Goal: Communication & Community: Answer question/provide support

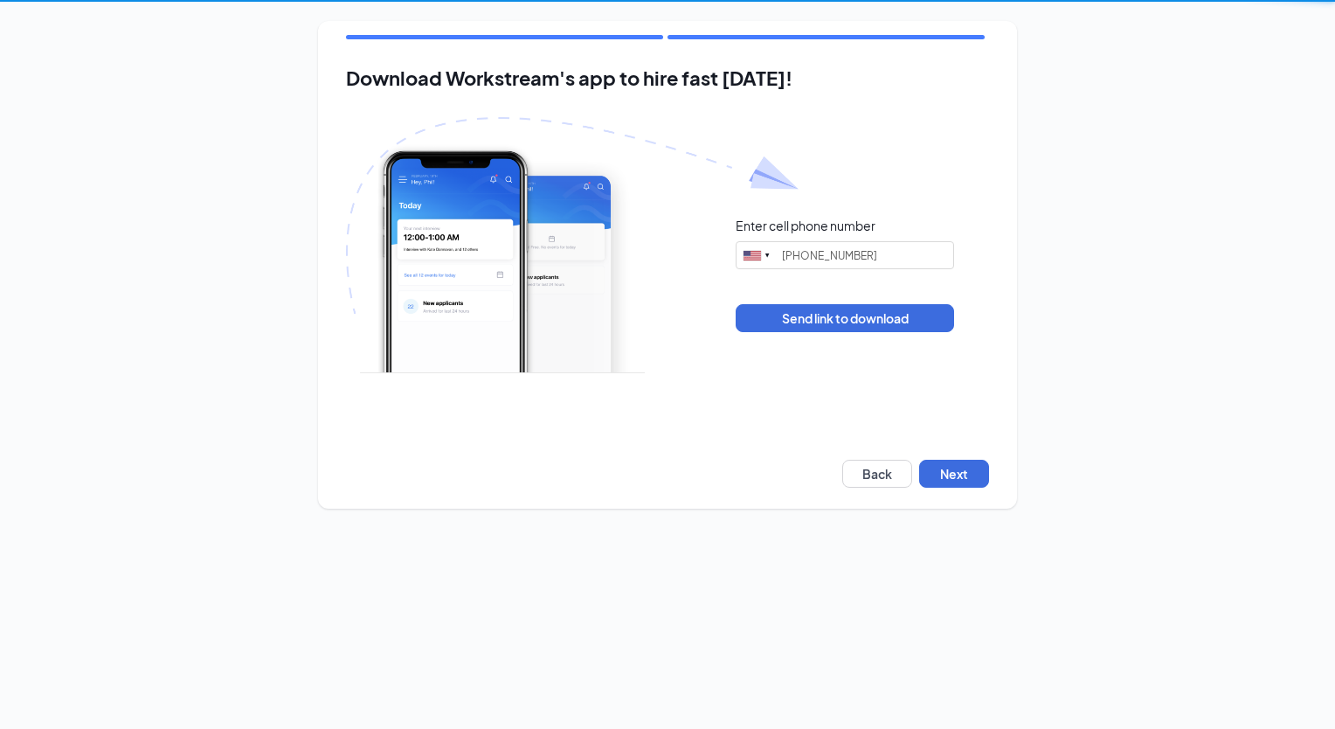
type input "[PHONE_NUMBER]"
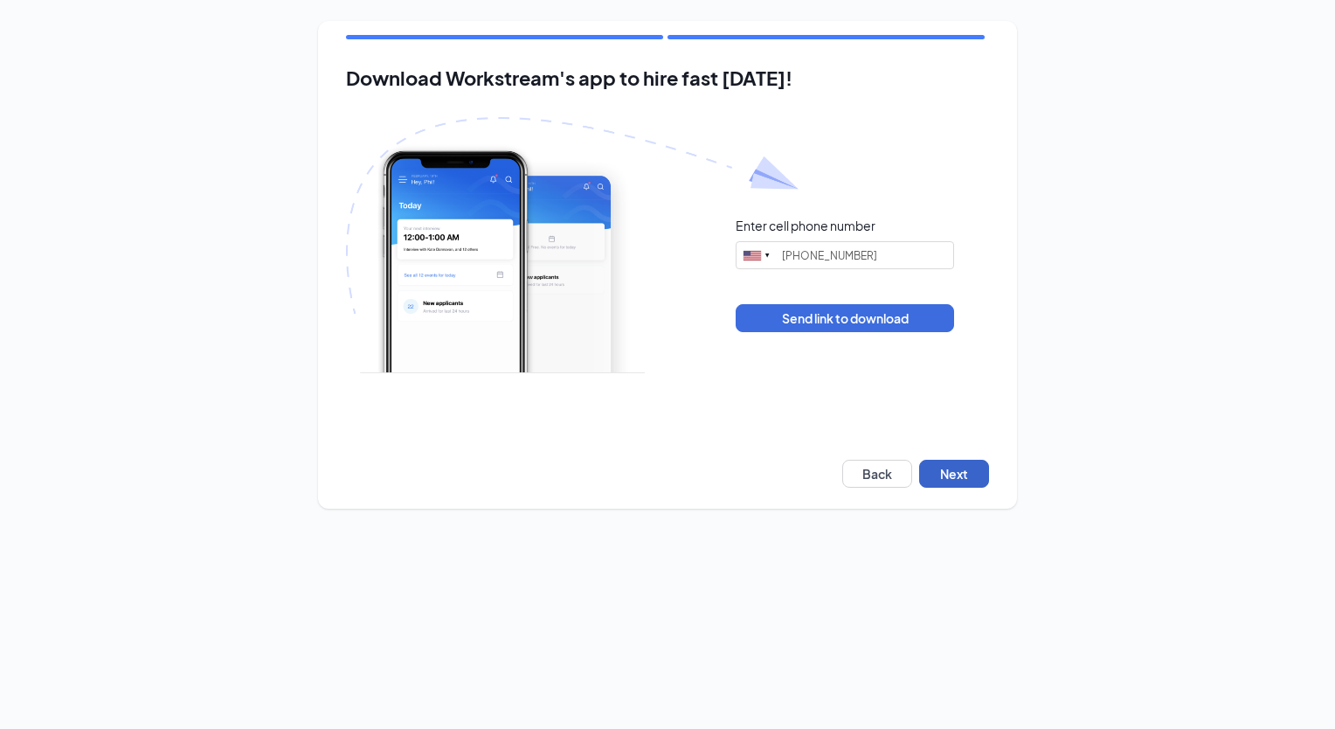
click at [944, 477] on button "Next" at bounding box center [954, 474] width 70 height 28
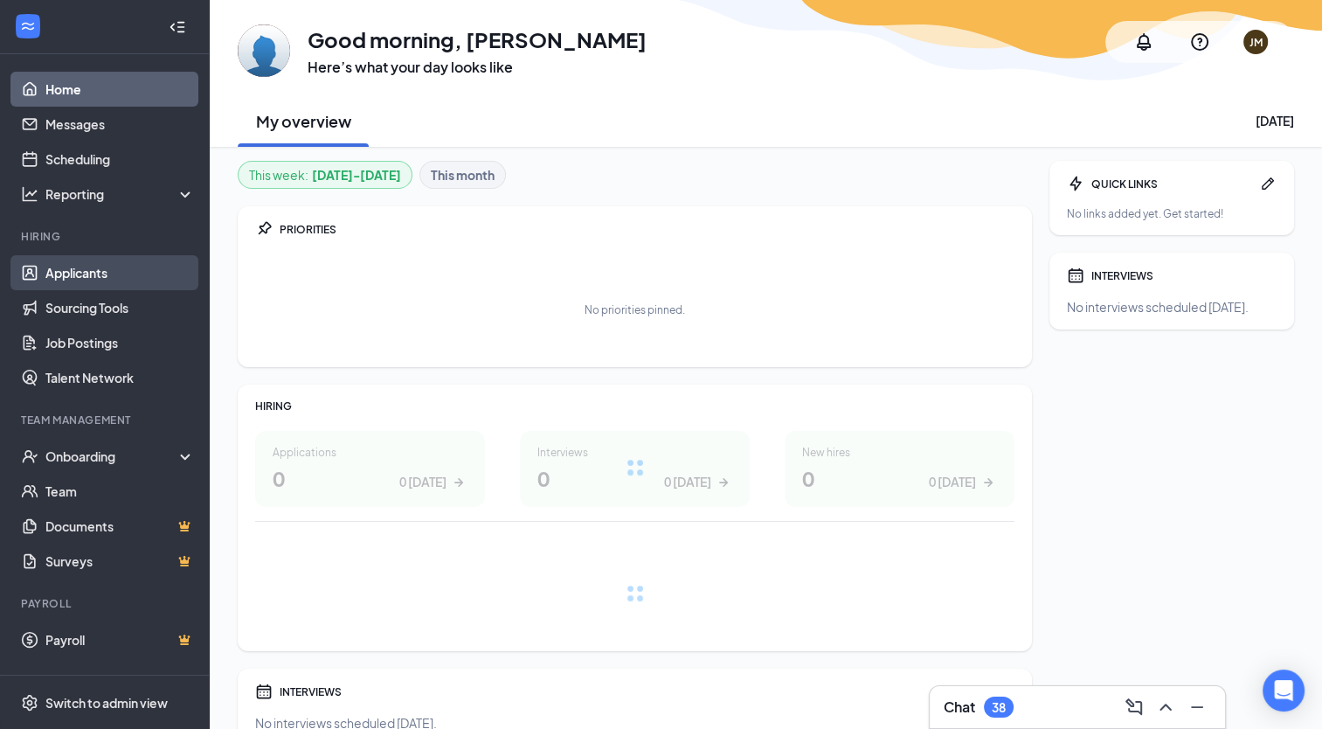
click at [90, 267] on link "Applicants" at bounding box center [119, 272] width 149 height 35
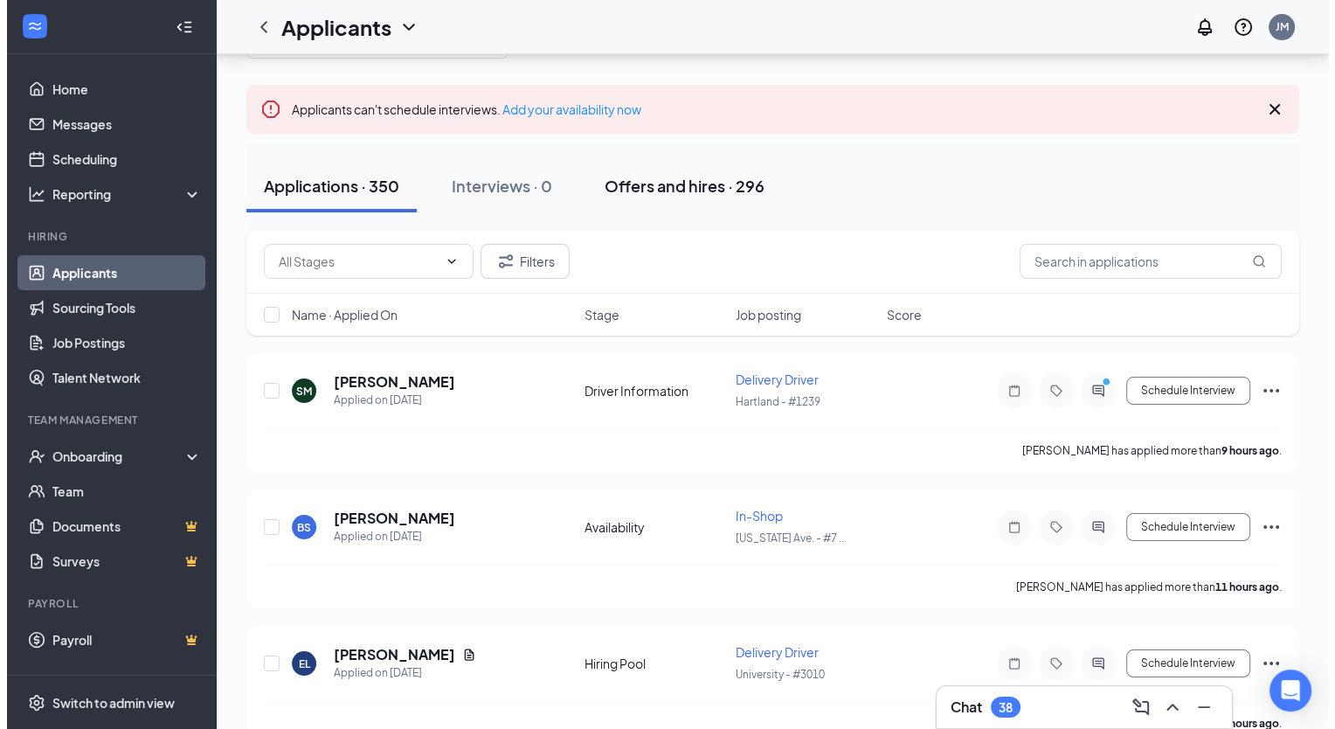
scroll to position [87, 0]
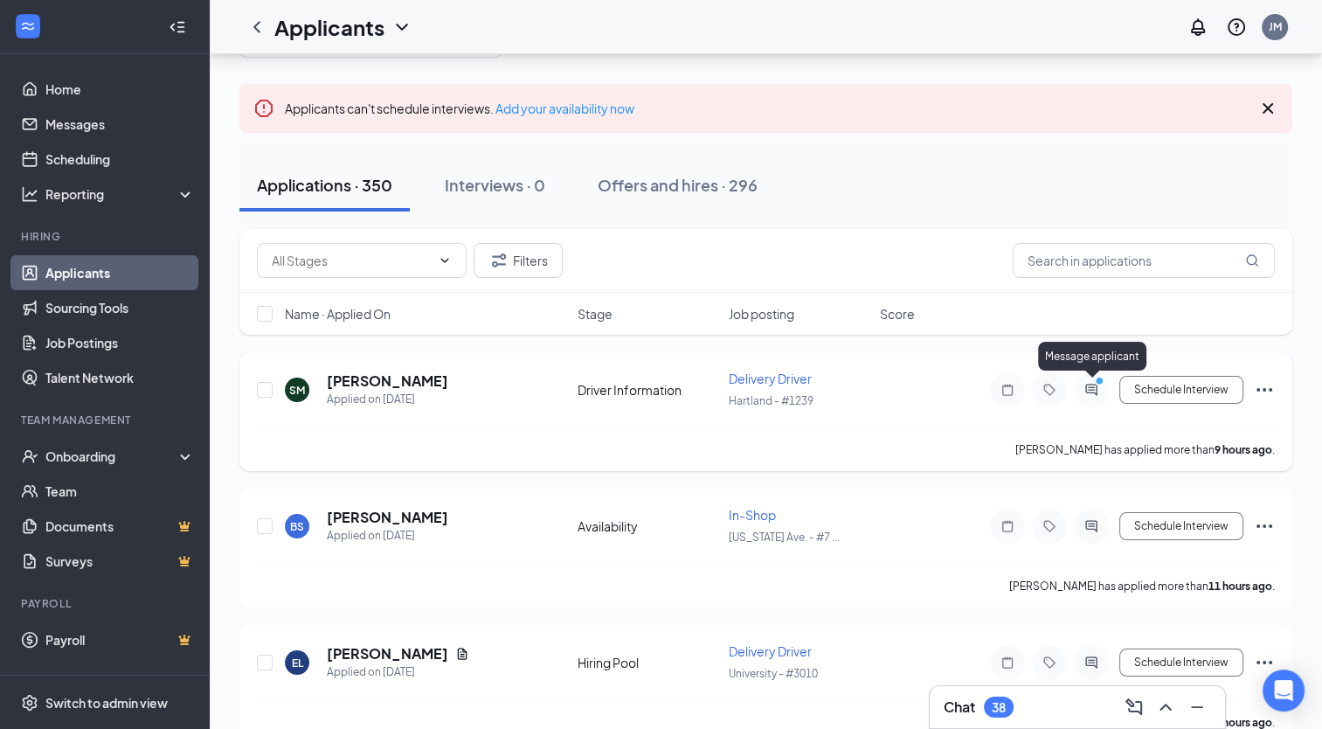
click at [1092, 389] on div at bounding box center [1091, 390] width 21 height 14
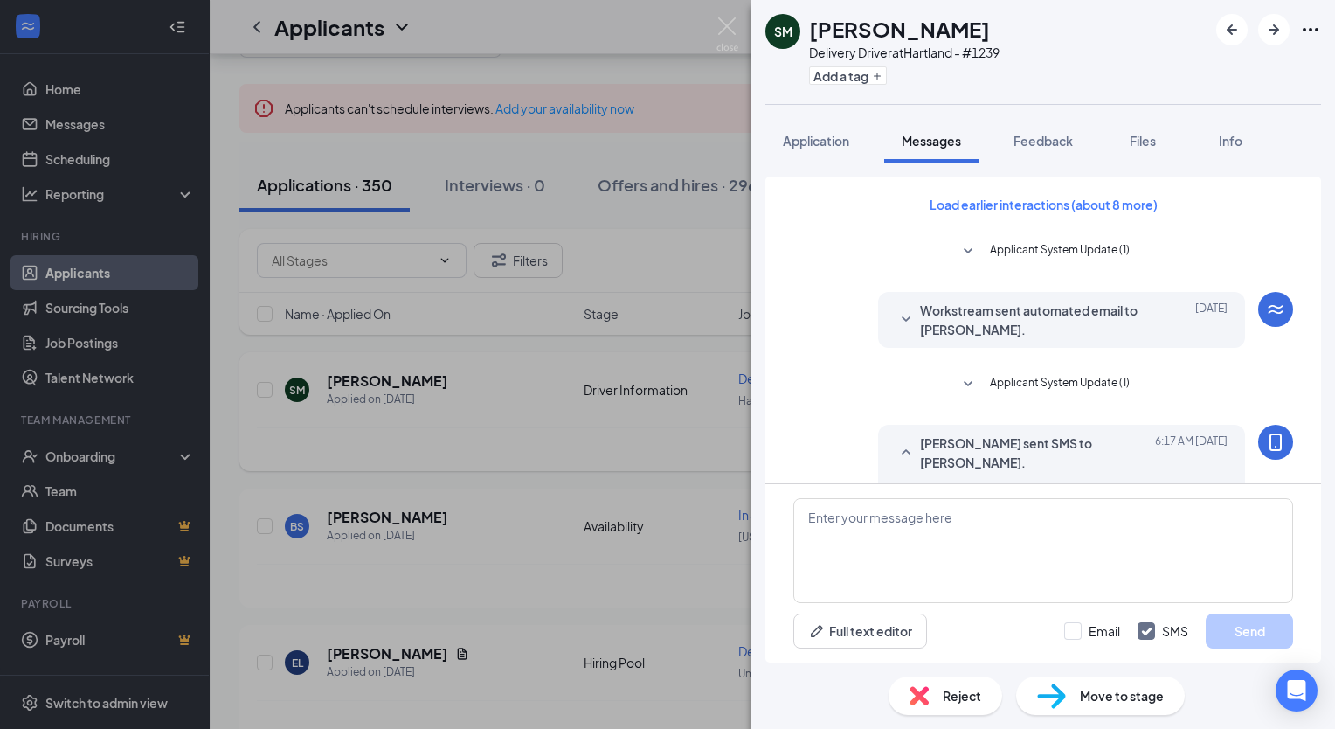
click at [933, 456] on span "[PERSON_NAME] sent SMS to [PERSON_NAME]." at bounding box center [1034, 452] width 229 height 38
click at [1007, 209] on button "Load earlier interactions (about 8 more)" at bounding box center [1044, 204] width 258 height 28
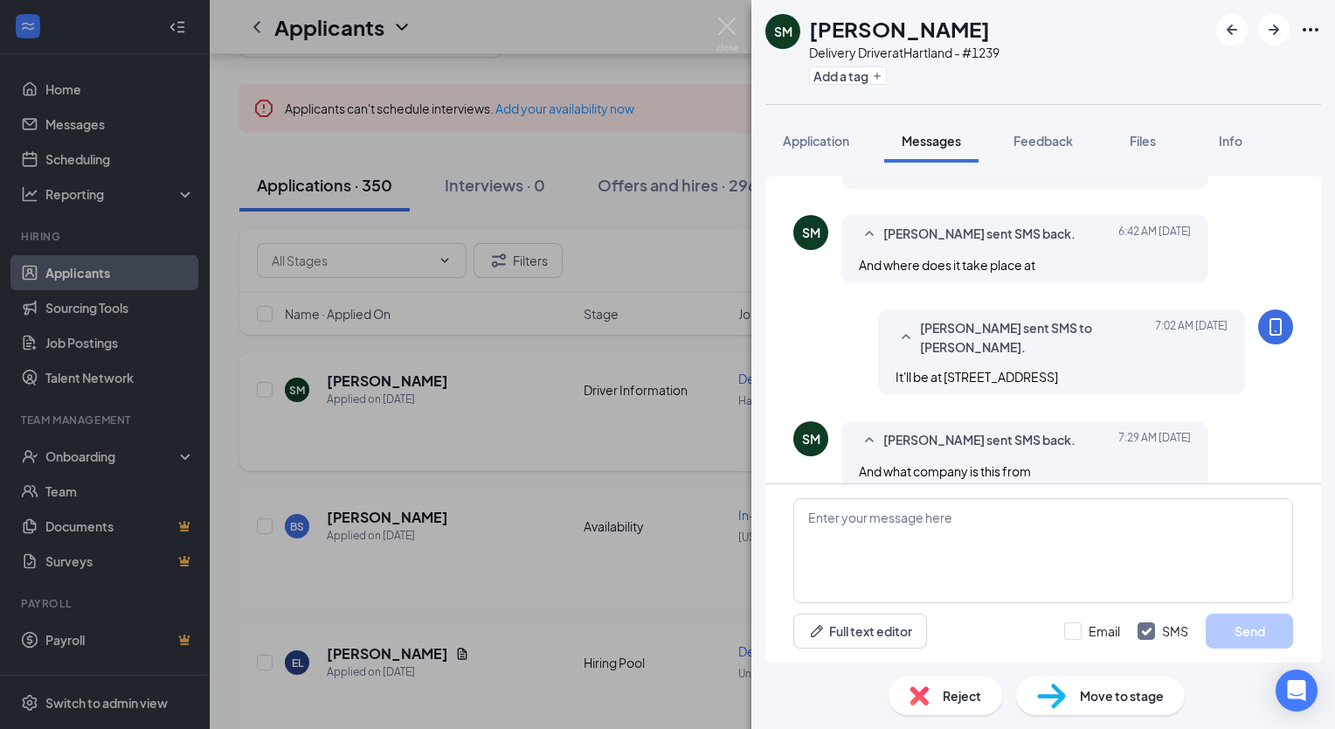
scroll to position [1033, 0]
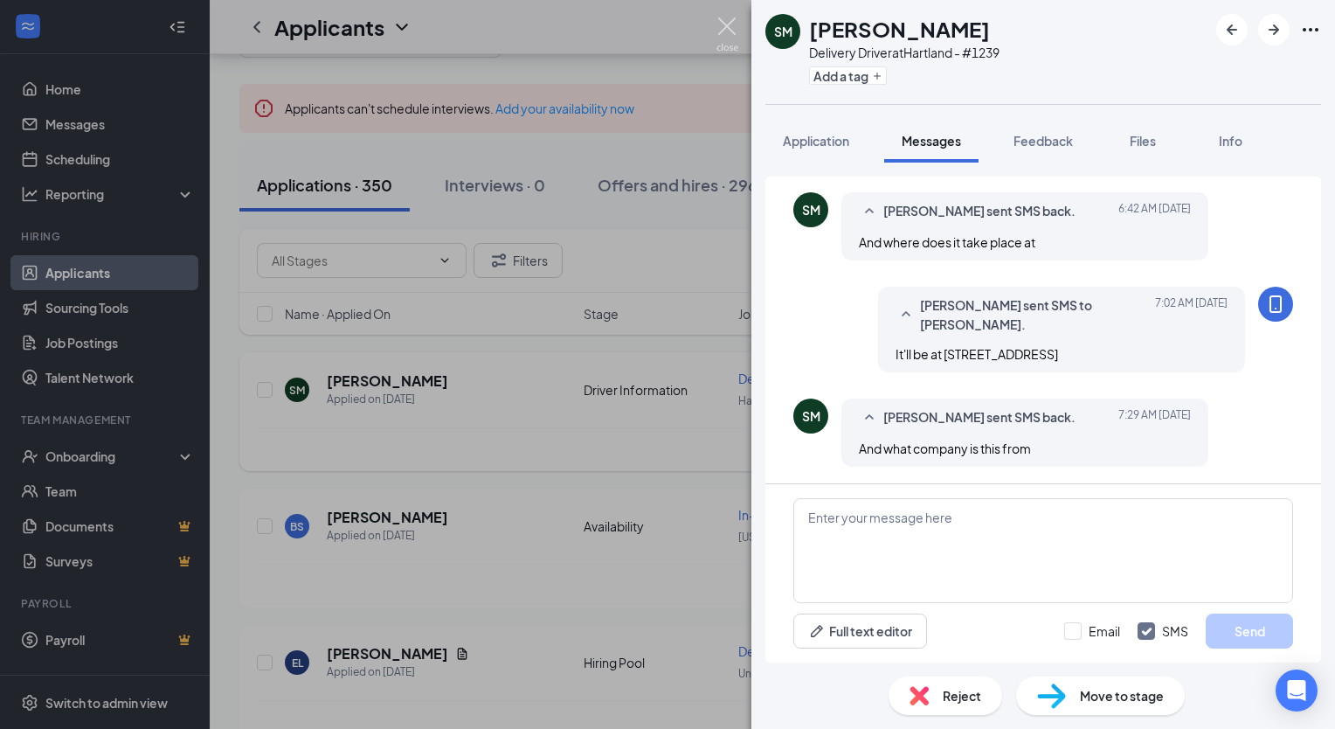
click at [719, 27] on img at bounding box center [727, 34] width 22 height 34
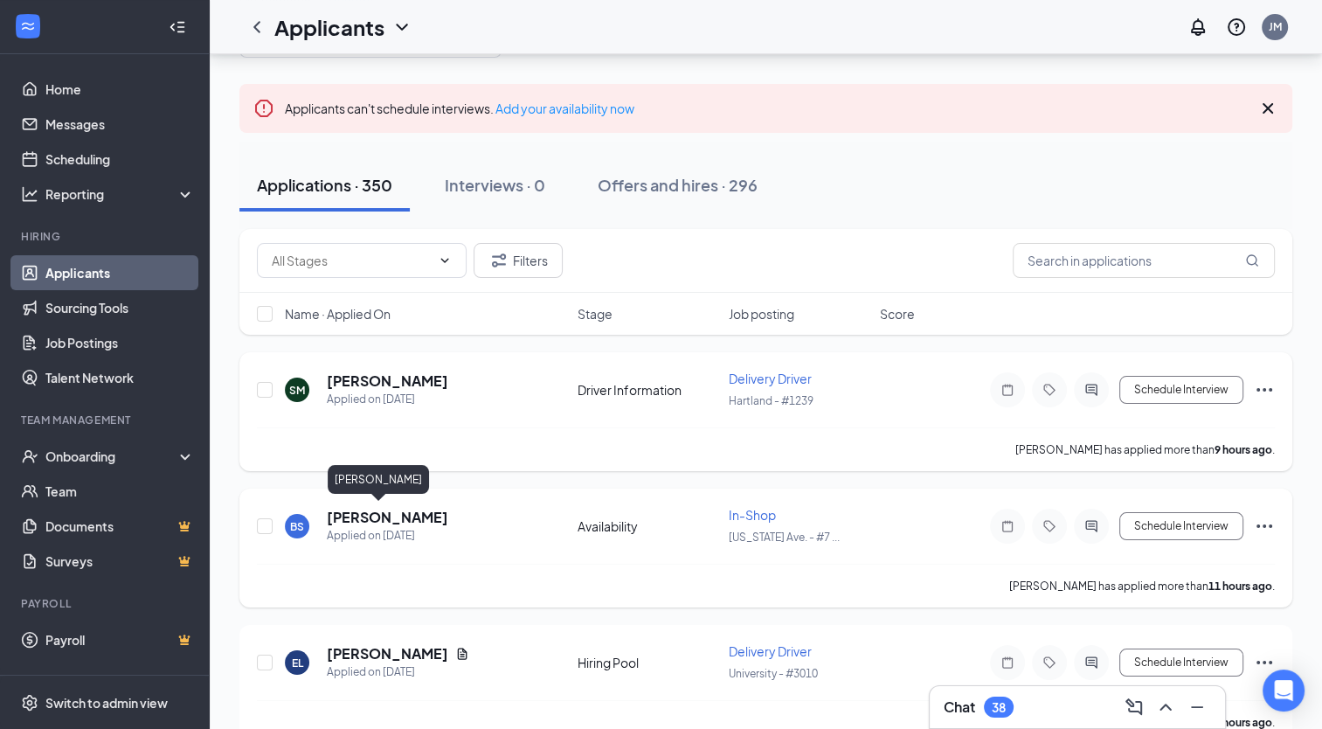
click at [370, 512] on h5 "[PERSON_NAME]" at bounding box center [387, 517] width 121 height 19
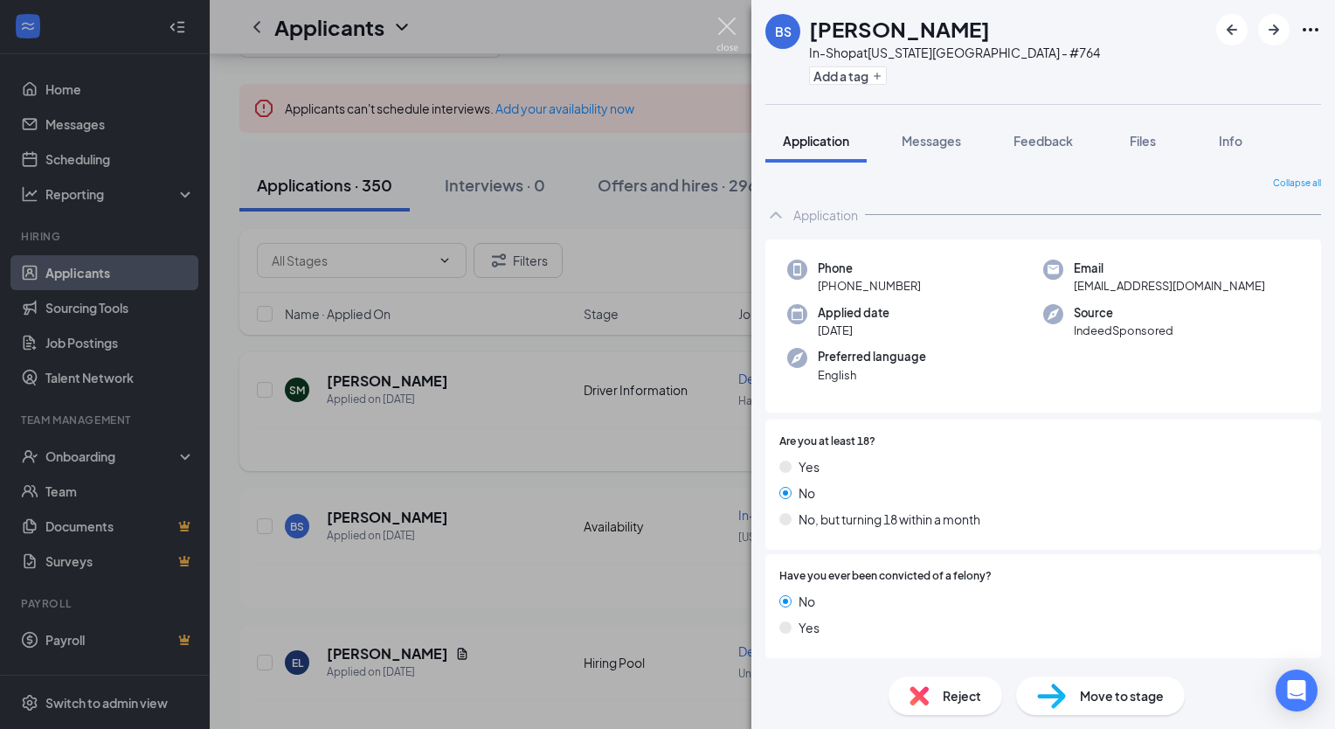
drag, startPoint x: 727, startPoint y: 26, endPoint x: 727, endPoint y: 45, distance: 19.2
click at [727, 27] on img at bounding box center [727, 34] width 22 height 34
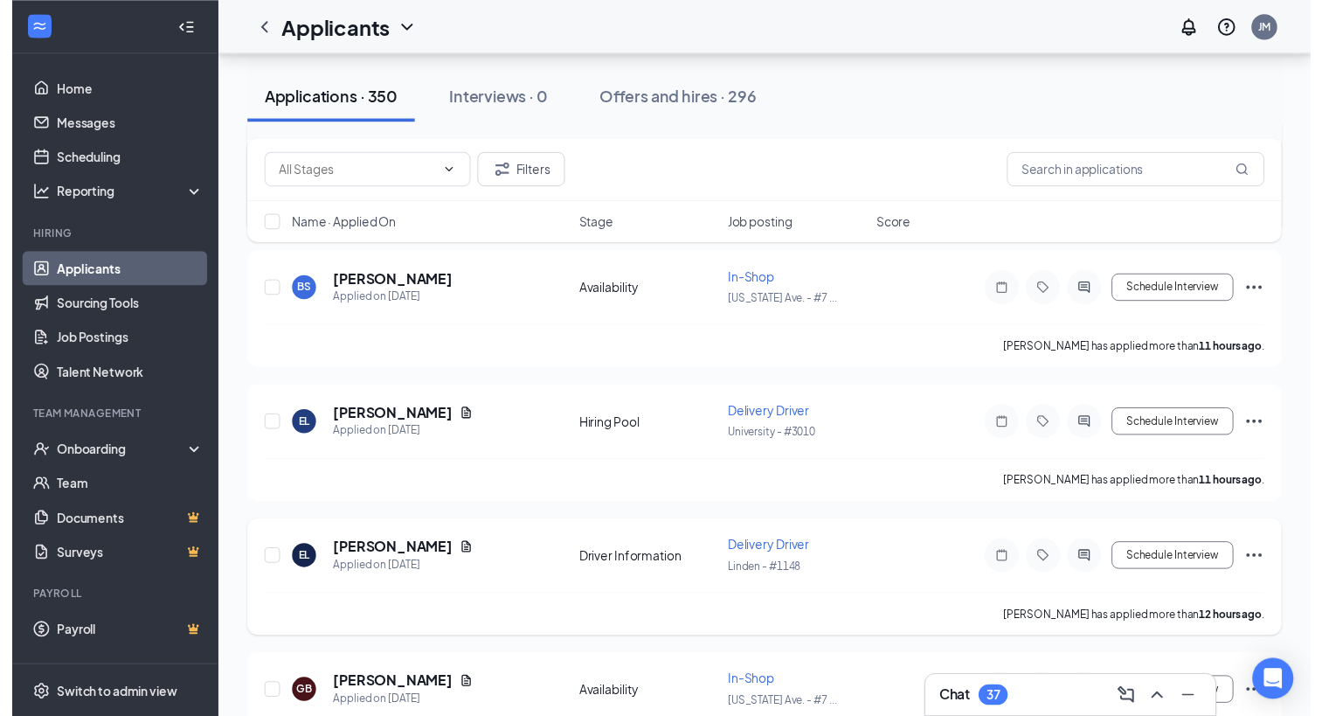
scroll to position [437, 0]
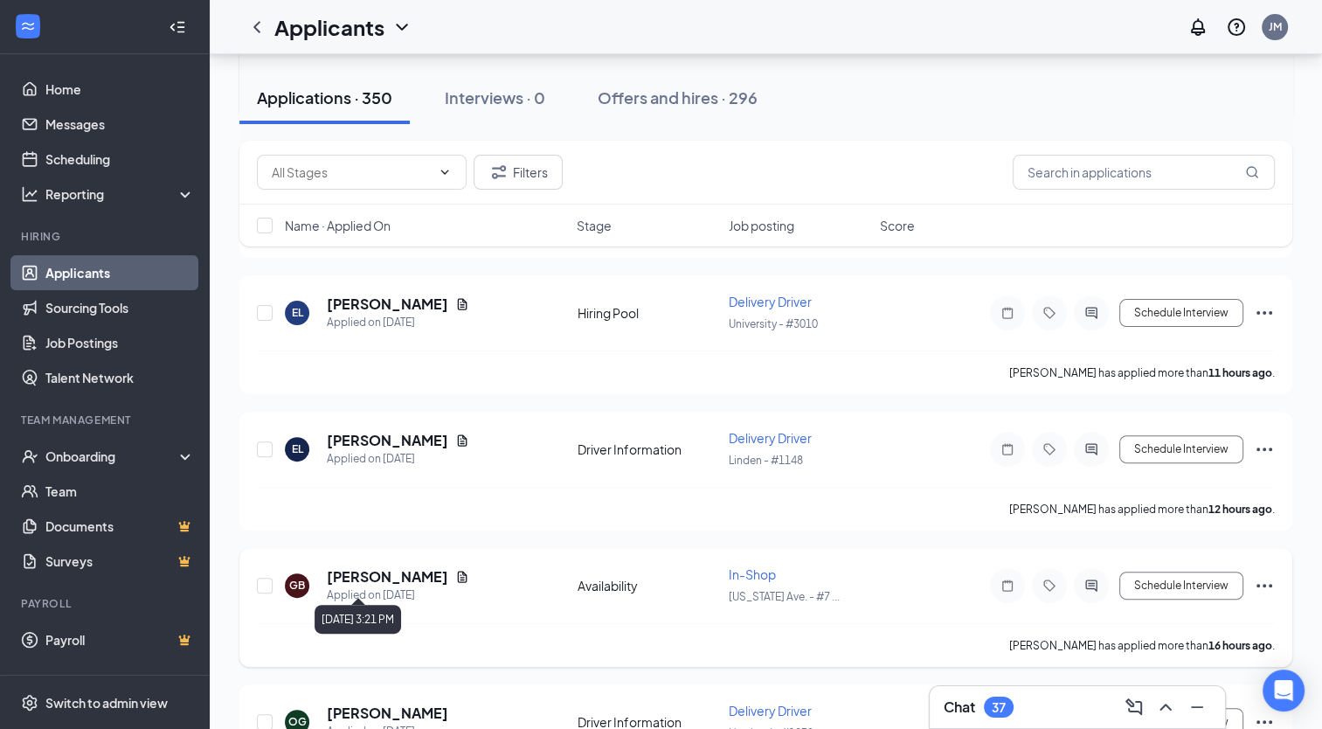
click at [374, 586] on div "Applied on [DATE]" at bounding box center [398, 594] width 142 height 17
click at [376, 571] on h5 "[PERSON_NAME]" at bounding box center [387, 576] width 121 height 19
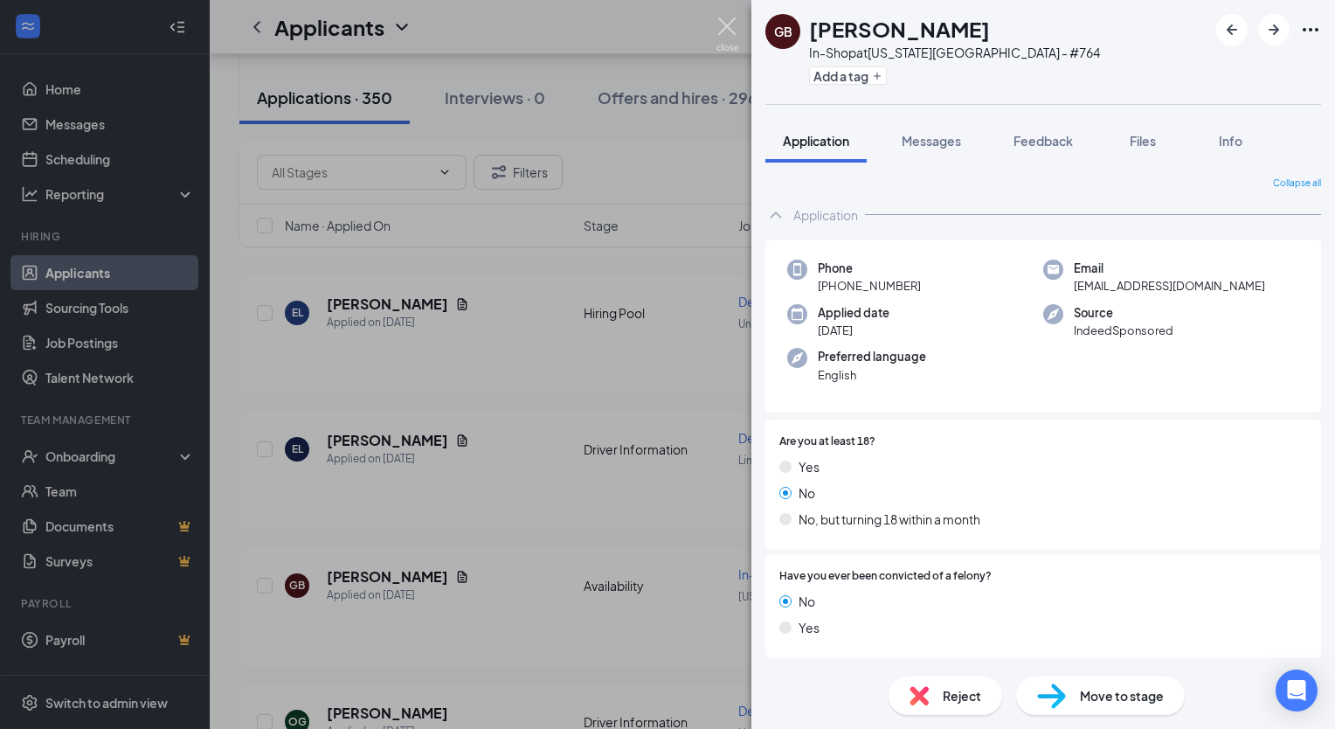
drag, startPoint x: 734, startPoint y: 31, endPoint x: 702, endPoint y: 267, distance: 238.1
click at [734, 30] on img at bounding box center [727, 34] width 22 height 34
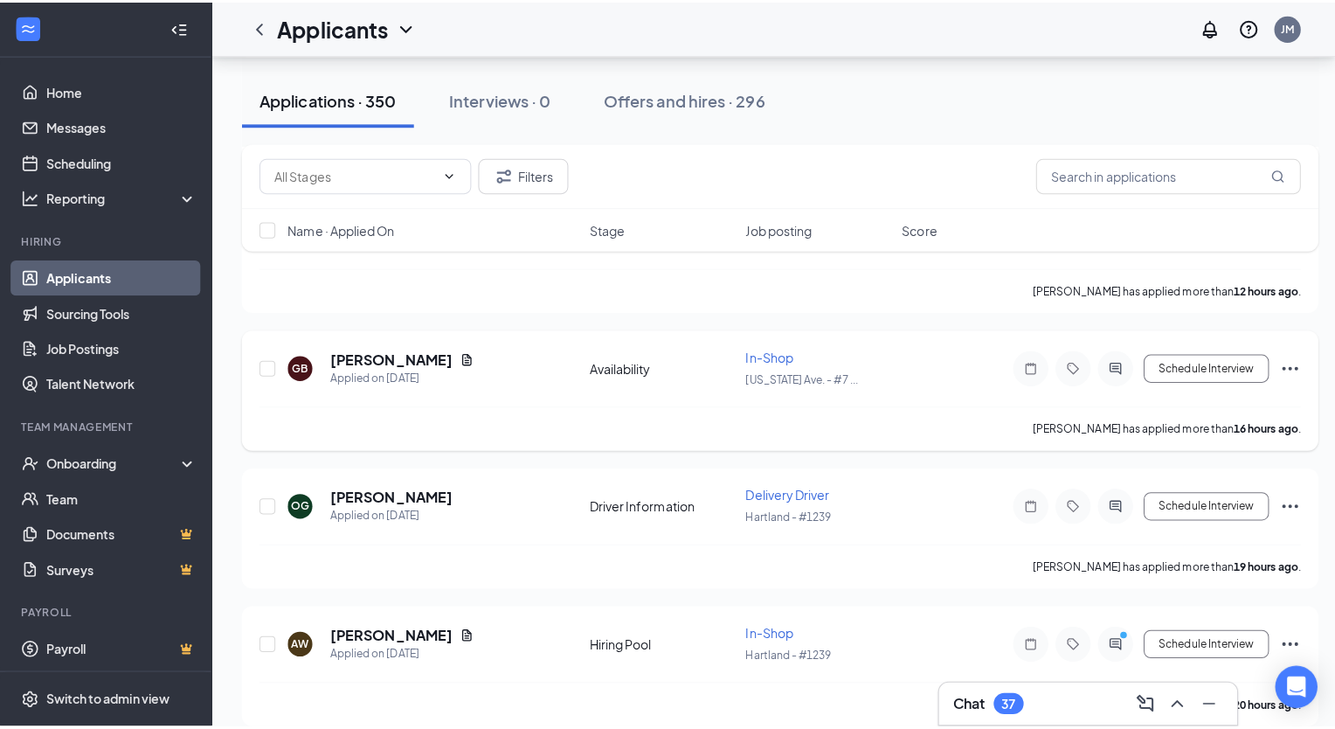
scroll to position [699, 0]
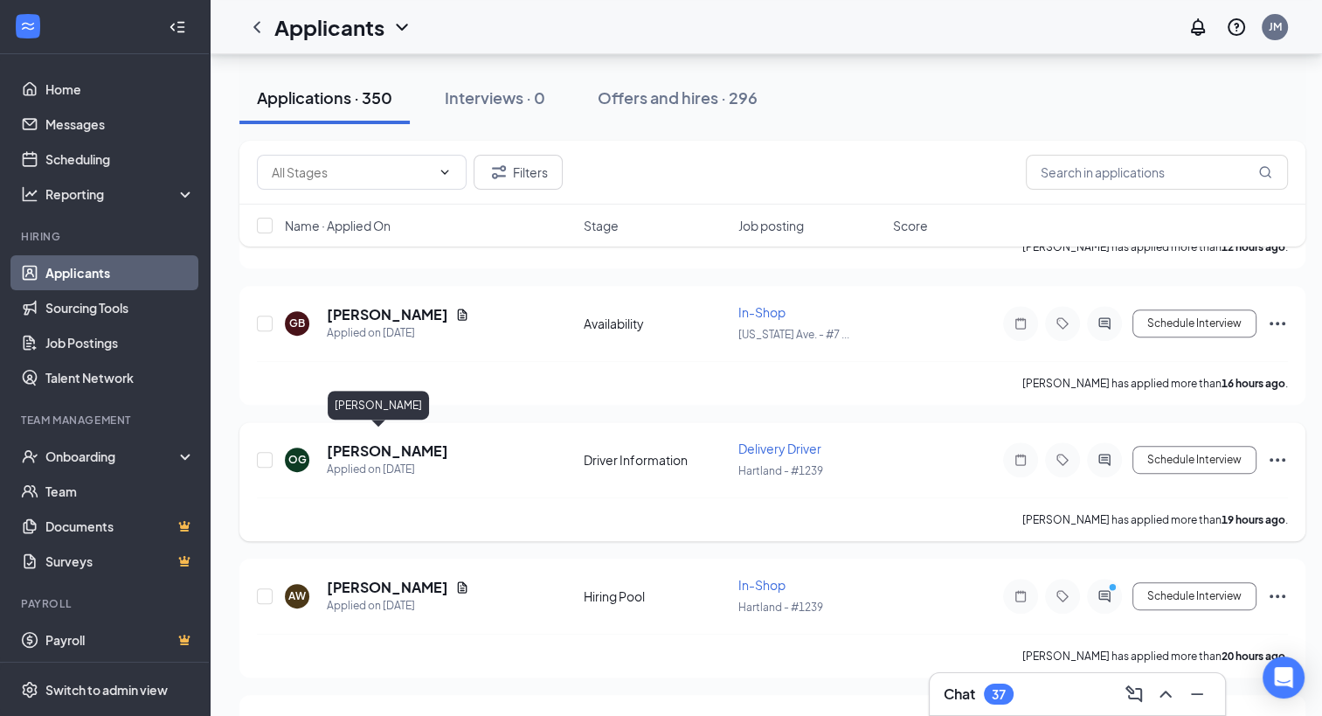
click at [360, 442] on h5 "[PERSON_NAME]" at bounding box center [387, 450] width 121 height 19
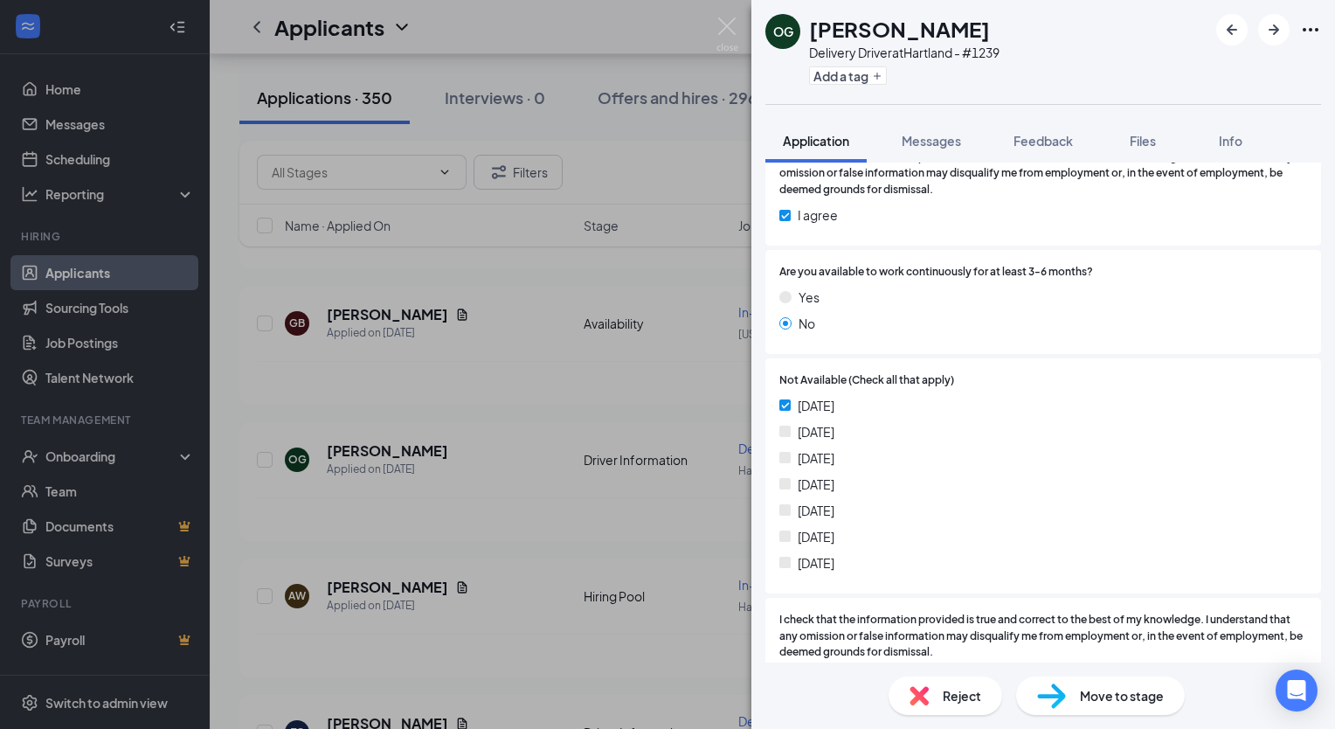
scroll to position [2447, 0]
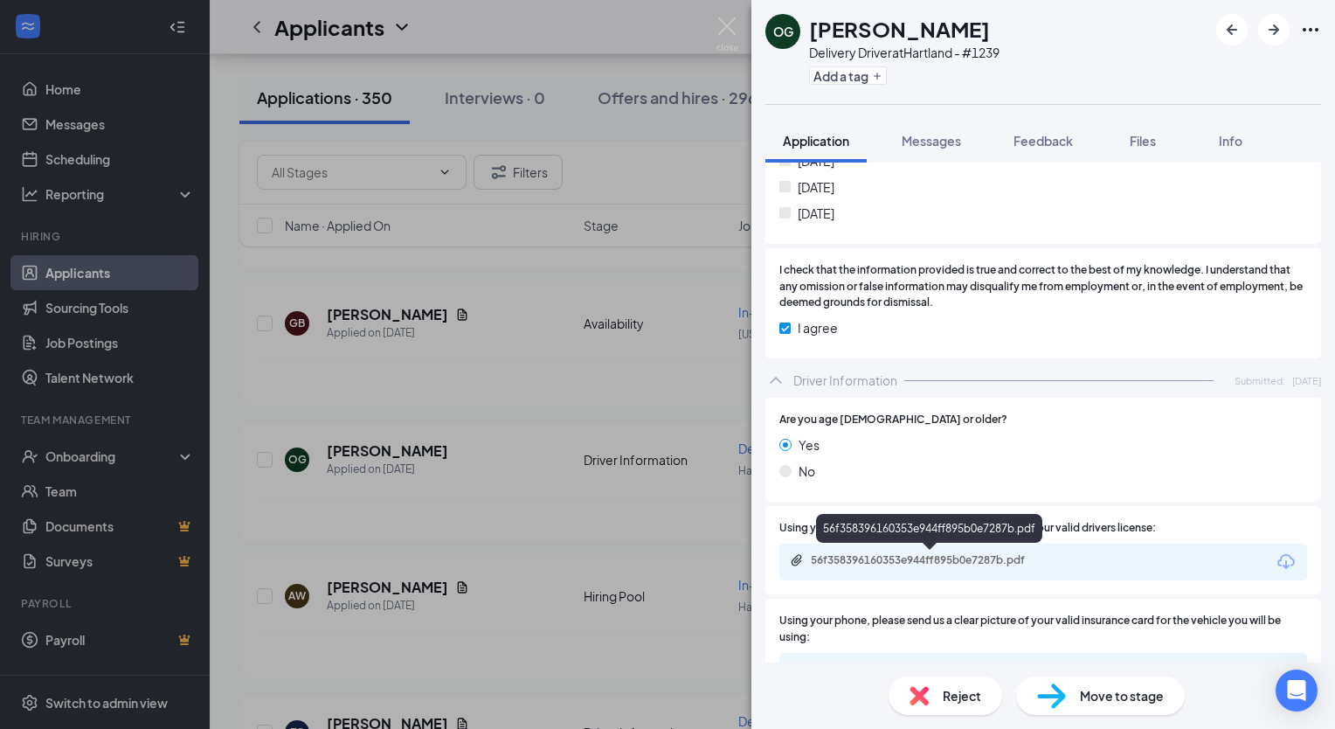
click at [972, 570] on div "56f358396160353e944ff895b0e7287b.pdf" at bounding box center [931, 561] width 283 height 17
click at [947, 145] on span "Messages" at bounding box center [931, 141] width 59 height 16
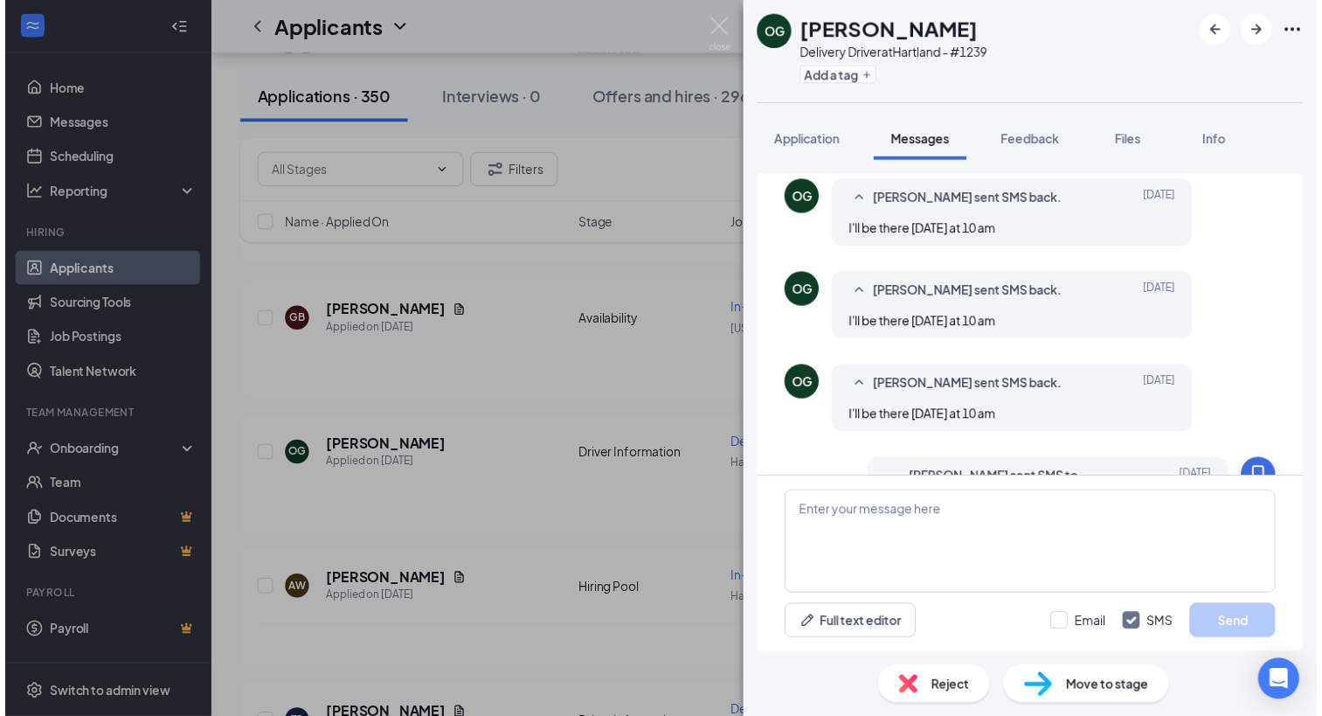
scroll to position [444, 0]
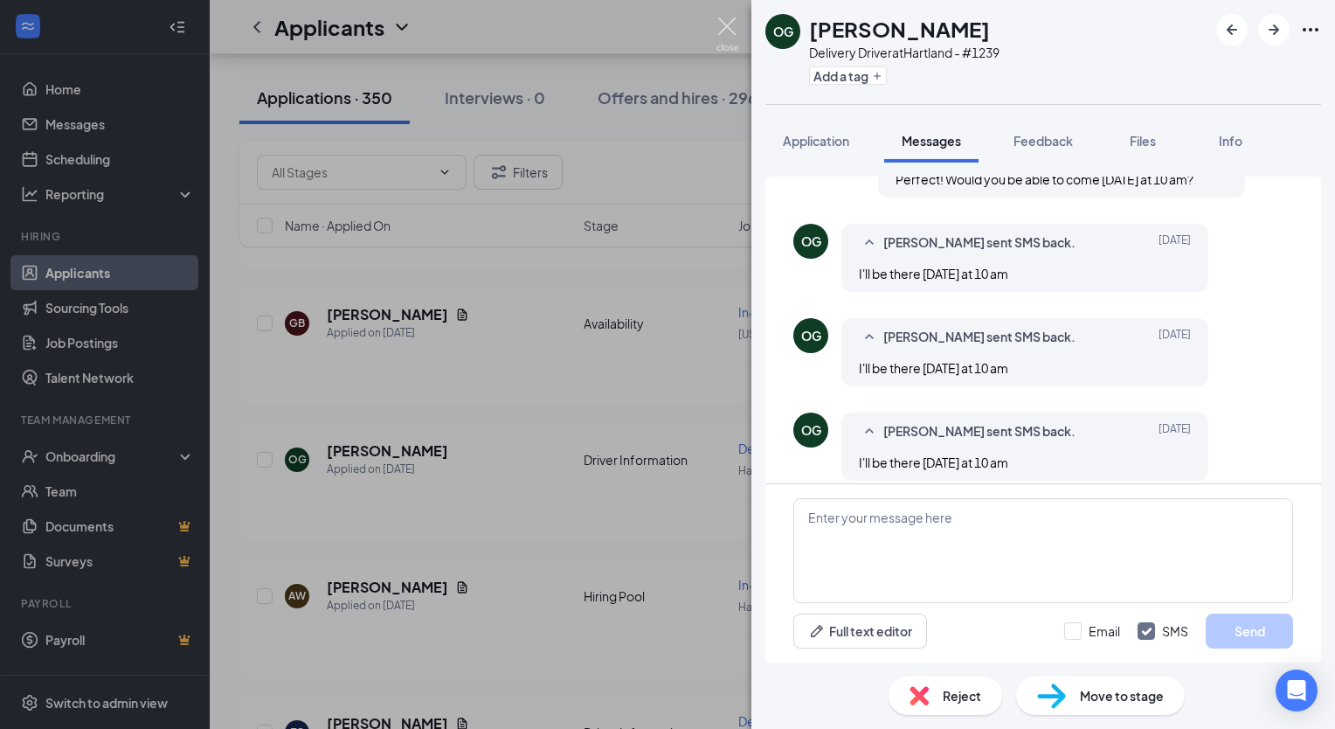
click at [737, 26] on img at bounding box center [727, 34] width 22 height 34
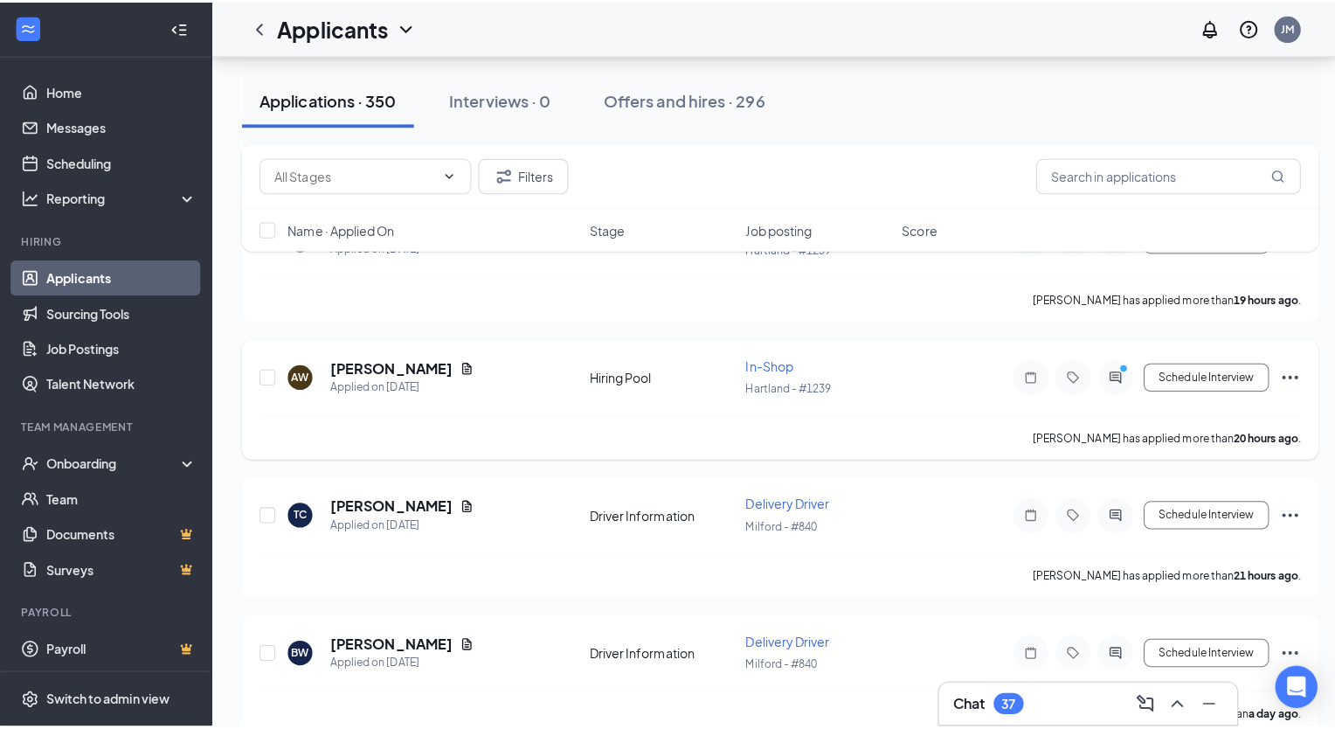
scroll to position [961, 0]
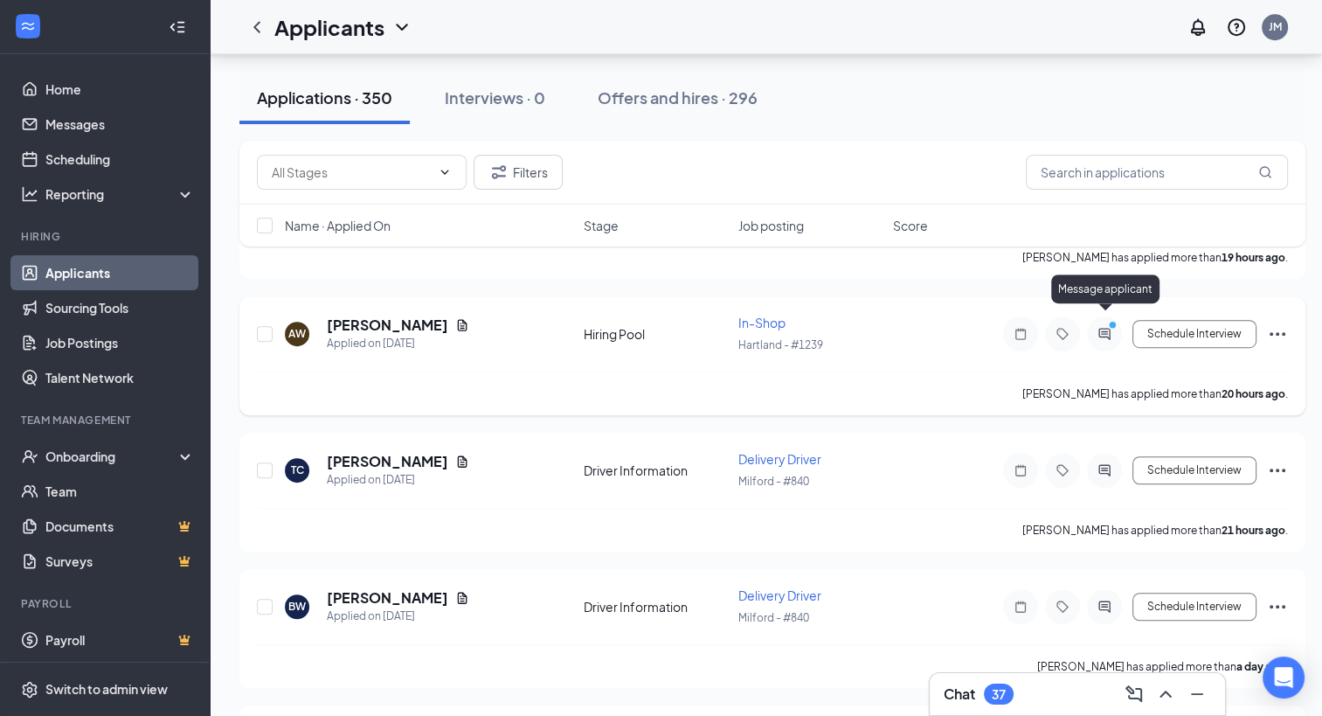
click at [1102, 328] on icon "ActiveChat" at bounding box center [1103, 333] width 11 height 11
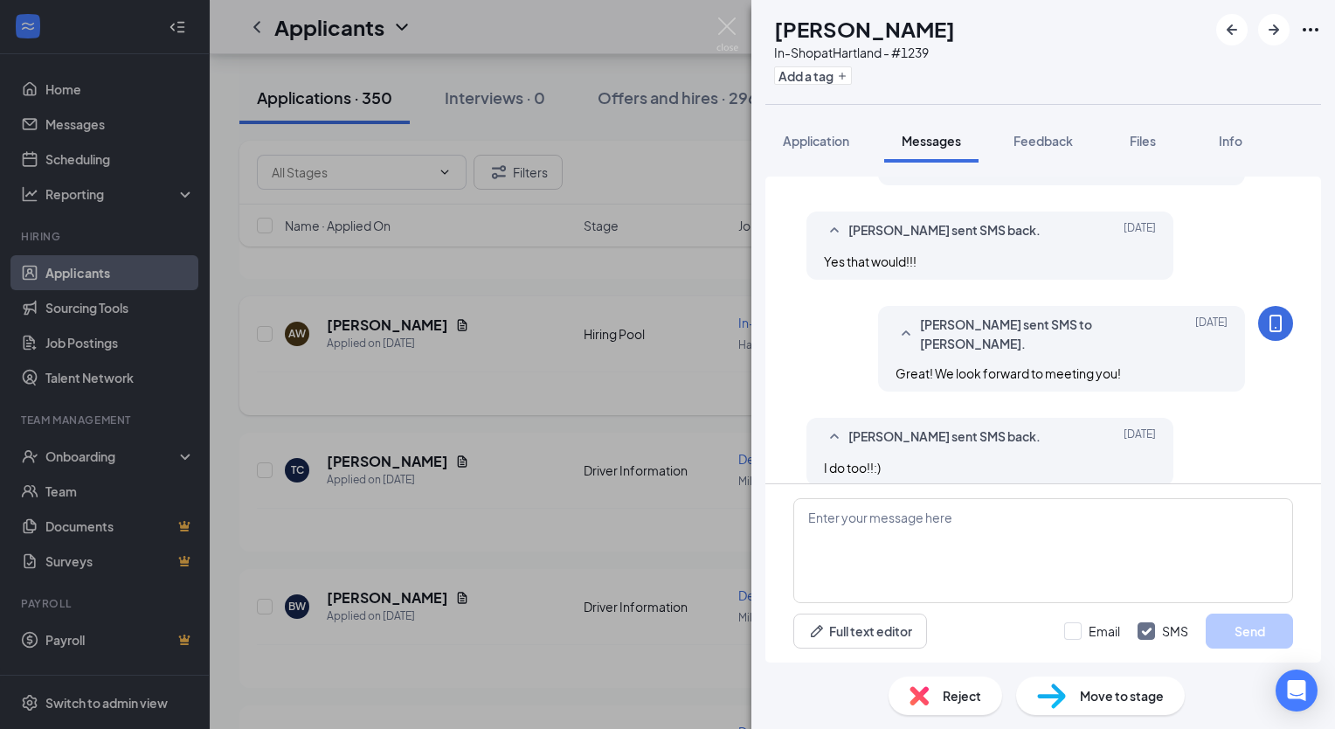
scroll to position [446, 0]
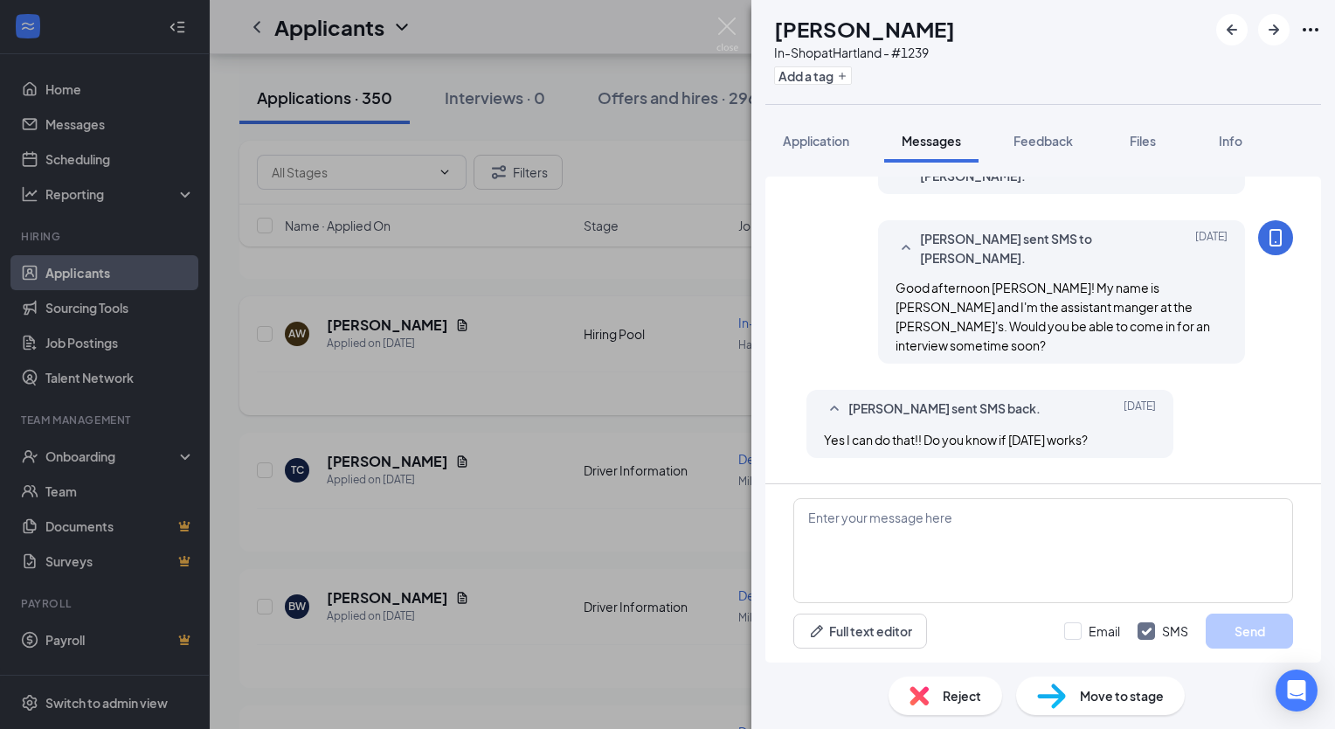
scroll to position [183, 0]
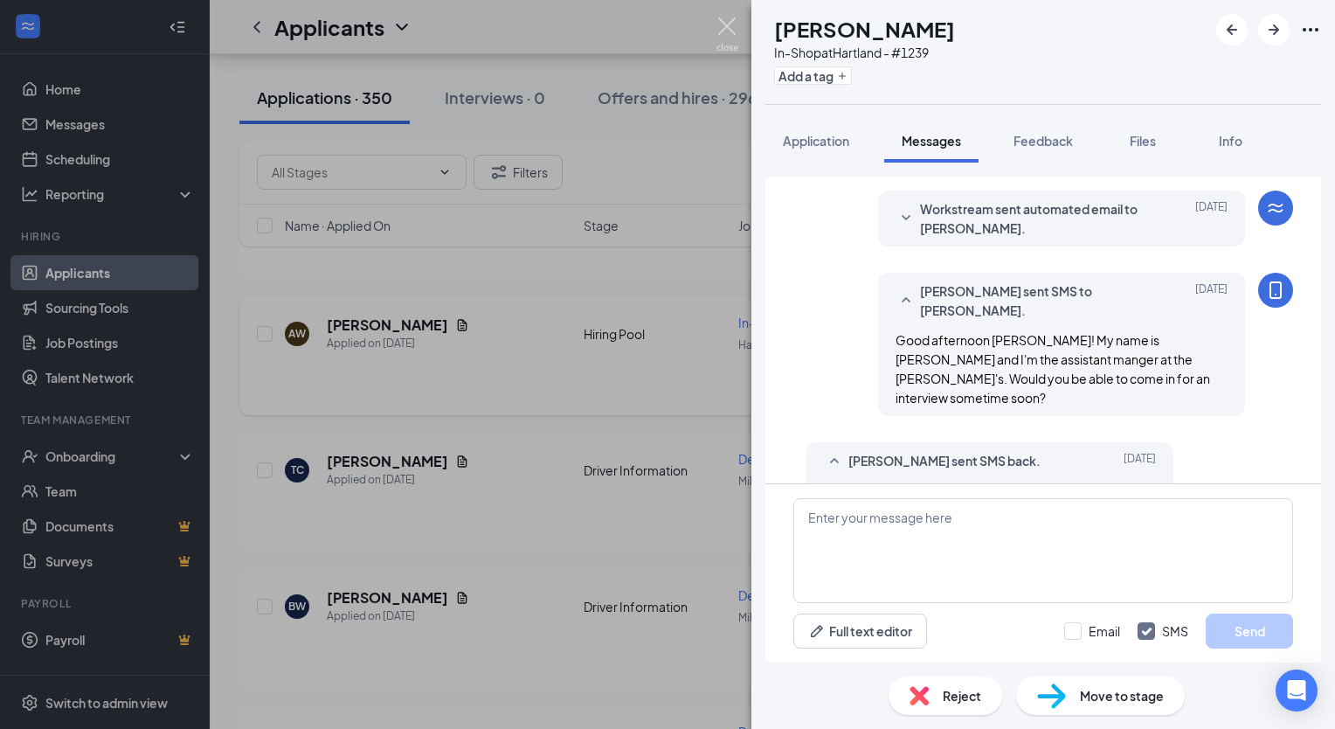
click at [726, 30] on img at bounding box center [727, 34] width 22 height 34
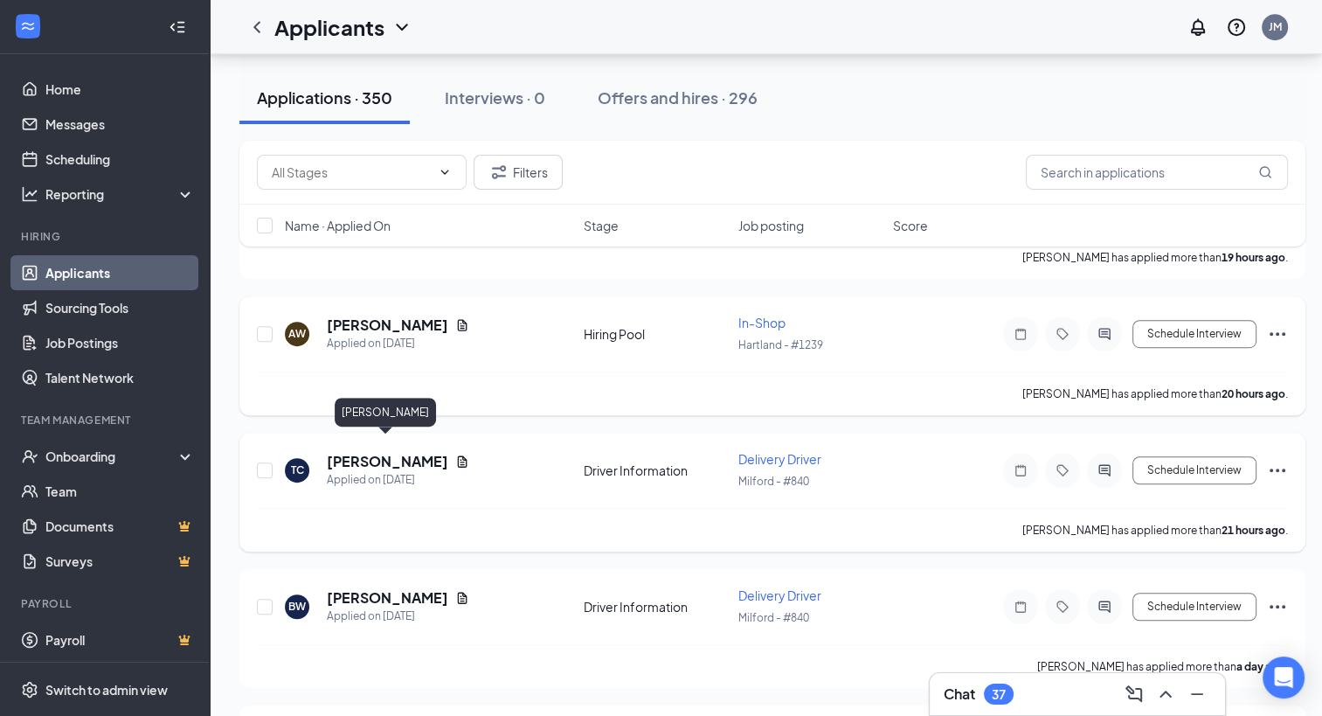
click at [391, 452] on h5 "[PERSON_NAME]" at bounding box center [387, 461] width 121 height 19
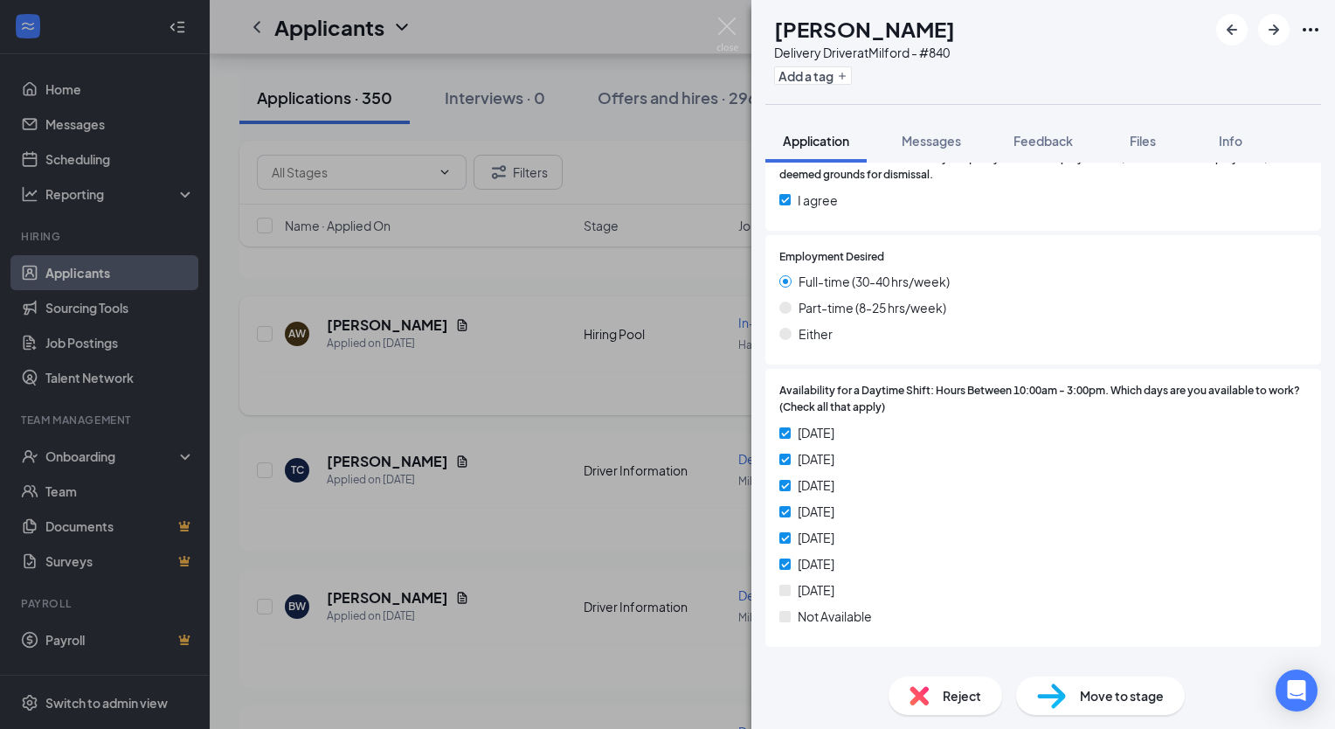
scroll to position [2493, 0]
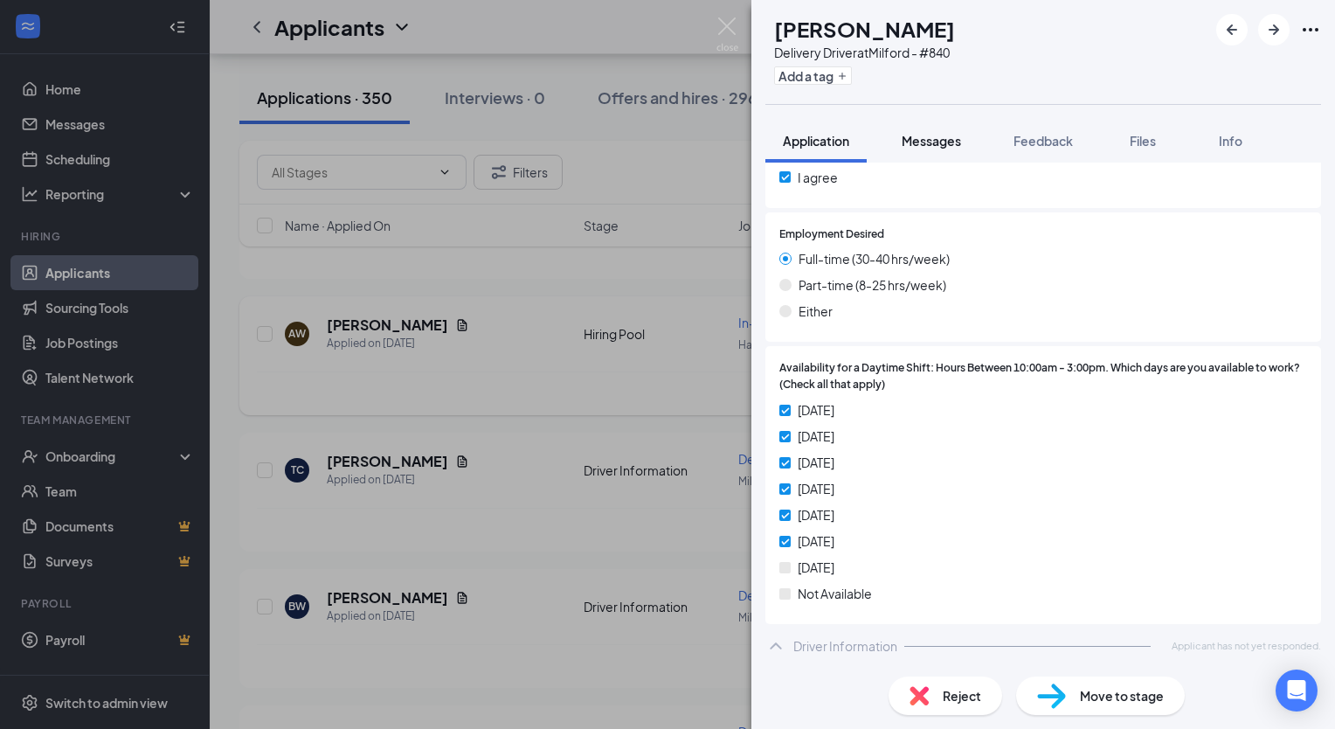
click at [931, 141] on span "Messages" at bounding box center [931, 141] width 59 height 16
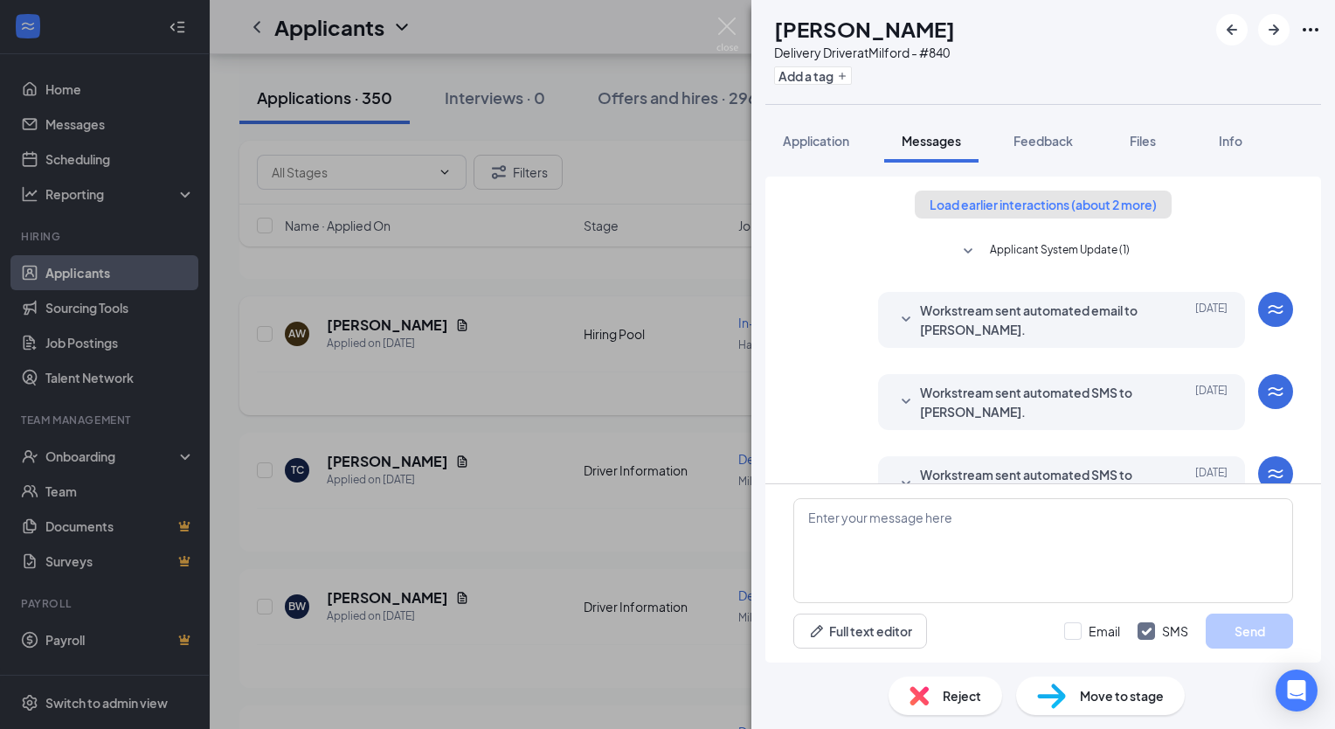
click at [1014, 204] on button "Load earlier interactions (about 2 more)" at bounding box center [1043, 204] width 257 height 28
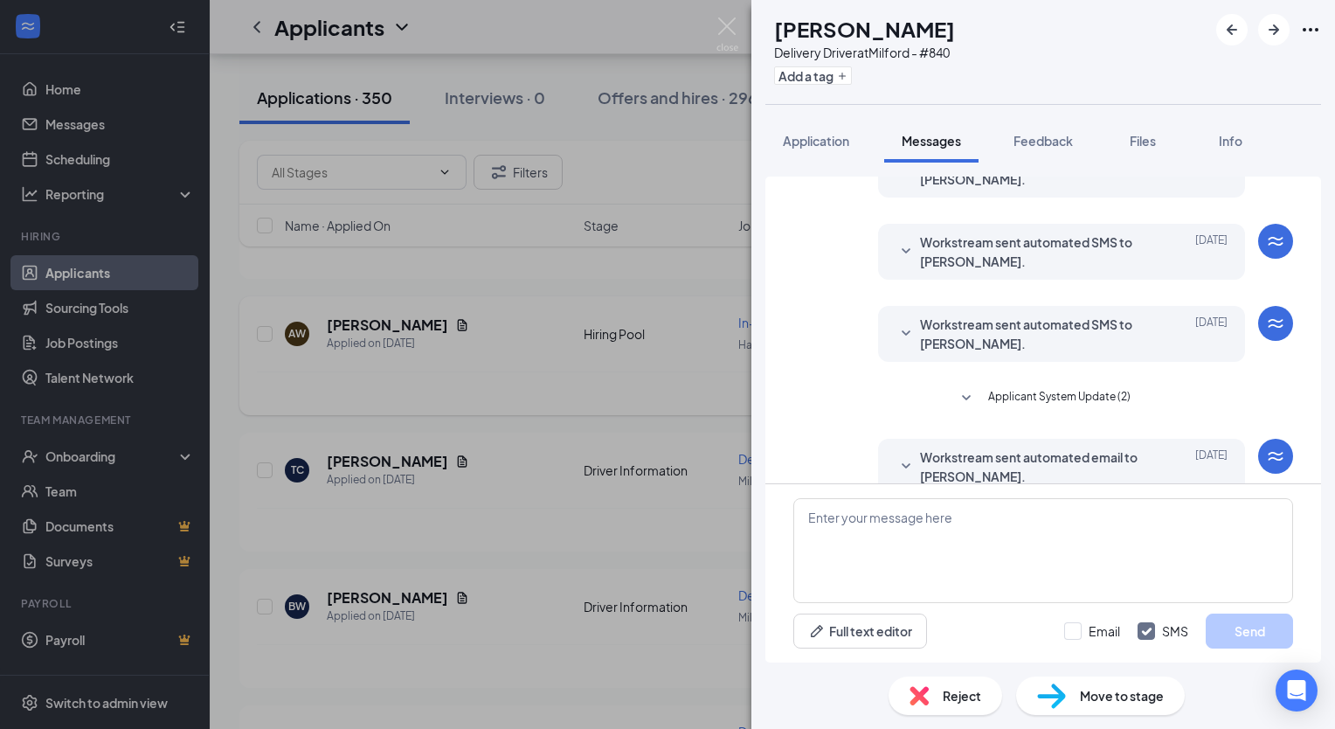
scroll to position [502, 0]
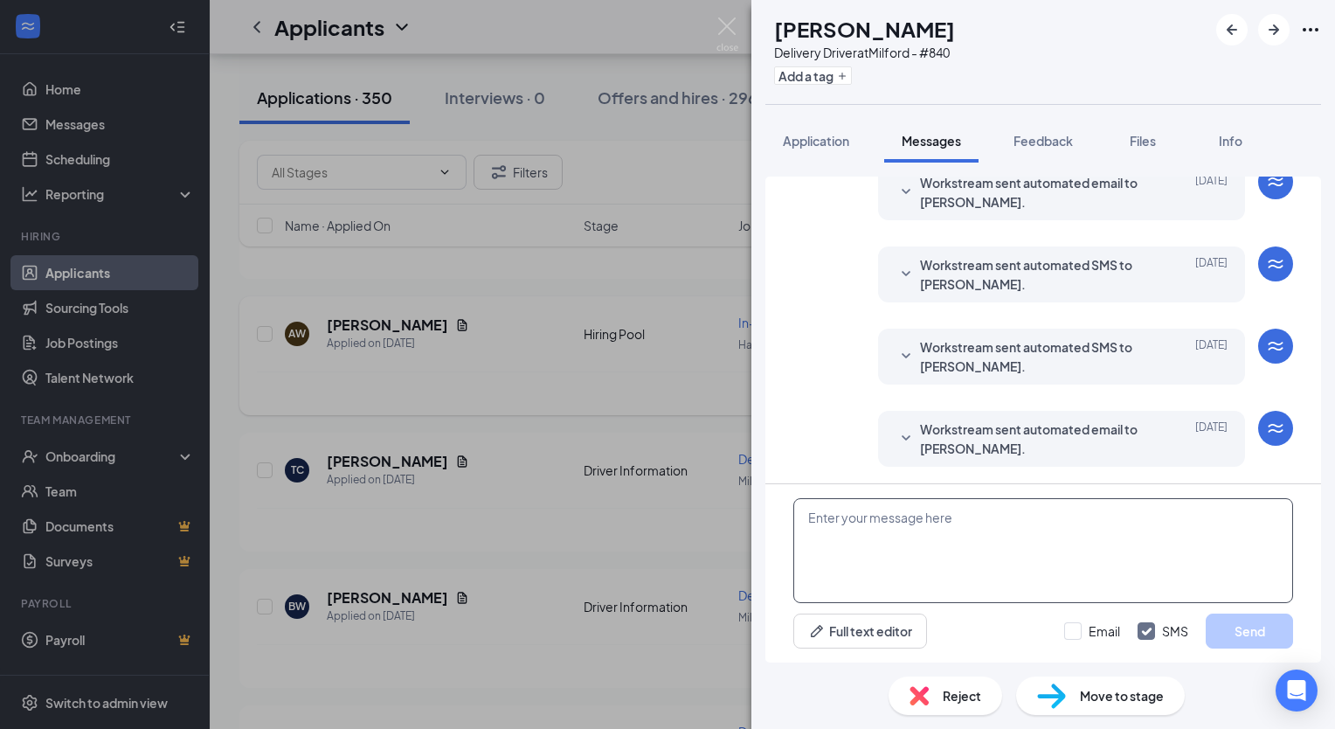
click at [904, 521] on textarea at bounding box center [1043, 550] width 500 height 105
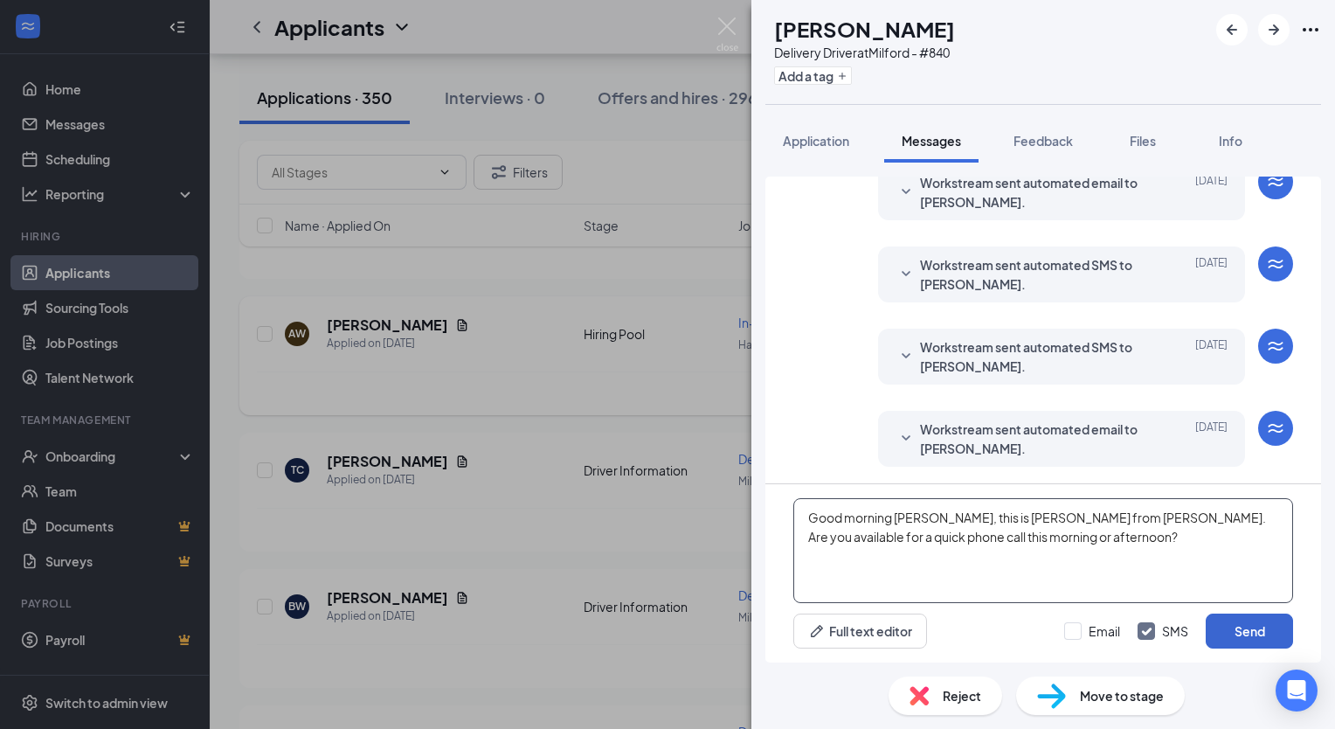
type textarea "Good morning [PERSON_NAME], this is [PERSON_NAME] from [PERSON_NAME]. Are you a…"
click at [1242, 638] on button "Send" at bounding box center [1249, 630] width 87 height 35
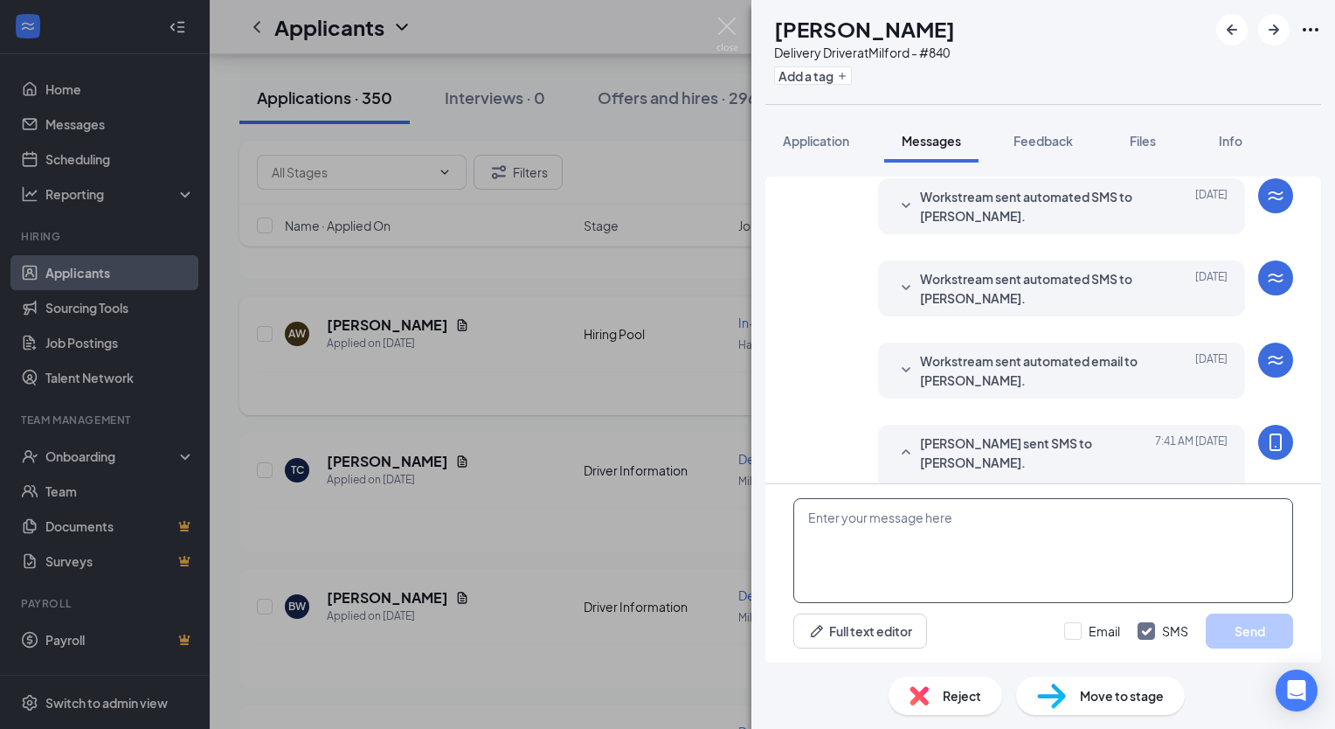
scroll to position [633, 0]
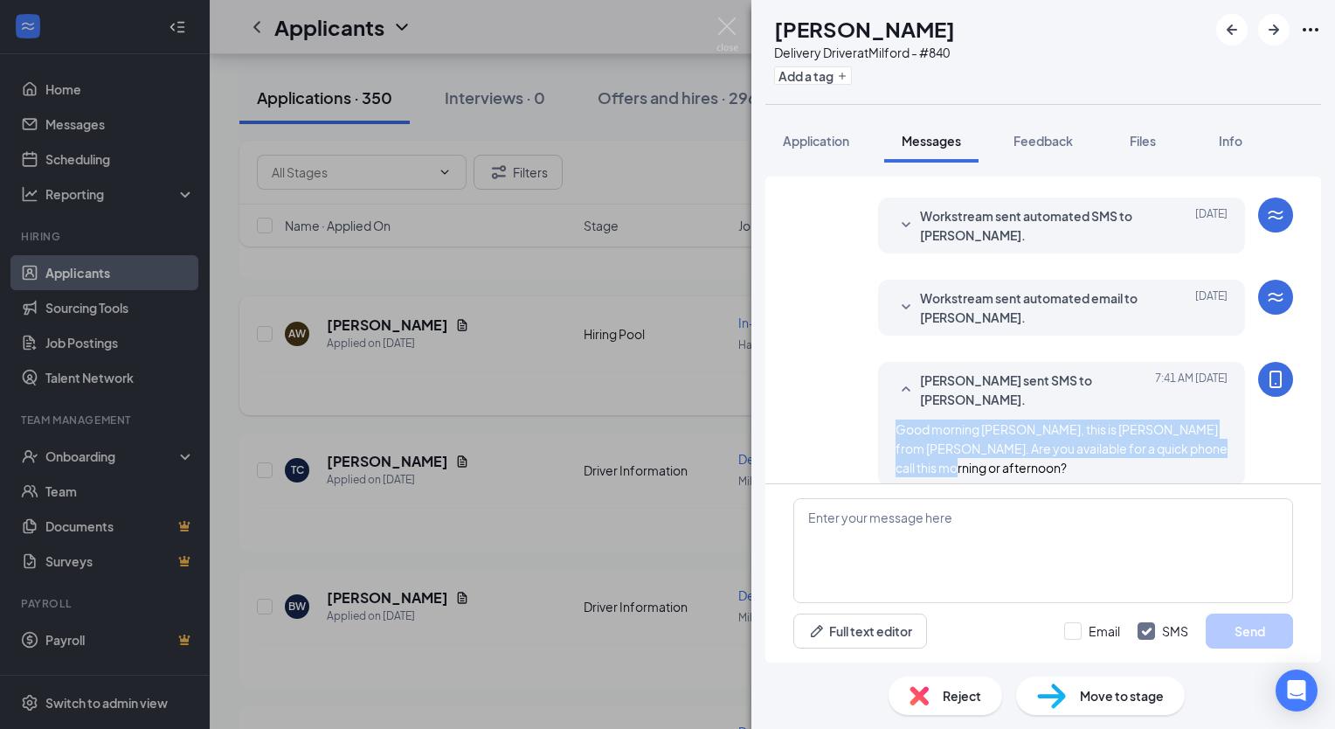
drag, startPoint x: 1187, startPoint y: 440, endPoint x: 867, endPoint y: 431, distance: 319.9
click at [878, 431] on div "[PERSON_NAME] sent SMS to [PERSON_NAME]. [DATE] 7:41 AM Good morning [PERSON_NA…" at bounding box center [1061, 424] width 367 height 124
drag, startPoint x: 867, startPoint y: 431, endPoint x: 910, endPoint y: 430, distance: 43.7
copy span "Good morning [PERSON_NAME], this is [PERSON_NAME] from [PERSON_NAME]. Are you a…"
drag, startPoint x: 720, startPoint y: 37, endPoint x: 689, endPoint y: 180, distance: 146.7
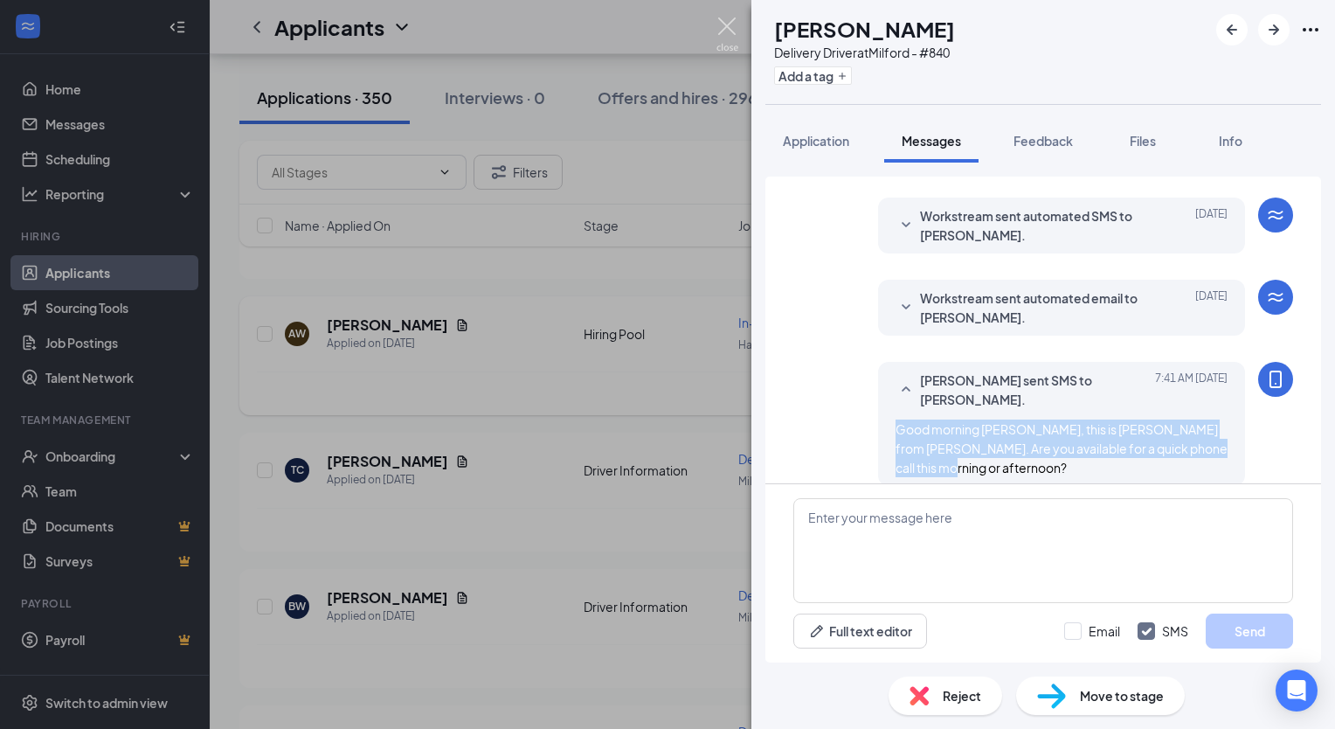
click at [721, 35] on img at bounding box center [727, 34] width 22 height 34
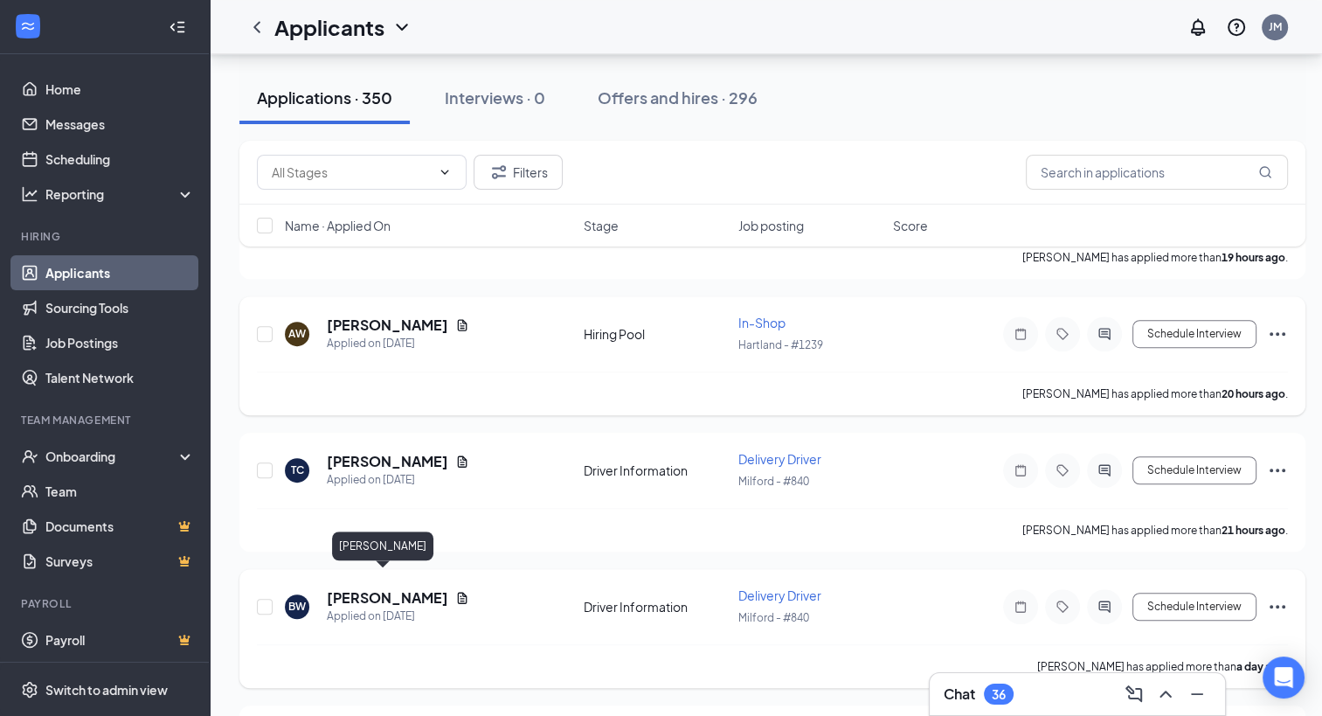
click at [387, 588] on h5 "[PERSON_NAME]" at bounding box center [387, 597] width 121 height 19
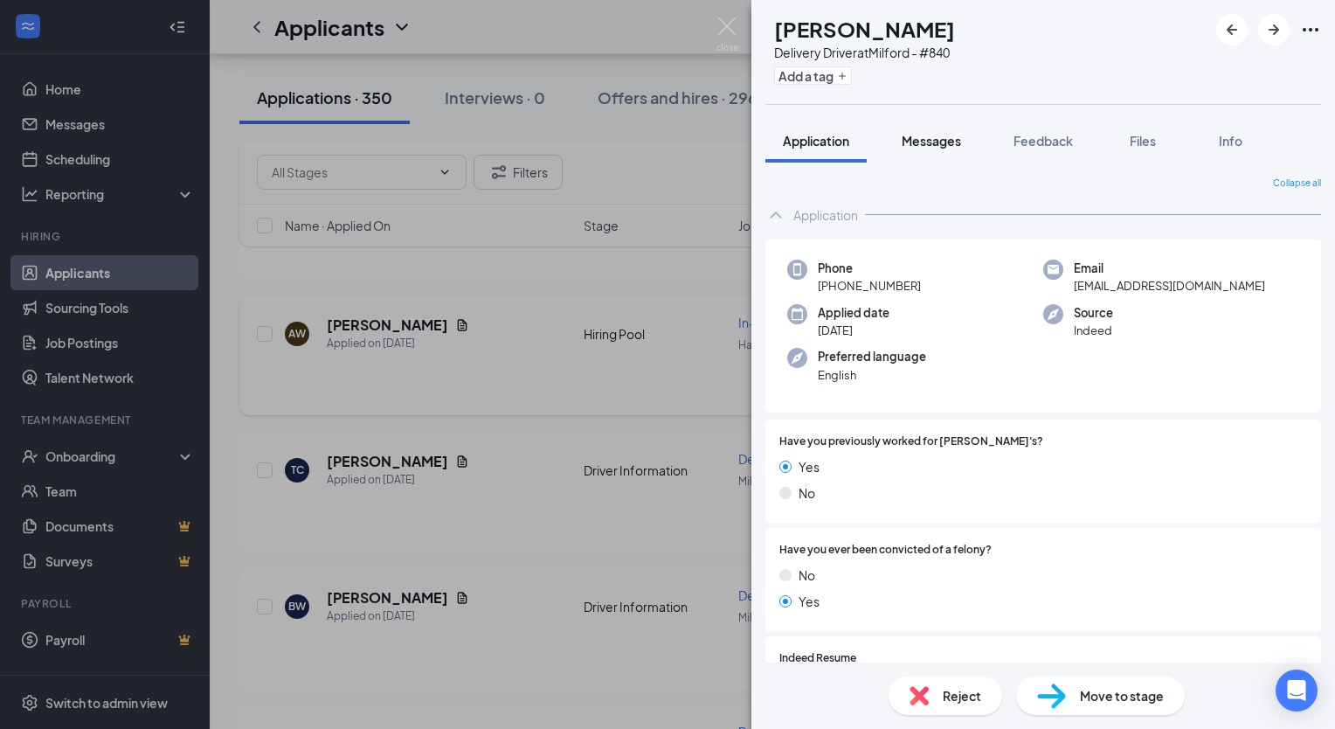
click at [919, 142] on span "Messages" at bounding box center [931, 141] width 59 height 16
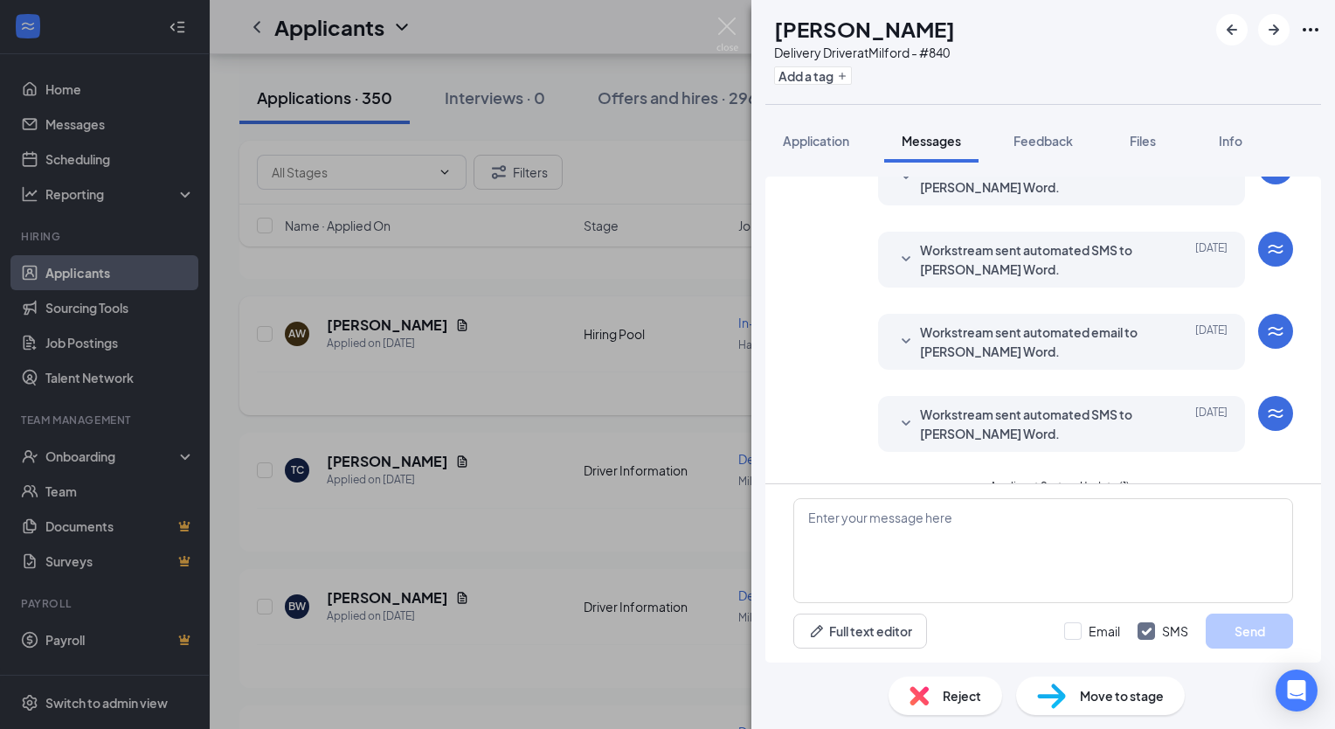
scroll to position [425, 0]
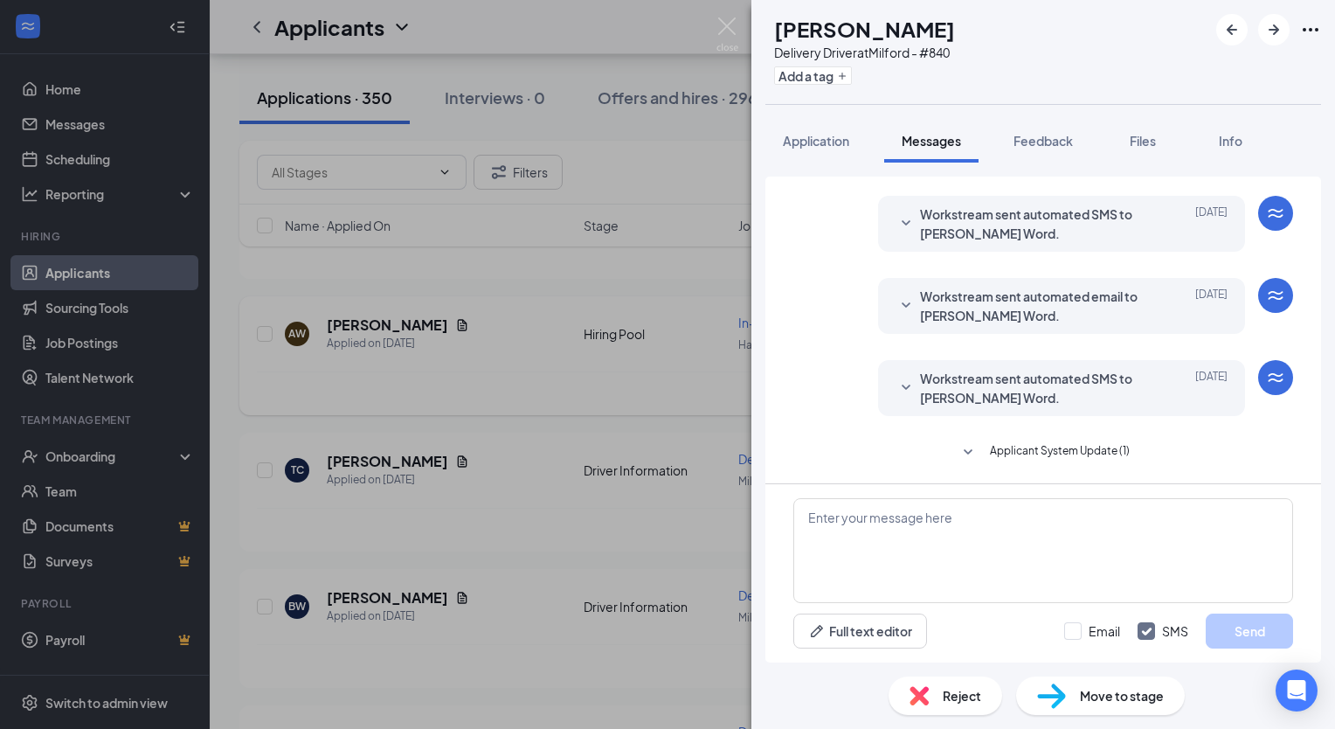
click at [990, 453] on span "Applicant System Update (1)" at bounding box center [1060, 452] width 140 height 21
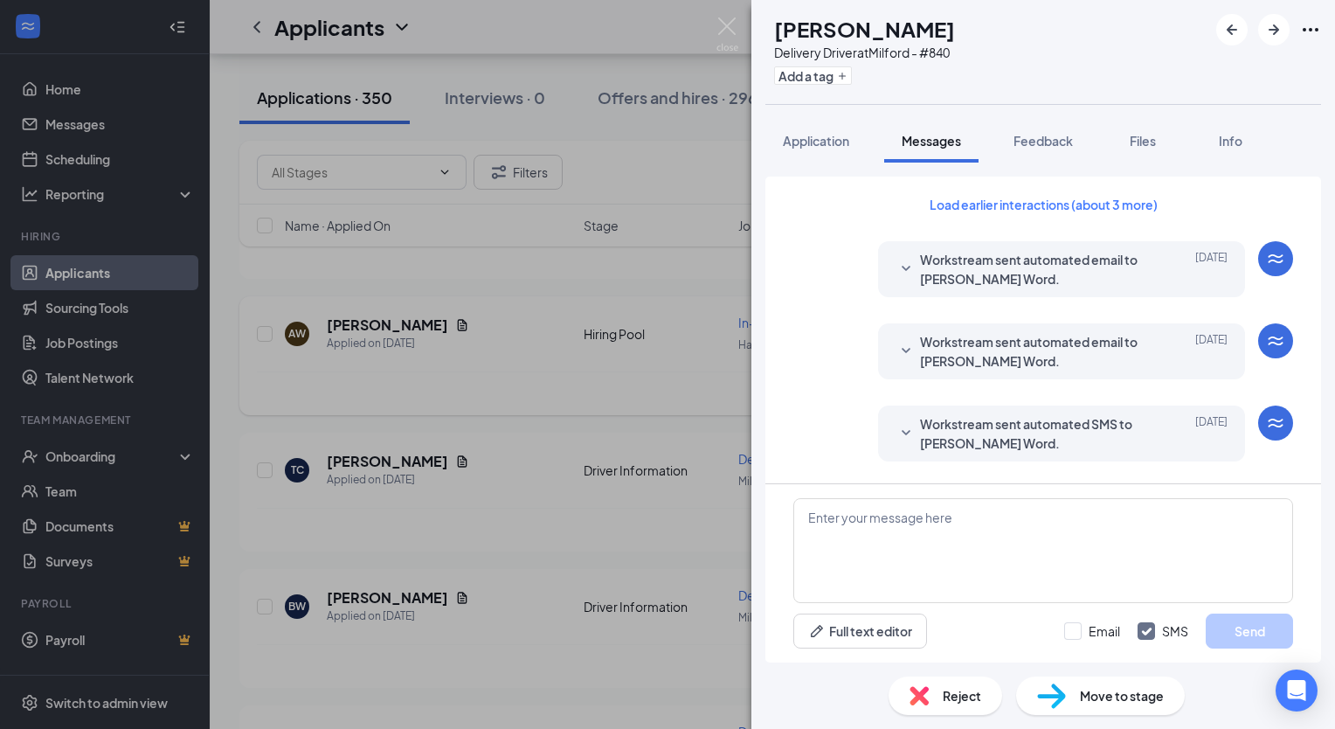
scroll to position [0, 0]
click at [849, 524] on textarea at bounding box center [1043, 550] width 500 height 105
paste textarea "Good morning [PERSON_NAME], this is [PERSON_NAME] from [PERSON_NAME]. Are you a…"
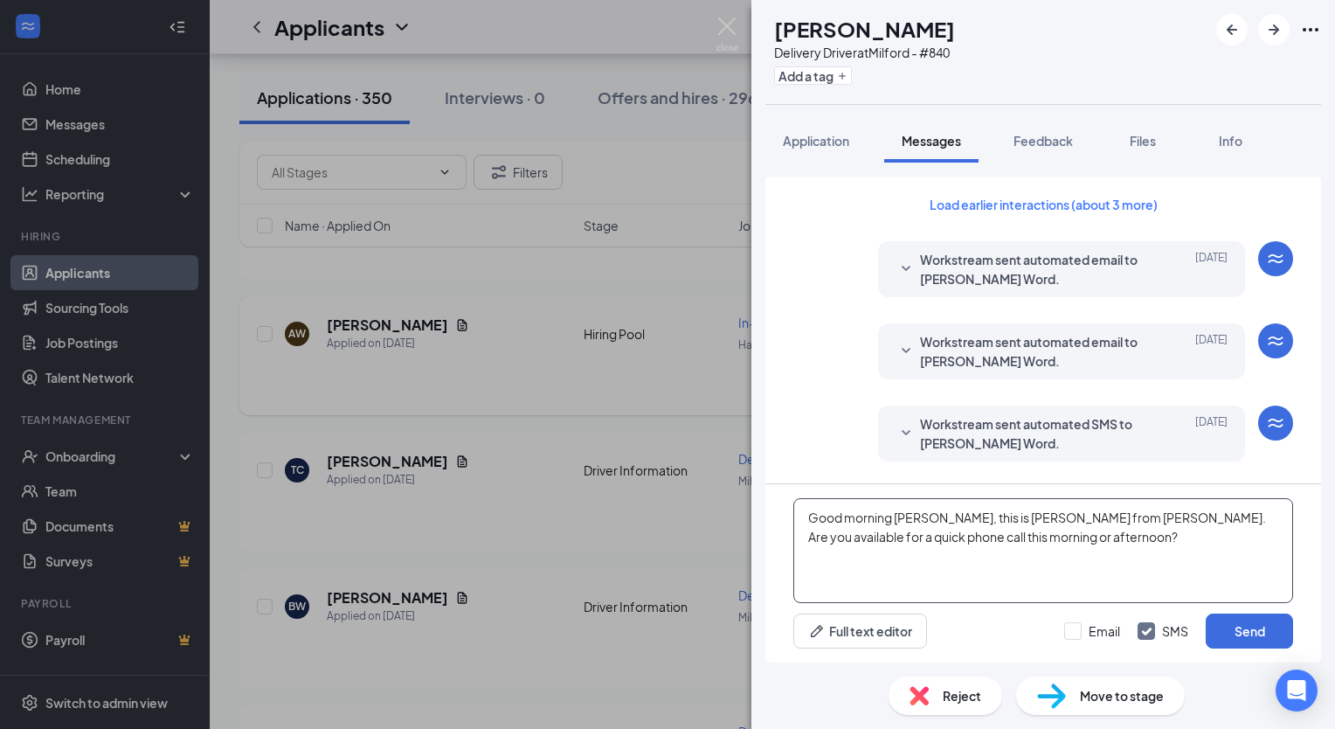
drag, startPoint x: 919, startPoint y: 516, endPoint x: 922, endPoint y: 505, distance: 10.8
click at [920, 516] on textarea "Good morning [PERSON_NAME], this is [PERSON_NAME] from [PERSON_NAME]. Are you a…" at bounding box center [1043, 550] width 500 height 105
type textarea "Good morning [PERSON_NAME], this is [PERSON_NAME] from [PERSON_NAME]. Are you a…"
click at [1244, 638] on button "Send" at bounding box center [1249, 630] width 87 height 35
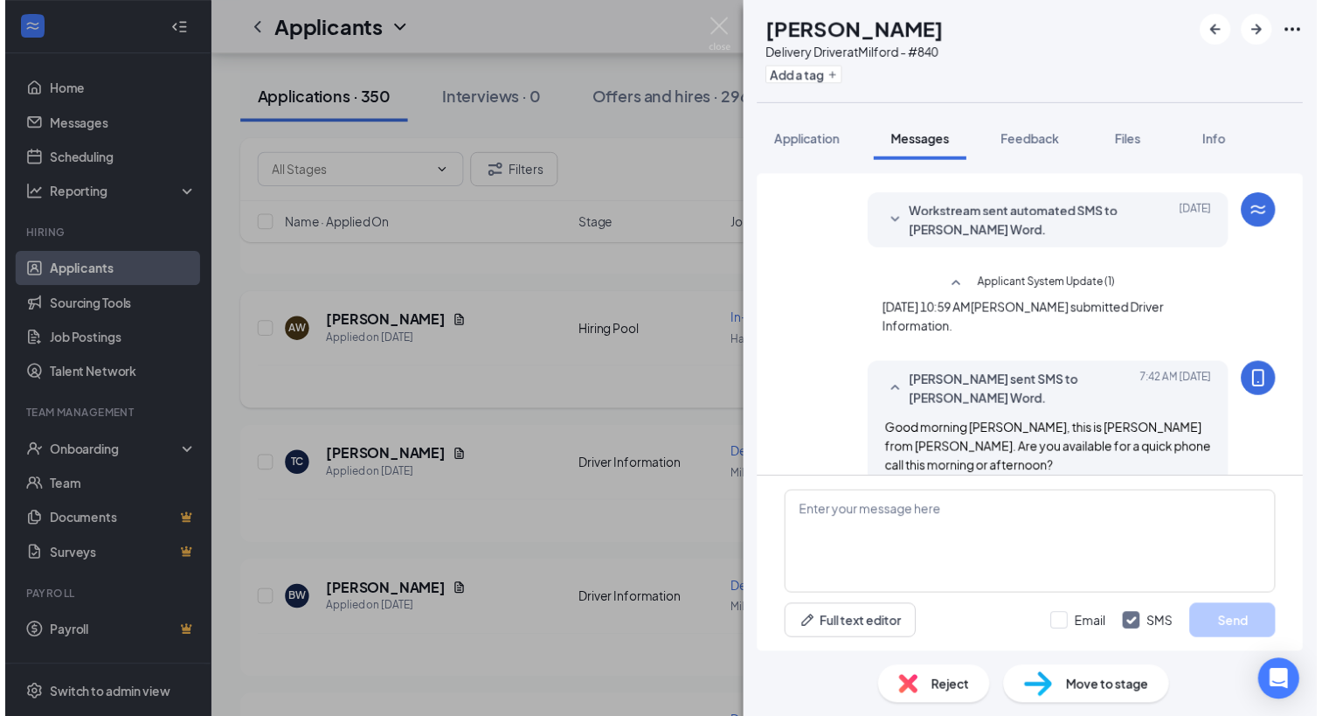
scroll to position [591, 0]
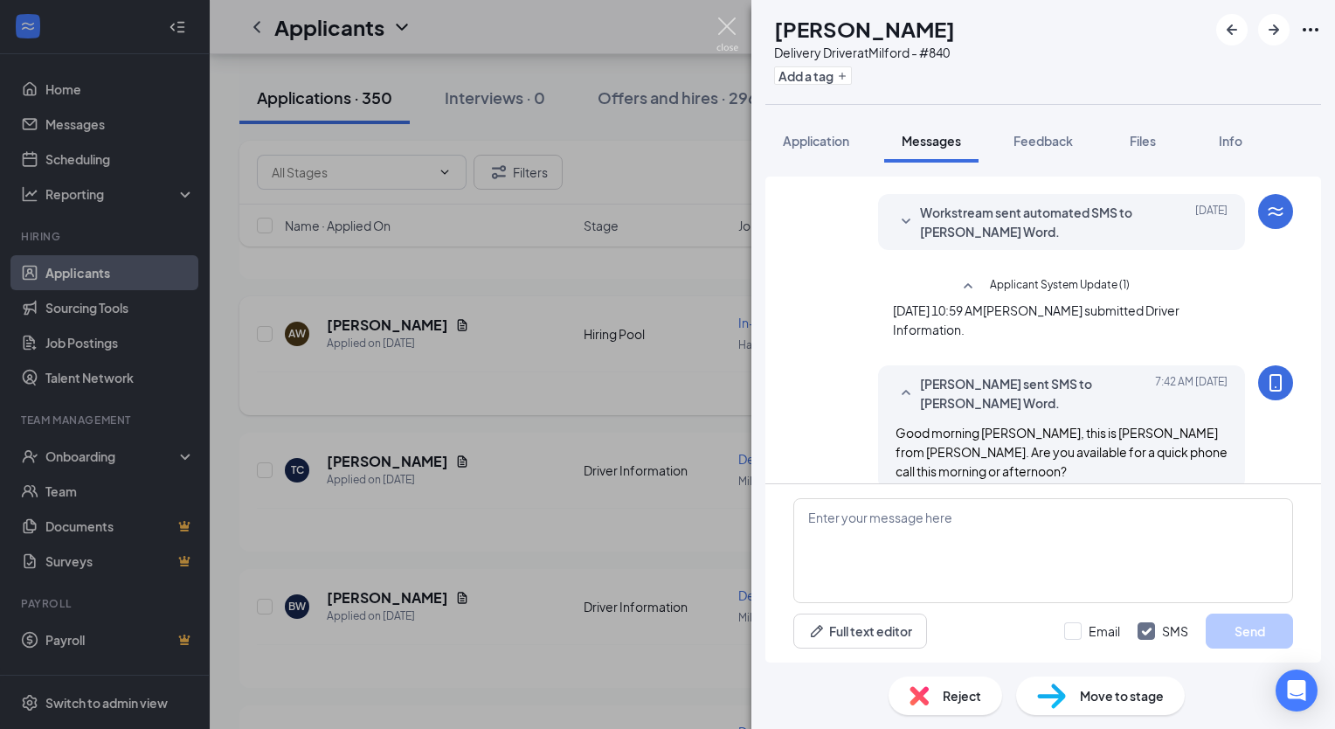
drag, startPoint x: 723, startPoint y: 30, endPoint x: 713, endPoint y: 173, distance: 143.7
click at [723, 29] on img at bounding box center [727, 34] width 22 height 34
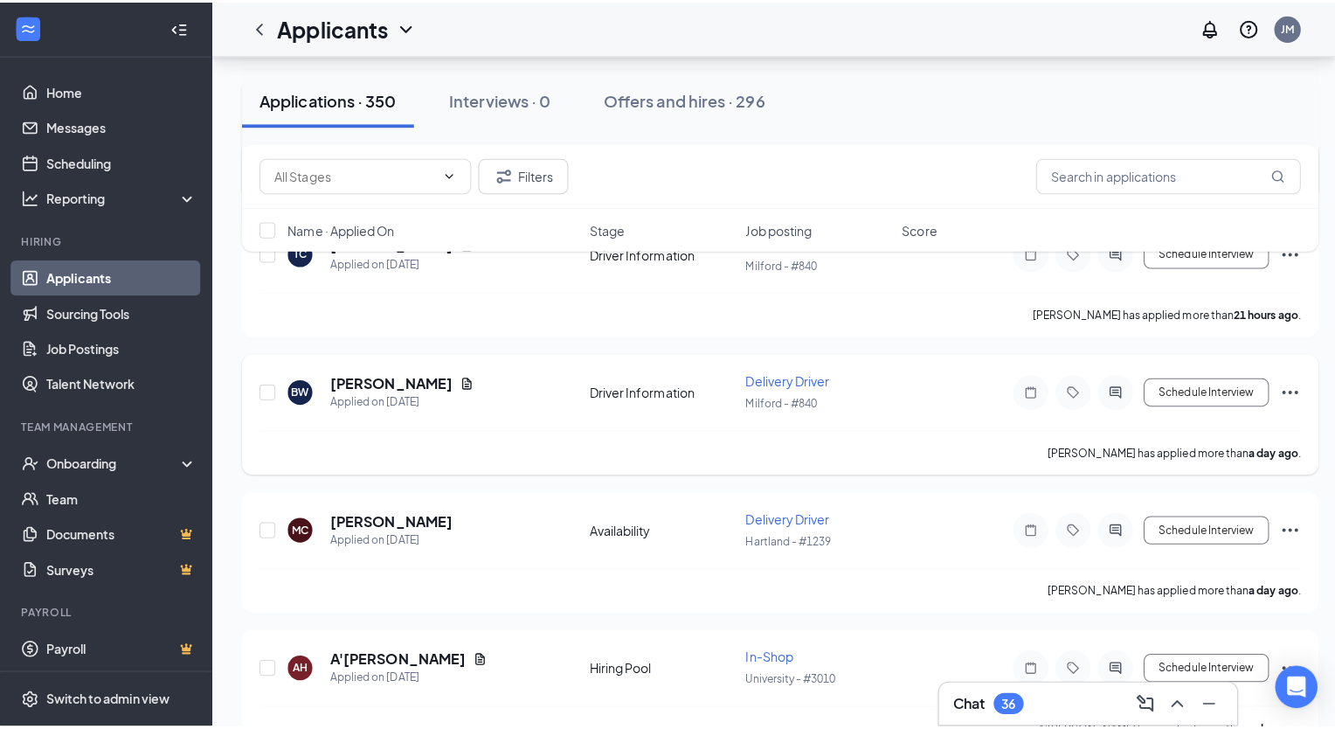
scroll to position [1223, 0]
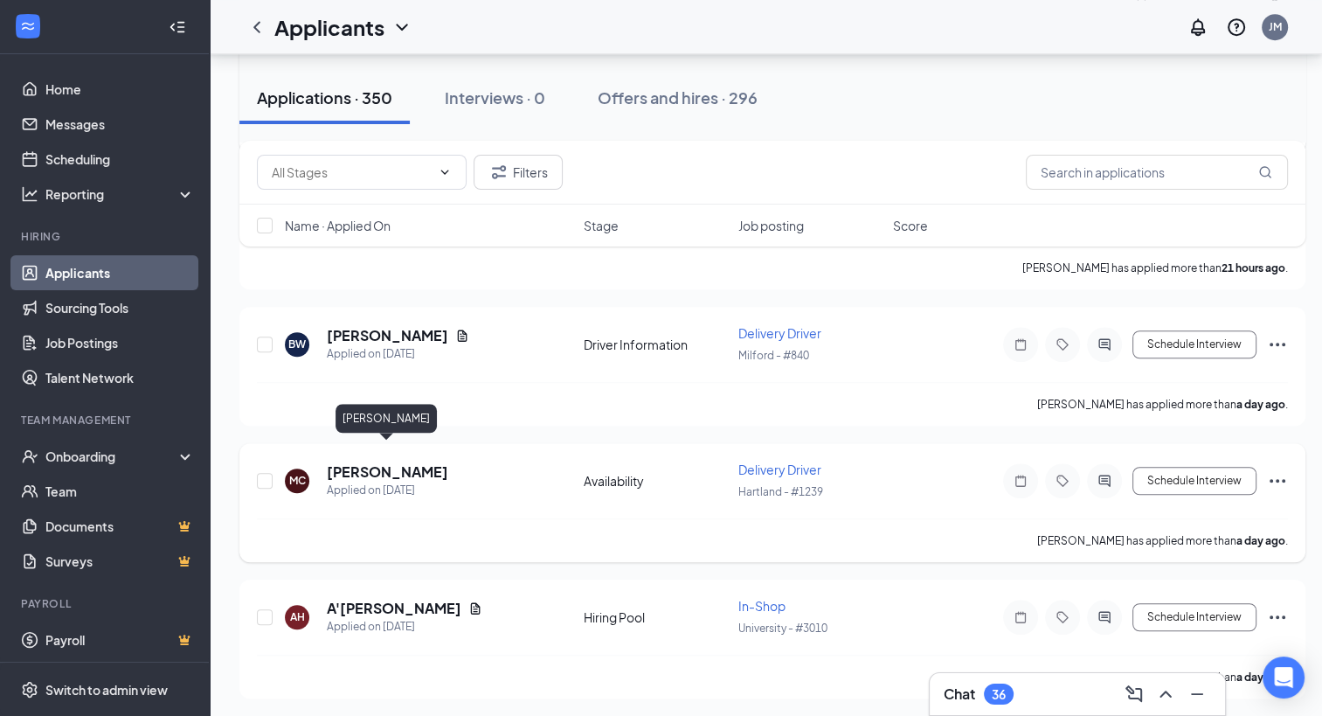
click at [398, 462] on h5 "[PERSON_NAME]" at bounding box center [387, 471] width 121 height 19
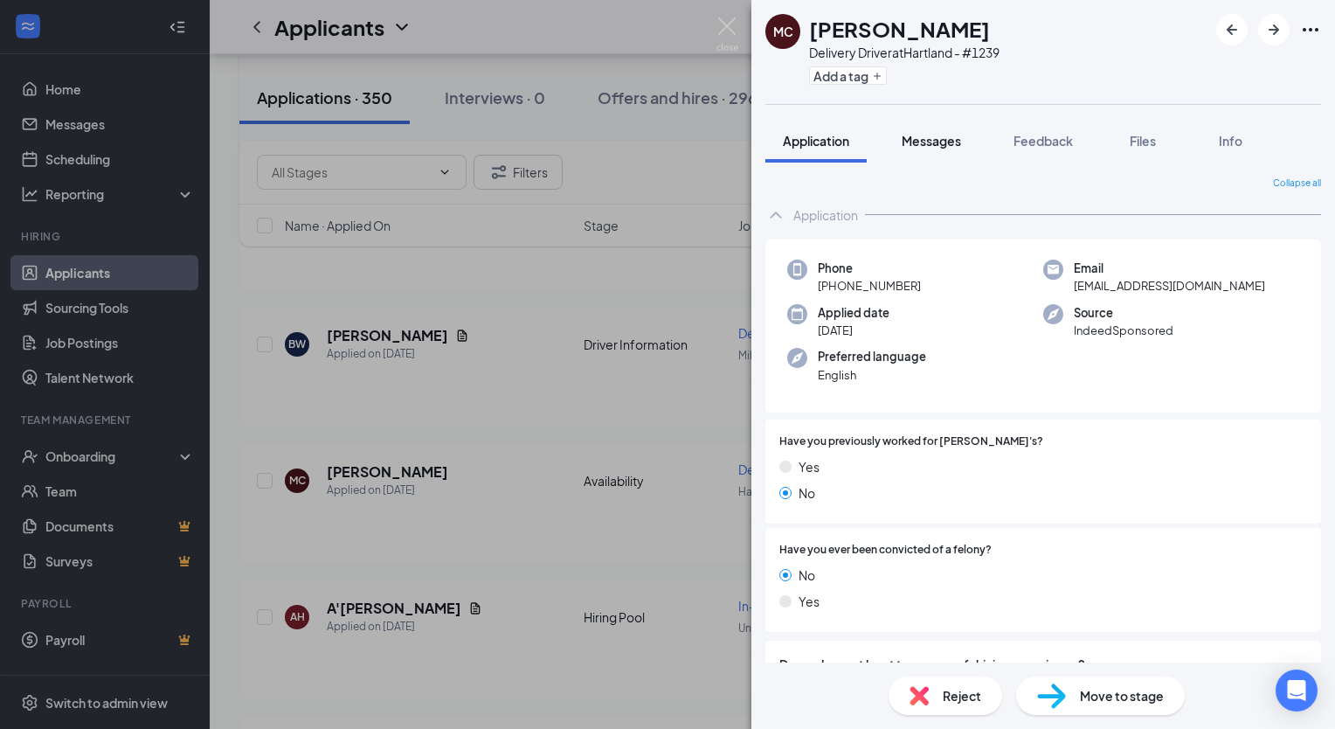
click at [929, 144] on span "Messages" at bounding box center [931, 141] width 59 height 16
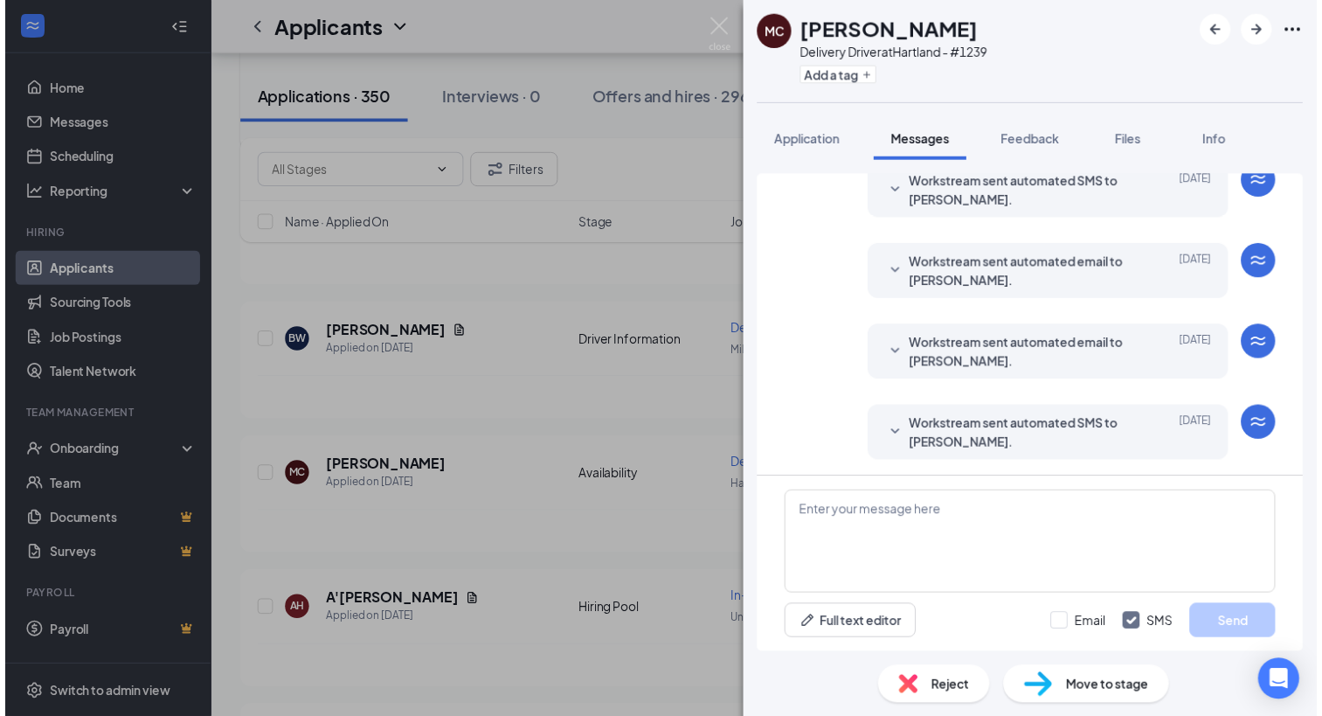
scroll to position [203, 0]
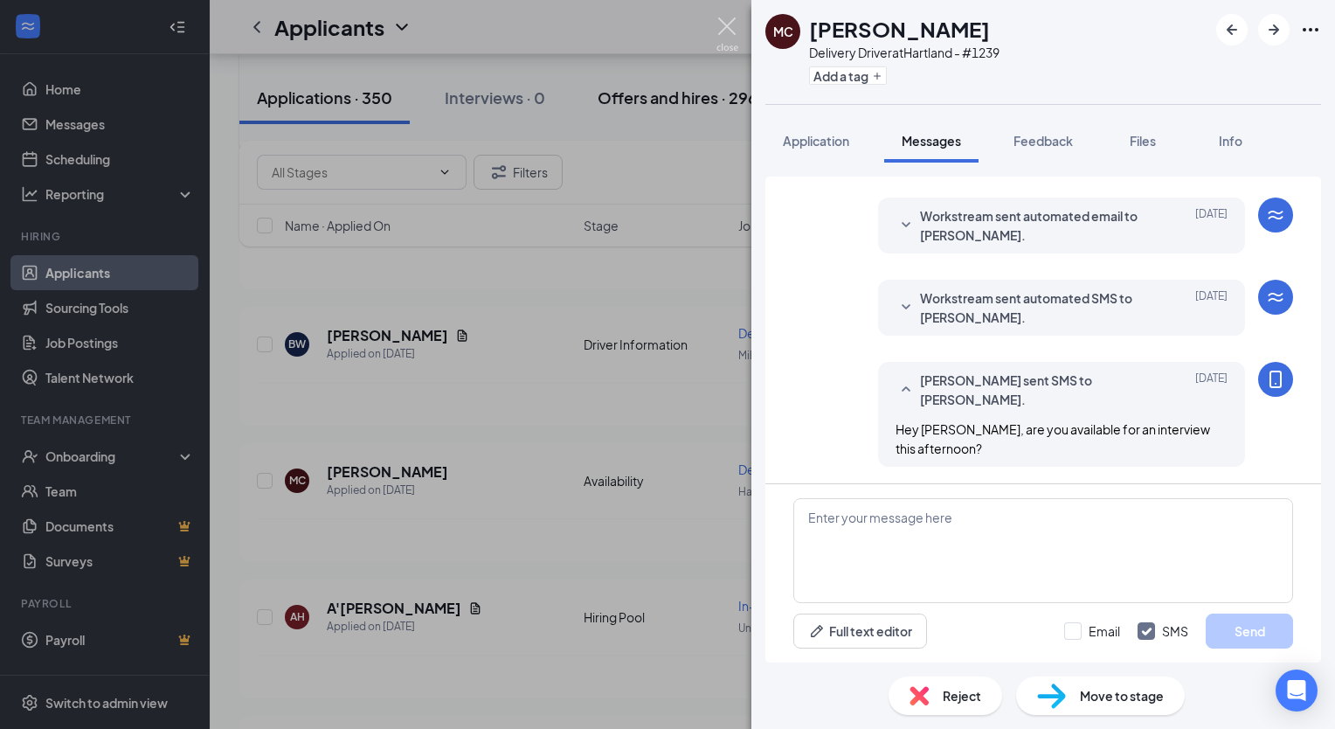
drag, startPoint x: 725, startPoint y: 23, endPoint x: 678, endPoint y: 121, distance: 109.4
click at [727, 23] on img at bounding box center [727, 34] width 22 height 34
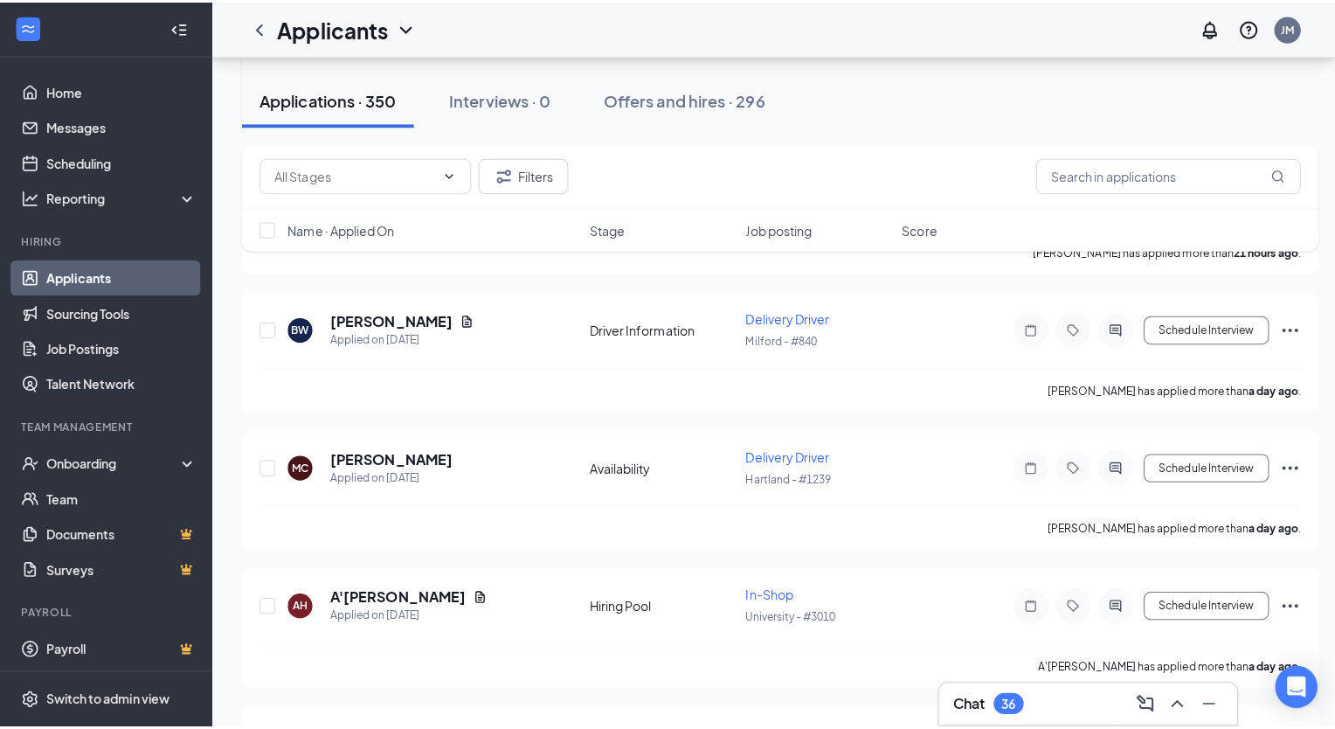
scroll to position [1311, 0]
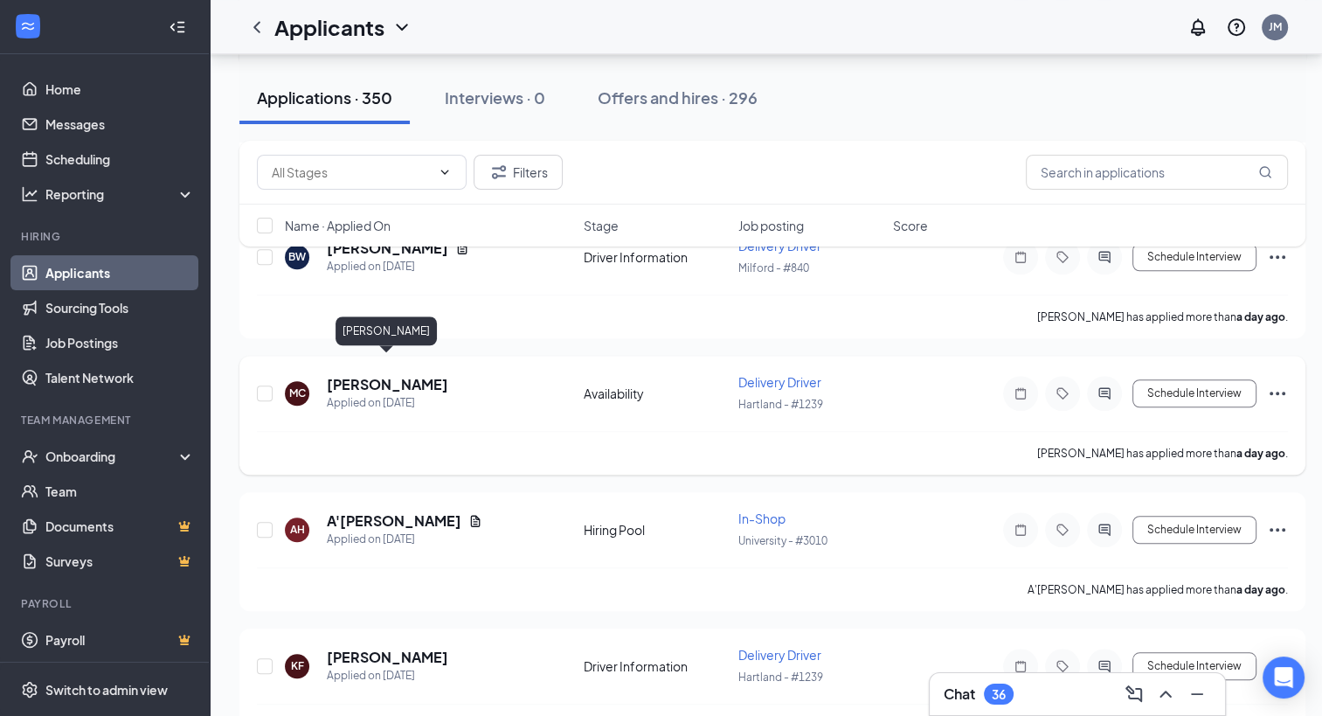
click at [383, 375] on h5 "[PERSON_NAME]" at bounding box center [387, 384] width 121 height 19
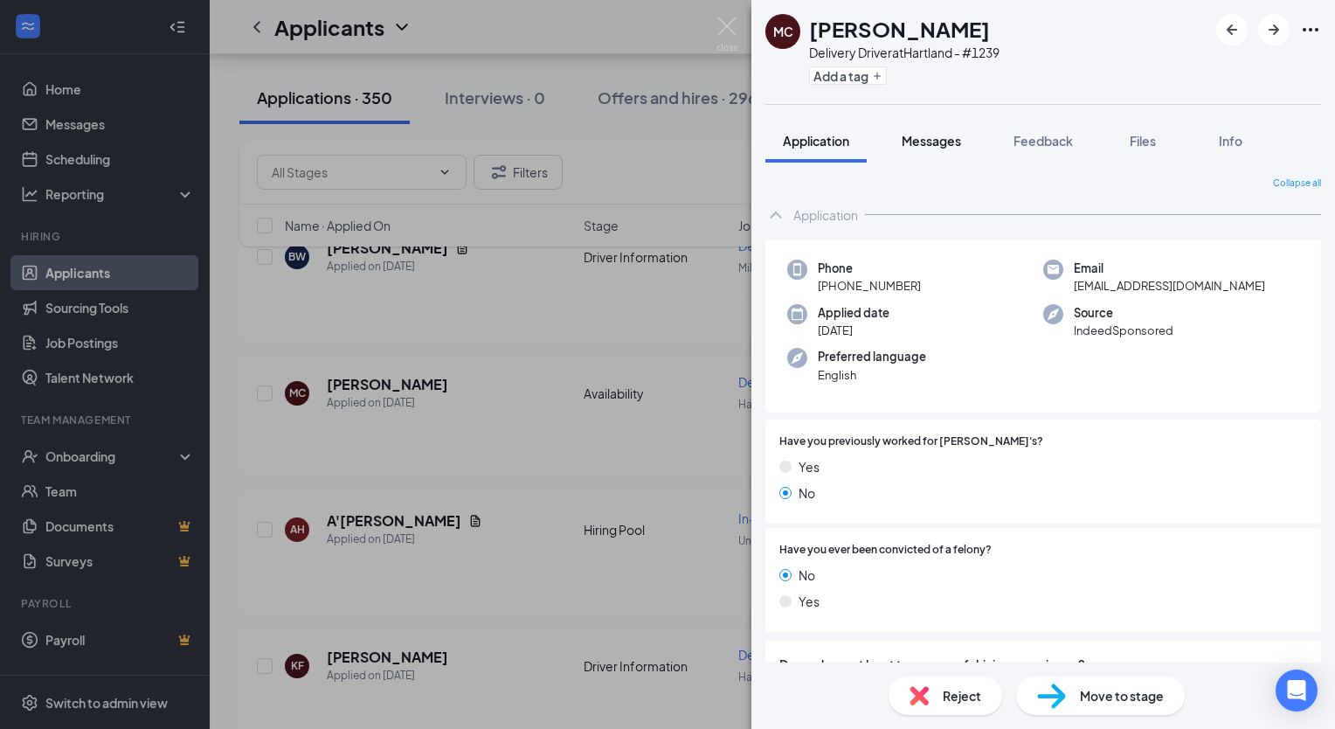
click at [936, 142] on span "Messages" at bounding box center [931, 141] width 59 height 16
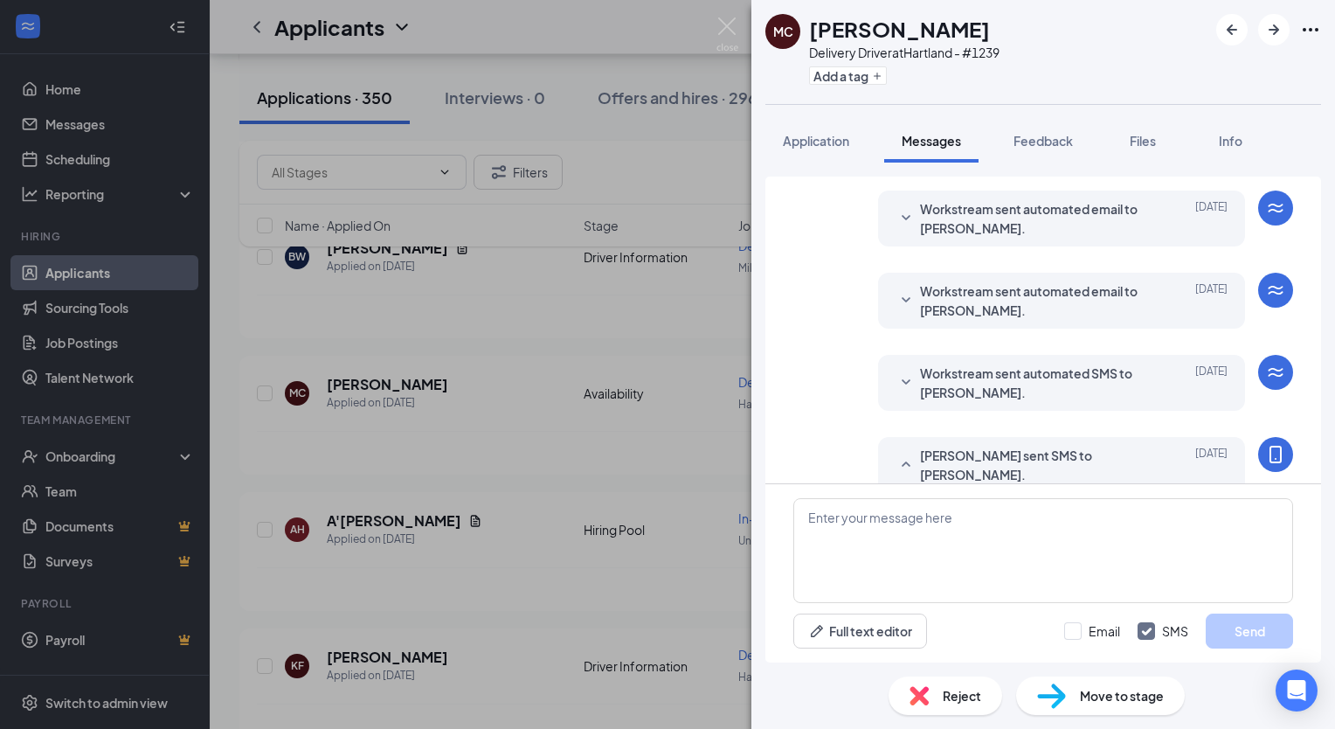
scroll to position [203, 0]
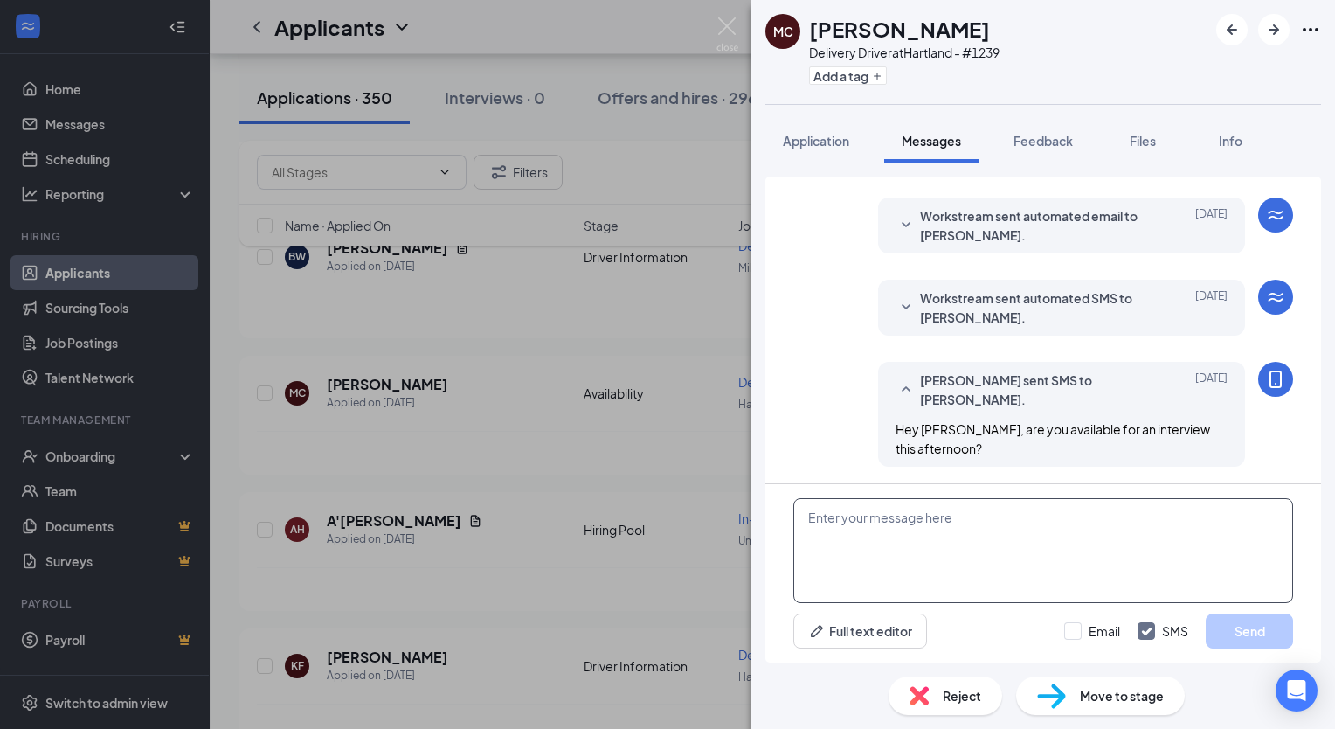
click at [877, 514] on textarea at bounding box center [1043, 550] width 500 height 105
paste textarea "Good morning [PERSON_NAME], this is [PERSON_NAME] from [PERSON_NAME]. Are you a…"
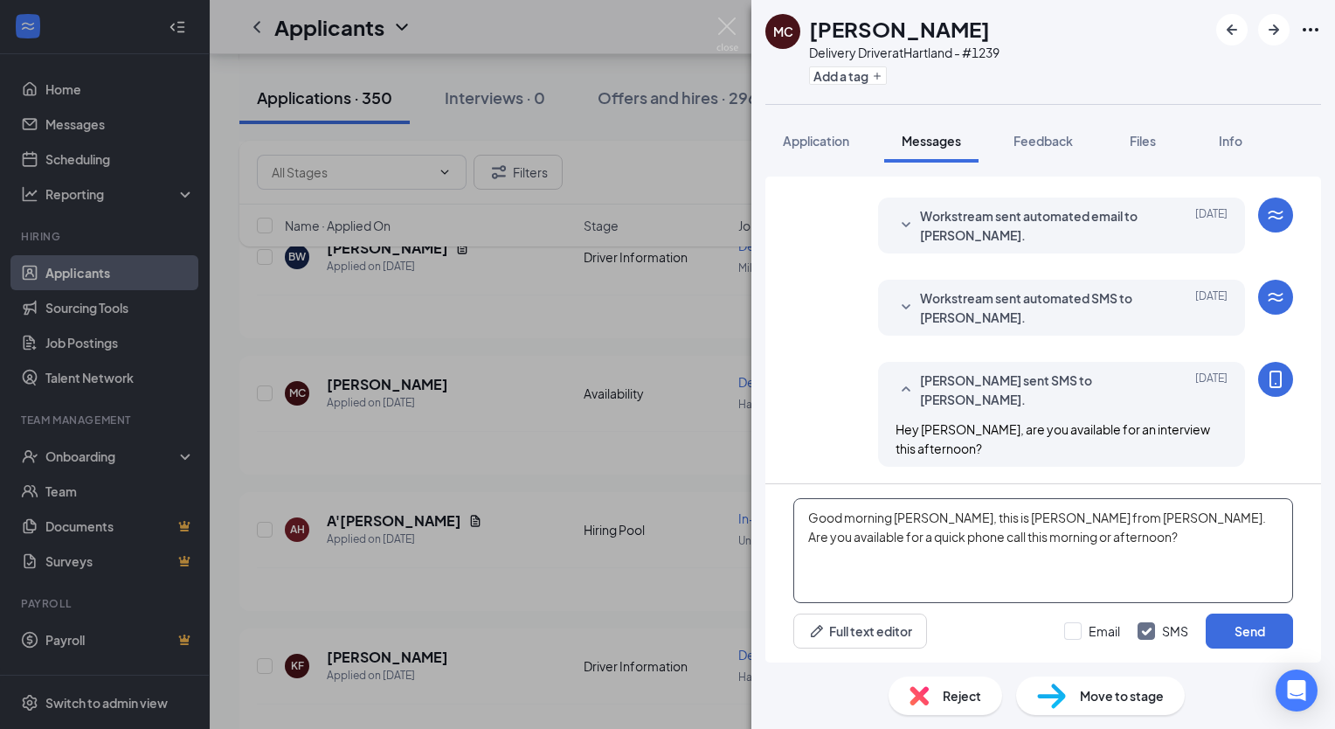
click at [919, 516] on textarea "Good morning [PERSON_NAME], this is [PERSON_NAME] from [PERSON_NAME]. Are you a…" at bounding box center [1043, 550] width 500 height 105
click at [1075, 535] on textarea "Good morning [PERSON_NAME], this is [PERSON_NAME] from [PERSON_NAME]. Are you a…" at bounding box center [1043, 550] width 500 height 105
type textarea "Good morning [PERSON_NAME], this is [PERSON_NAME] from [PERSON_NAME]. Are you a…"
drag, startPoint x: 1263, startPoint y: 634, endPoint x: 1227, endPoint y: 592, distance: 56.4
click at [1263, 634] on button "Send" at bounding box center [1249, 630] width 87 height 35
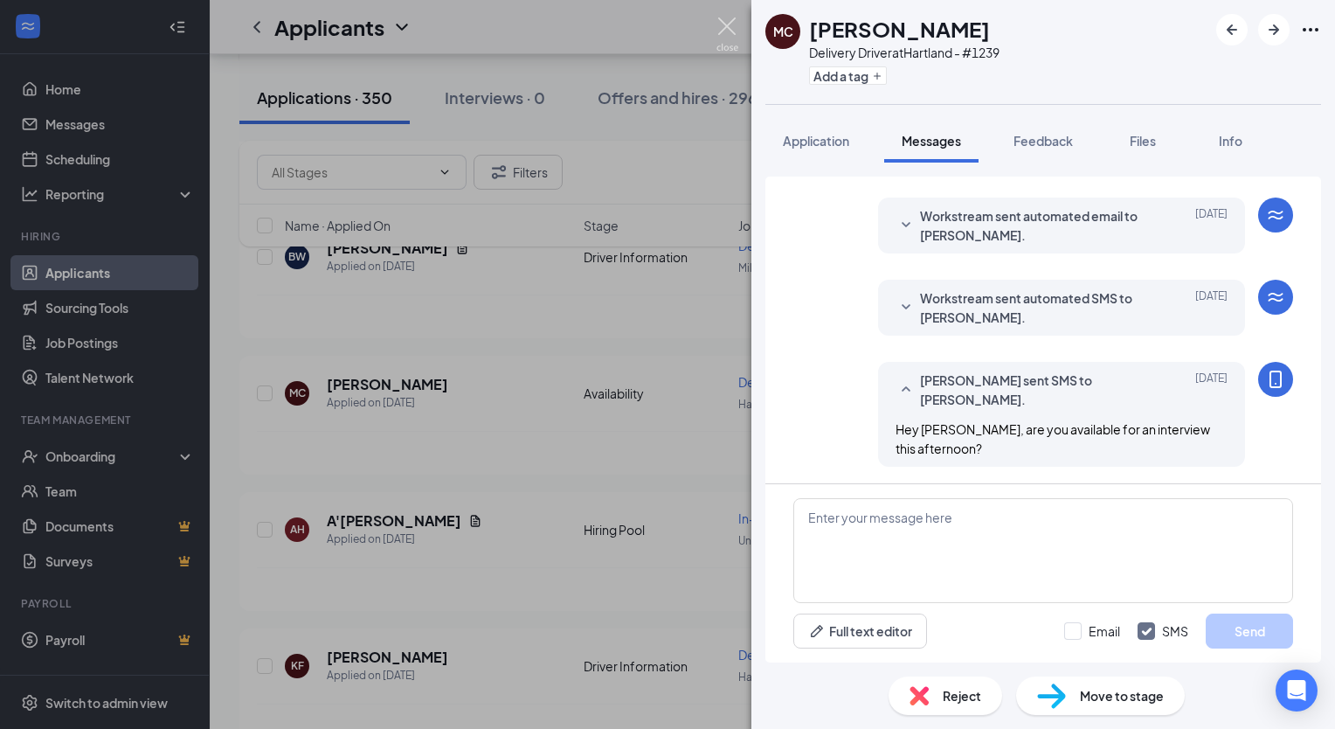
click at [732, 26] on img at bounding box center [727, 34] width 22 height 34
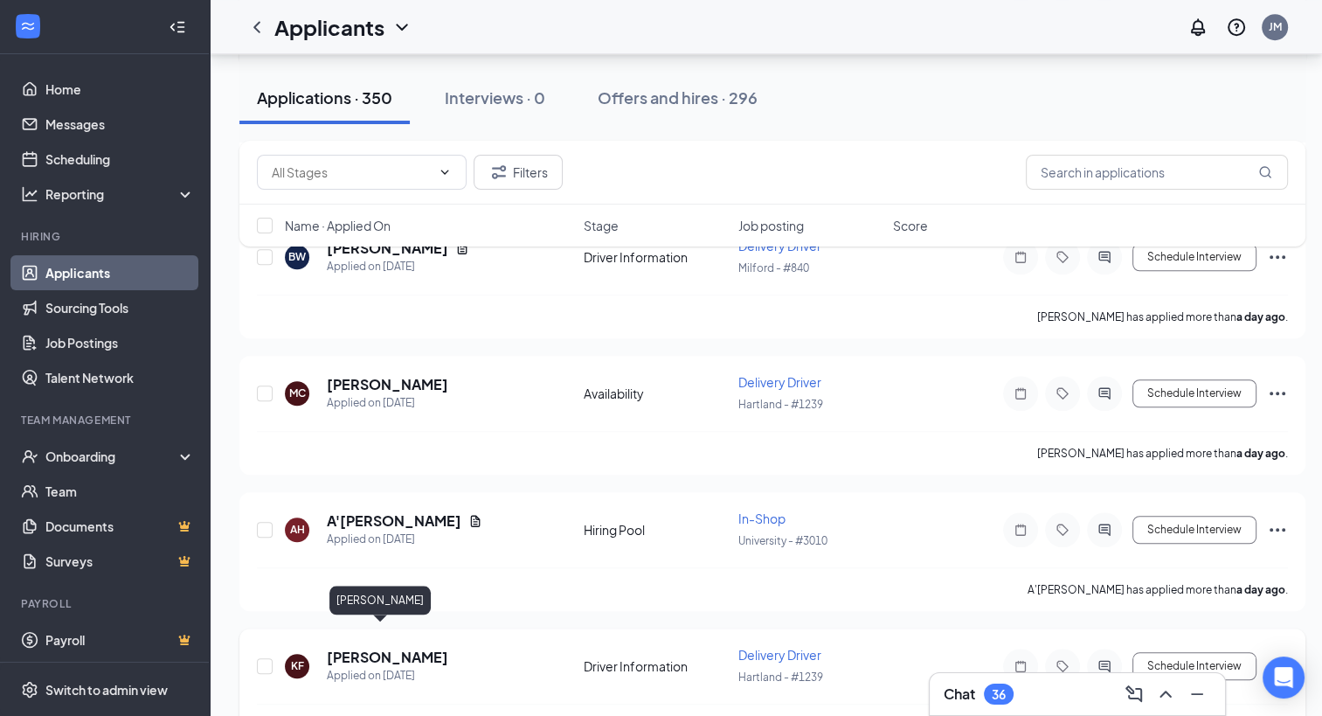
click at [368, 647] on h5 "[PERSON_NAME]" at bounding box center [387, 656] width 121 height 19
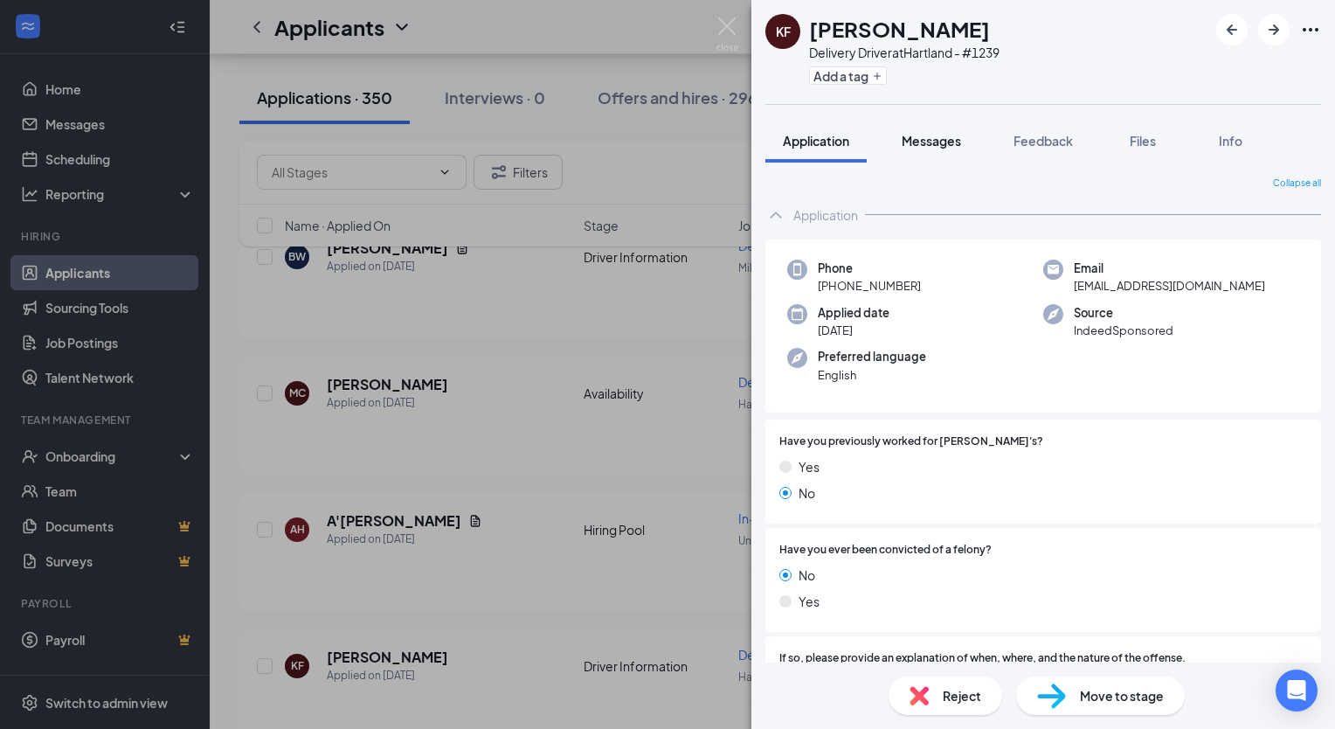
click at [933, 144] on span "Messages" at bounding box center [931, 141] width 59 height 16
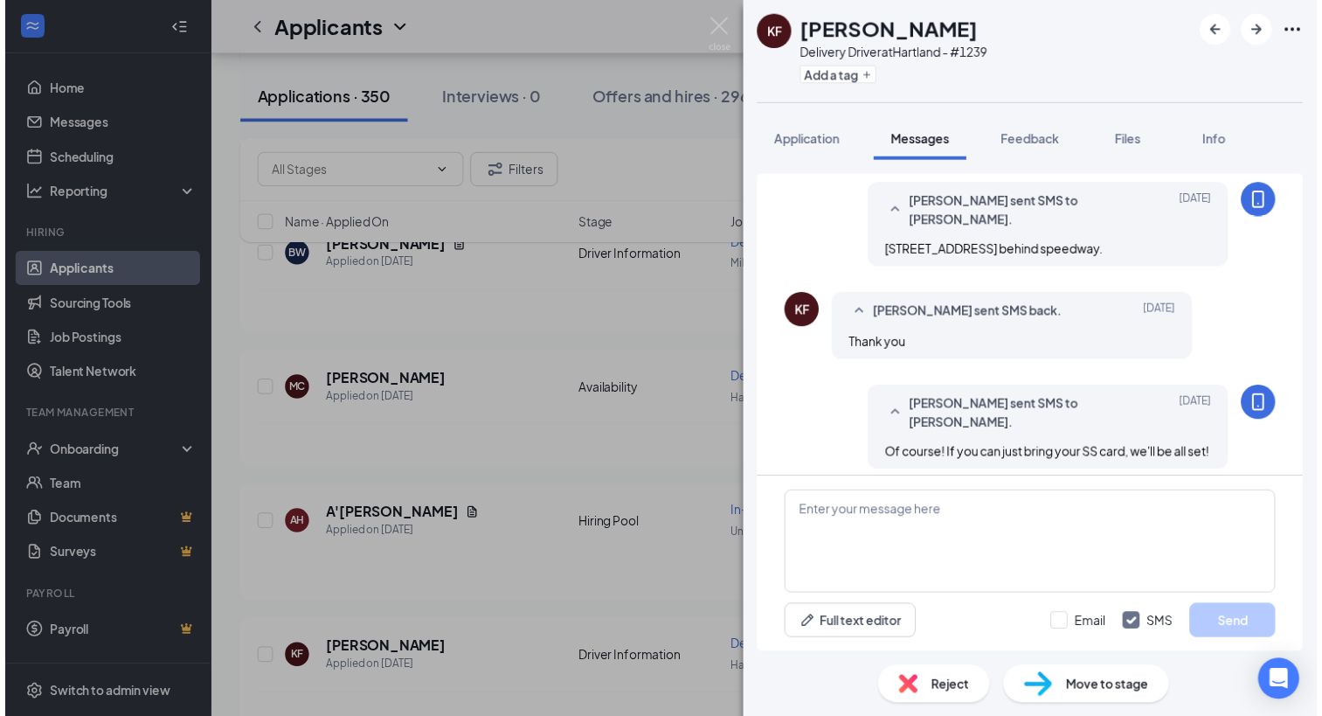
scroll to position [703, 0]
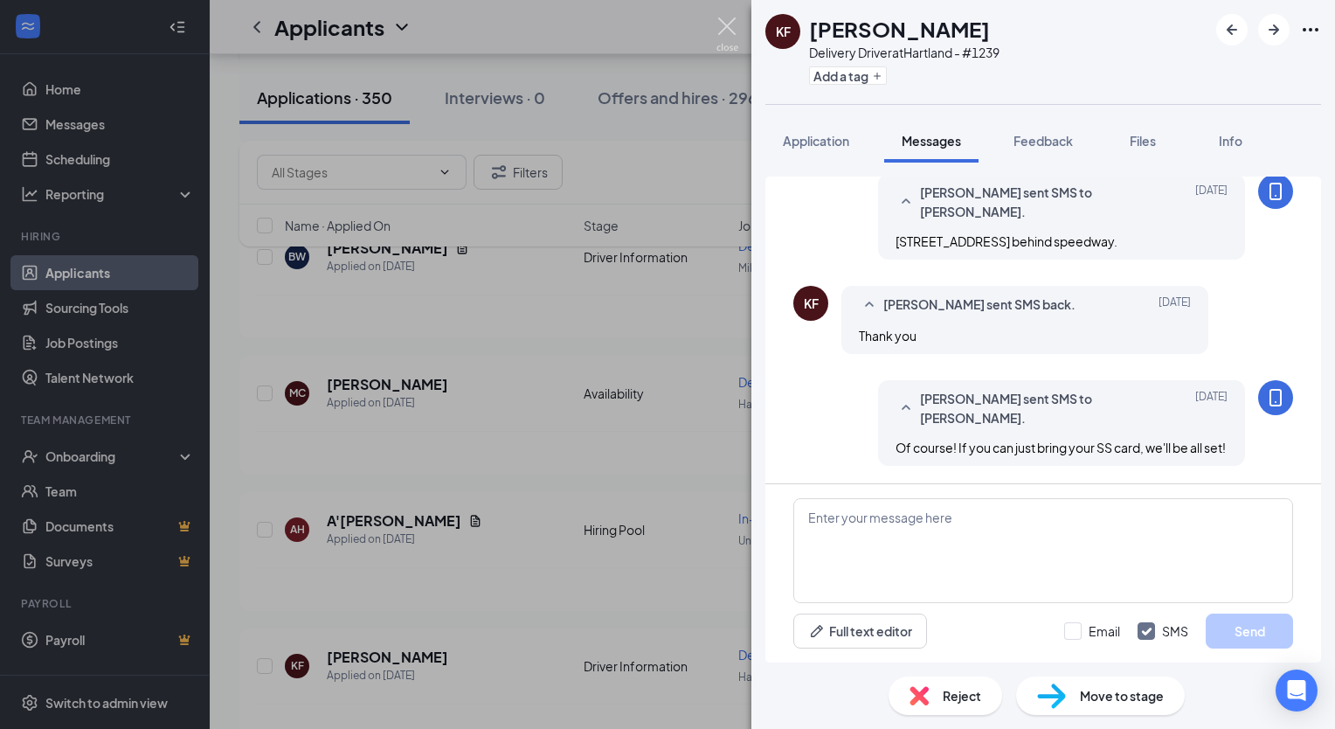
click at [721, 28] on img at bounding box center [727, 34] width 22 height 34
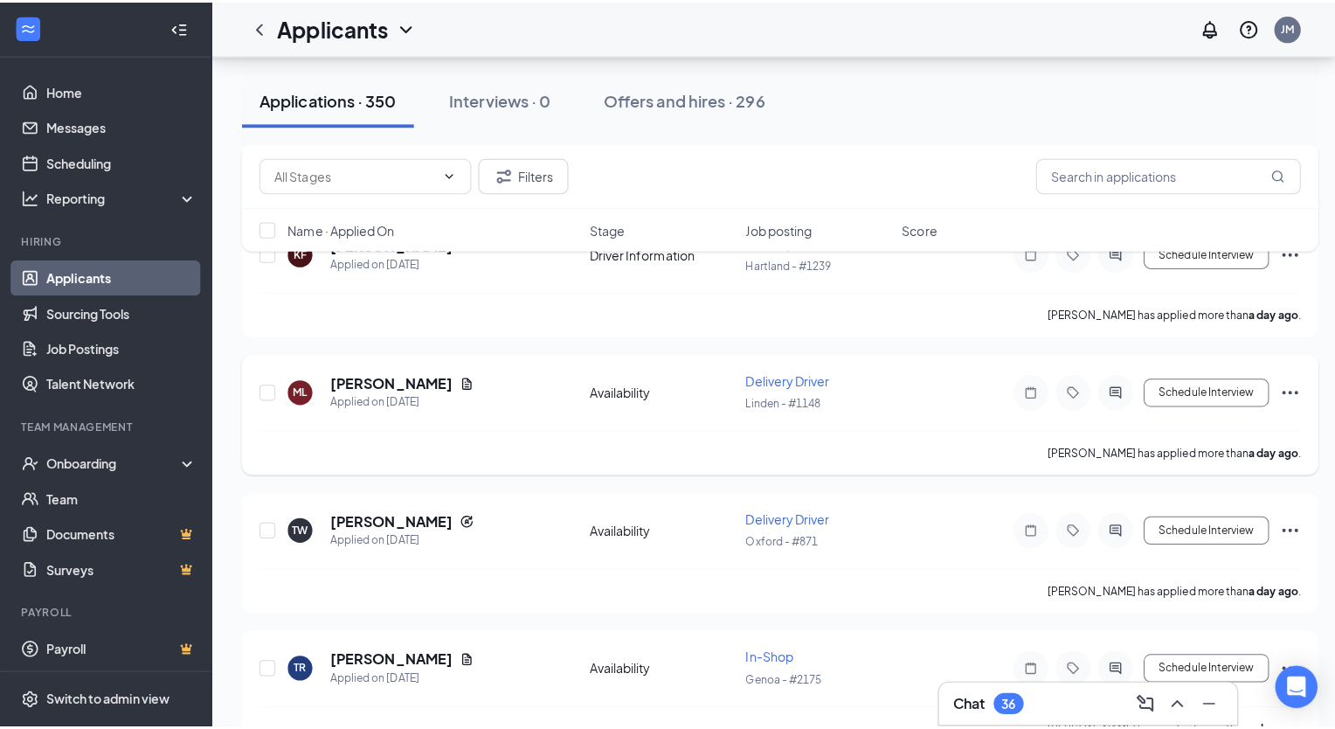
scroll to position [1835, 0]
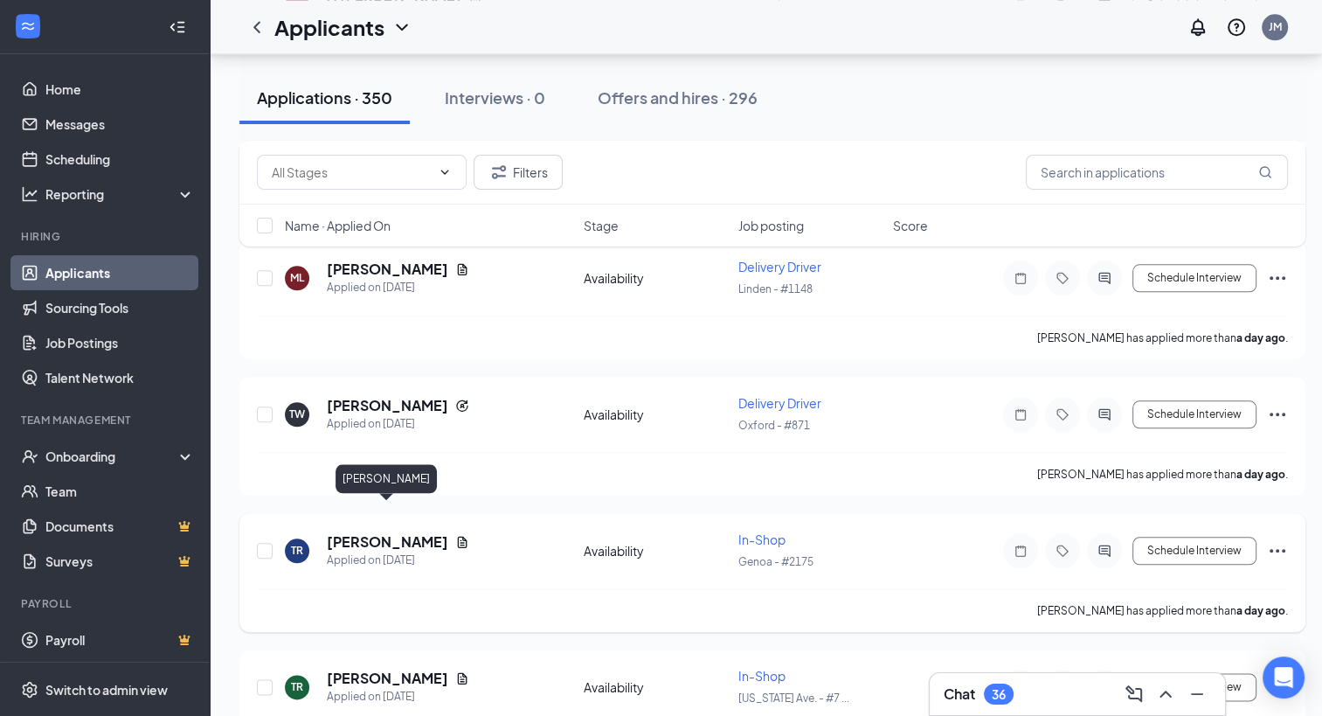
click at [392, 532] on h5 "[PERSON_NAME]" at bounding box center [387, 541] width 121 height 19
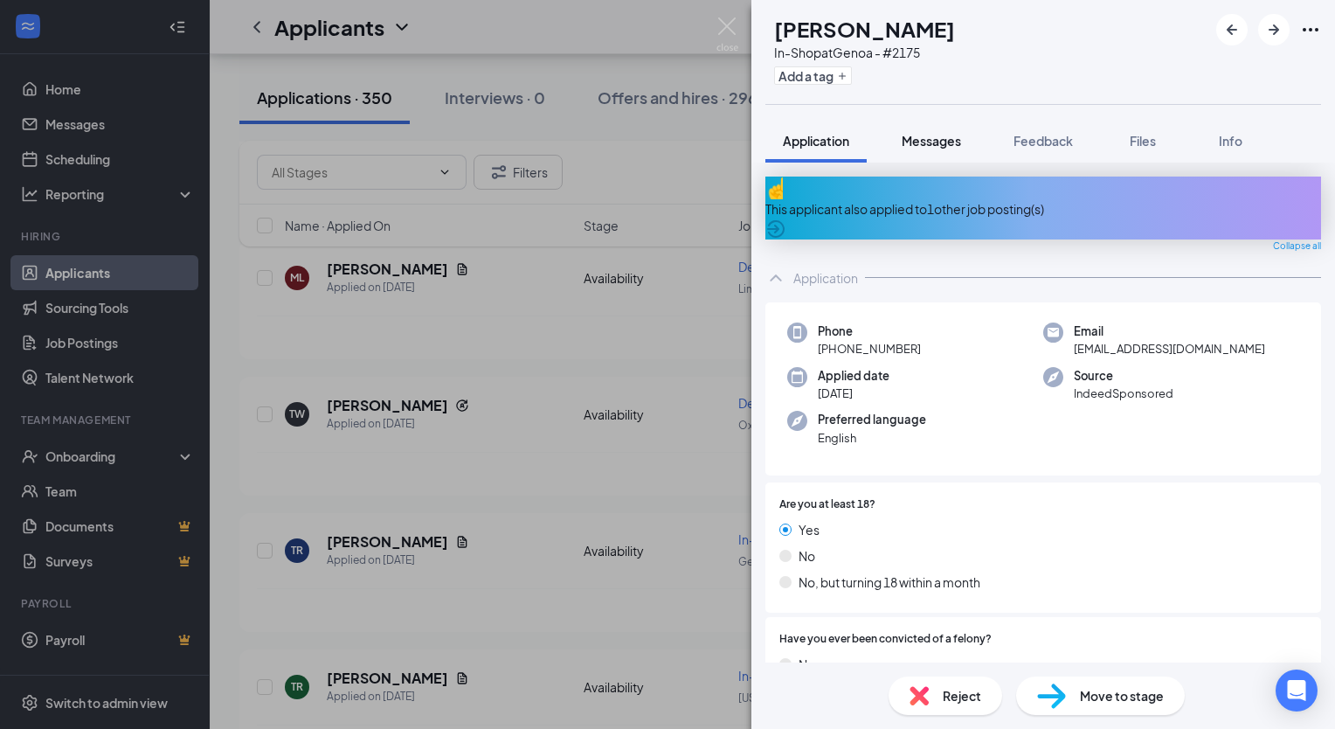
click at [940, 152] on button "Messages" at bounding box center [931, 141] width 94 height 44
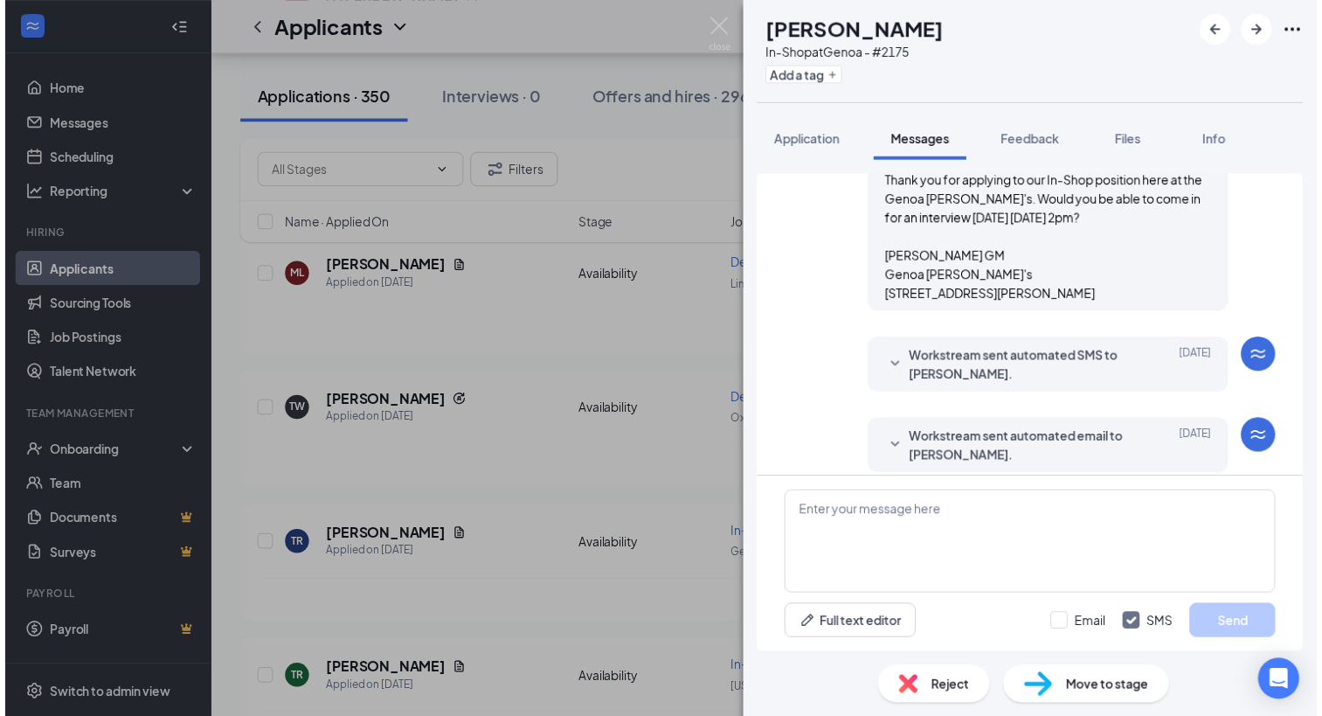
scroll to position [552, 0]
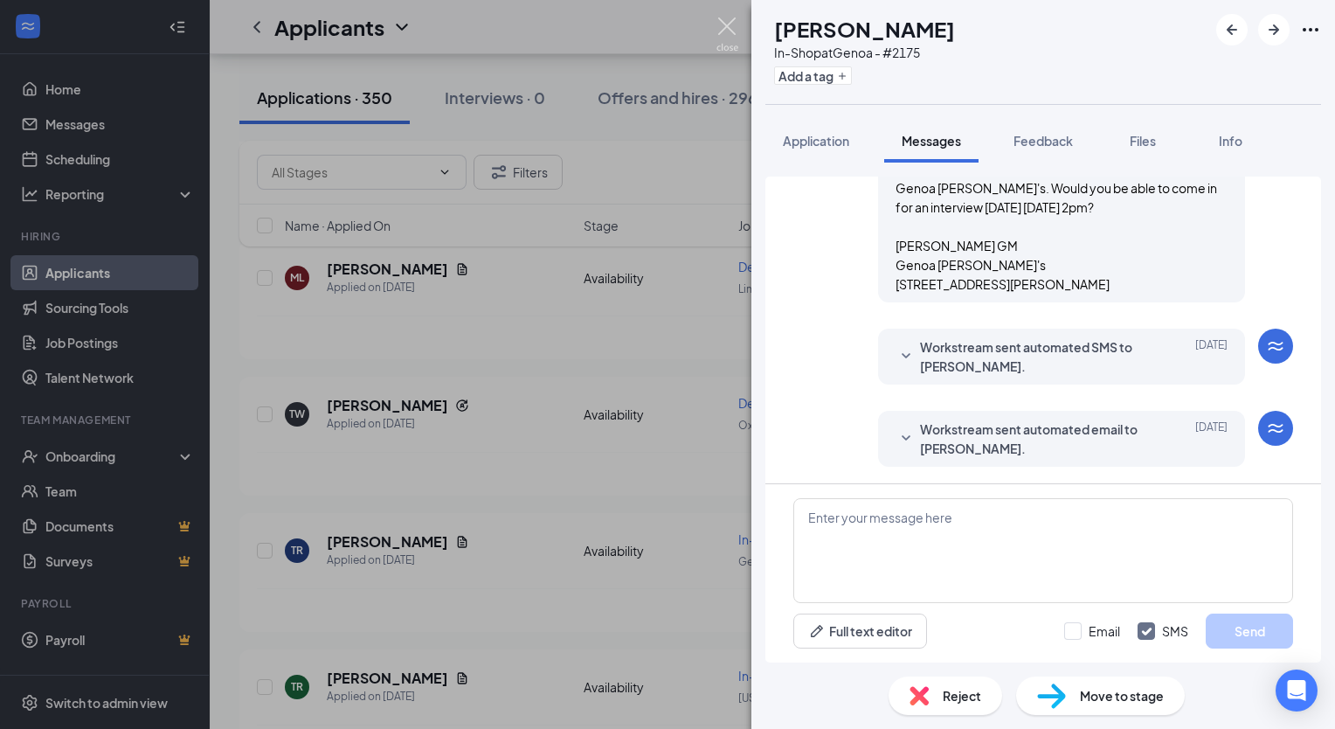
drag, startPoint x: 730, startPoint y: 25, endPoint x: 744, endPoint y: 170, distance: 144.9
click at [727, 26] on img at bounding box center [727, 34] width 22 height 34
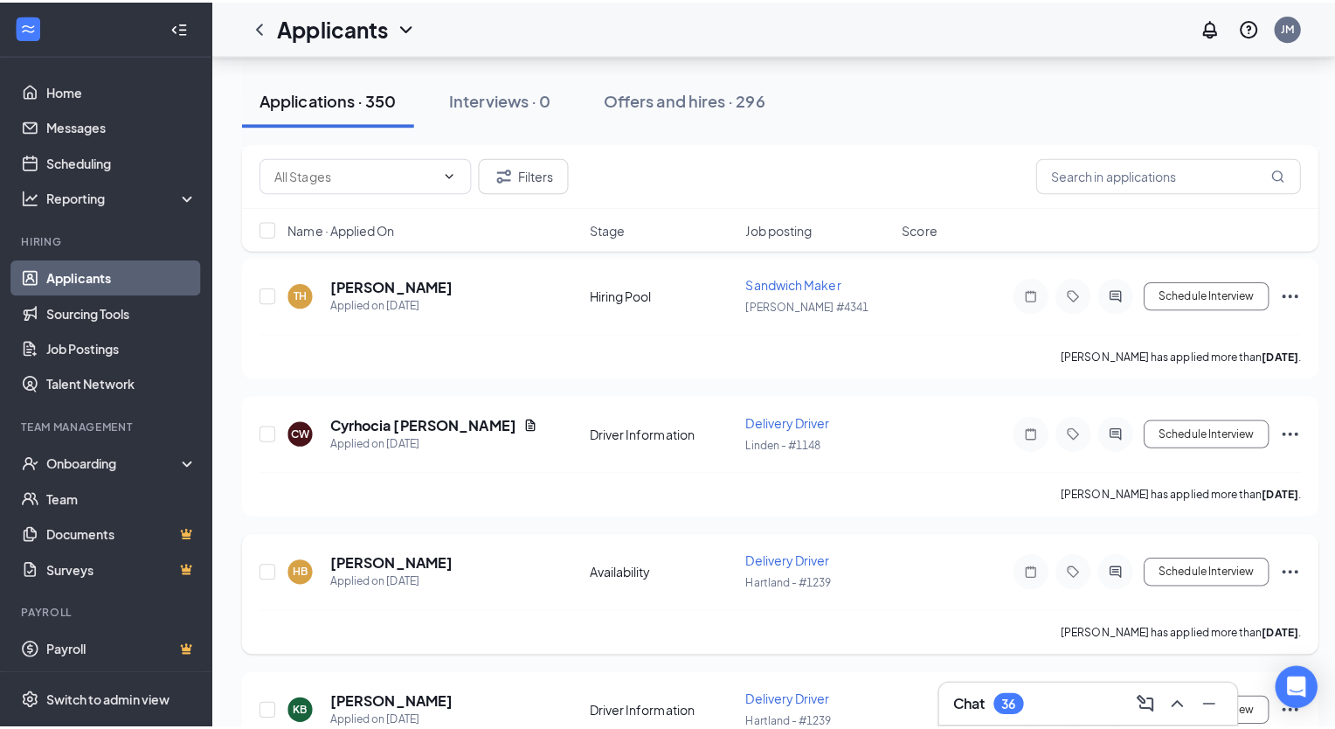
scroll to position [2621, 0]
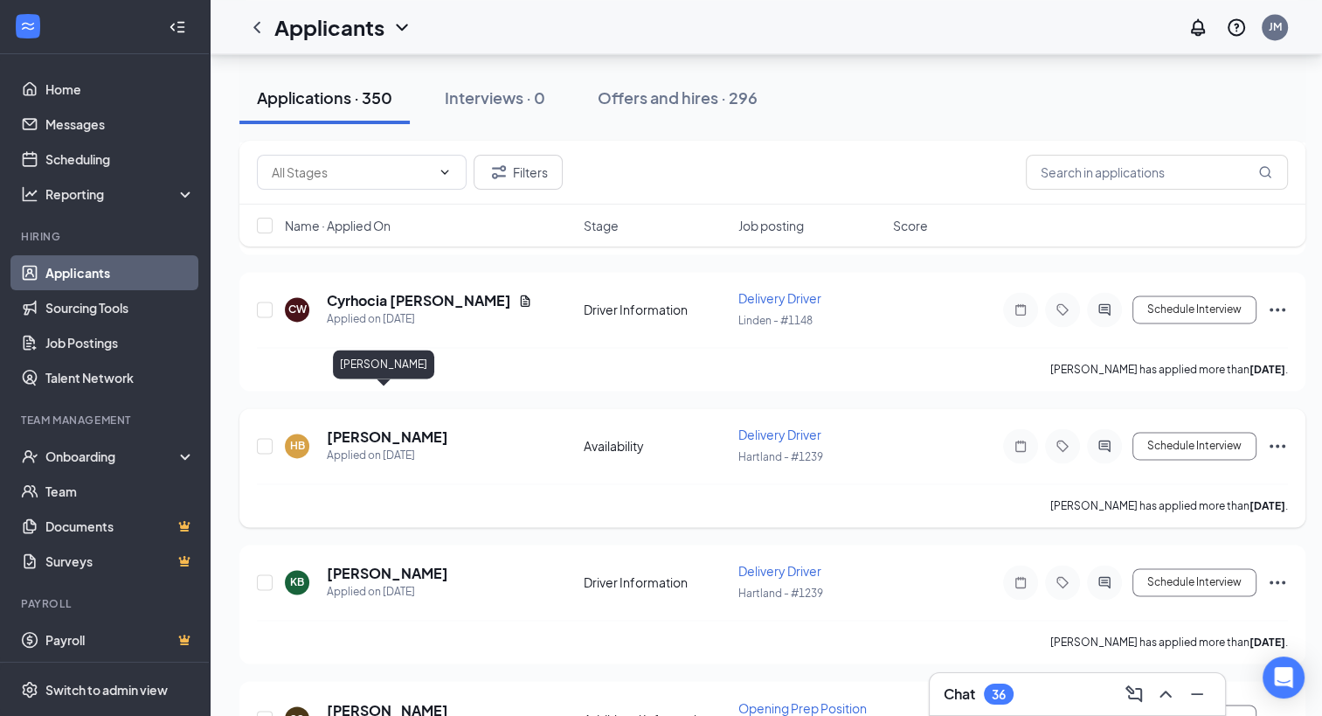
drag, startPoint x: 398, startPoint y: 400, endPoint x: 488, endPoint y: 411, distance: 90.6
click at [398, 427] on h5 "[PERSON_NAME]" at bounding box center [387, 436] width 121 height 19
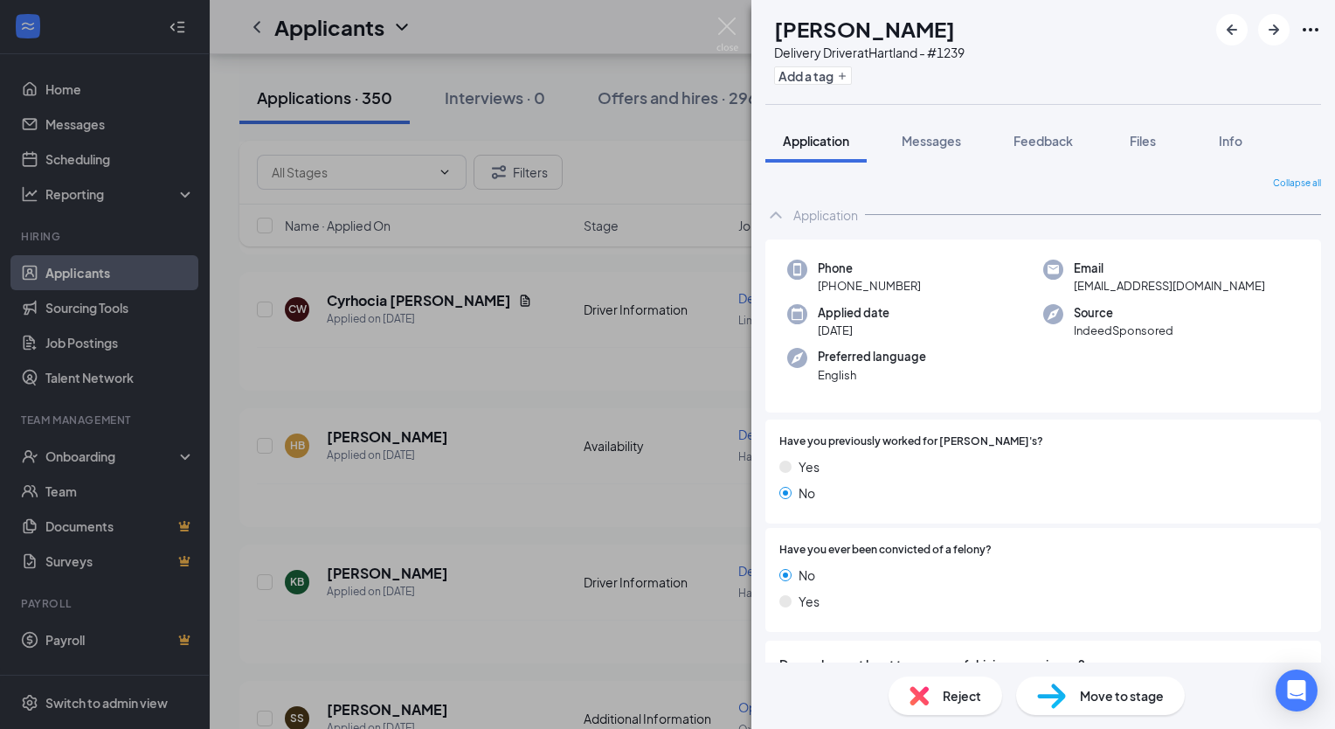
drag, startPoint x: 940, startPoint y: 142, endPoint x: 963, endPoint y: 171, distance: 36.7
click at [941, 143] on span "Messages" at bounding box center [931, 141] width 59 height 16
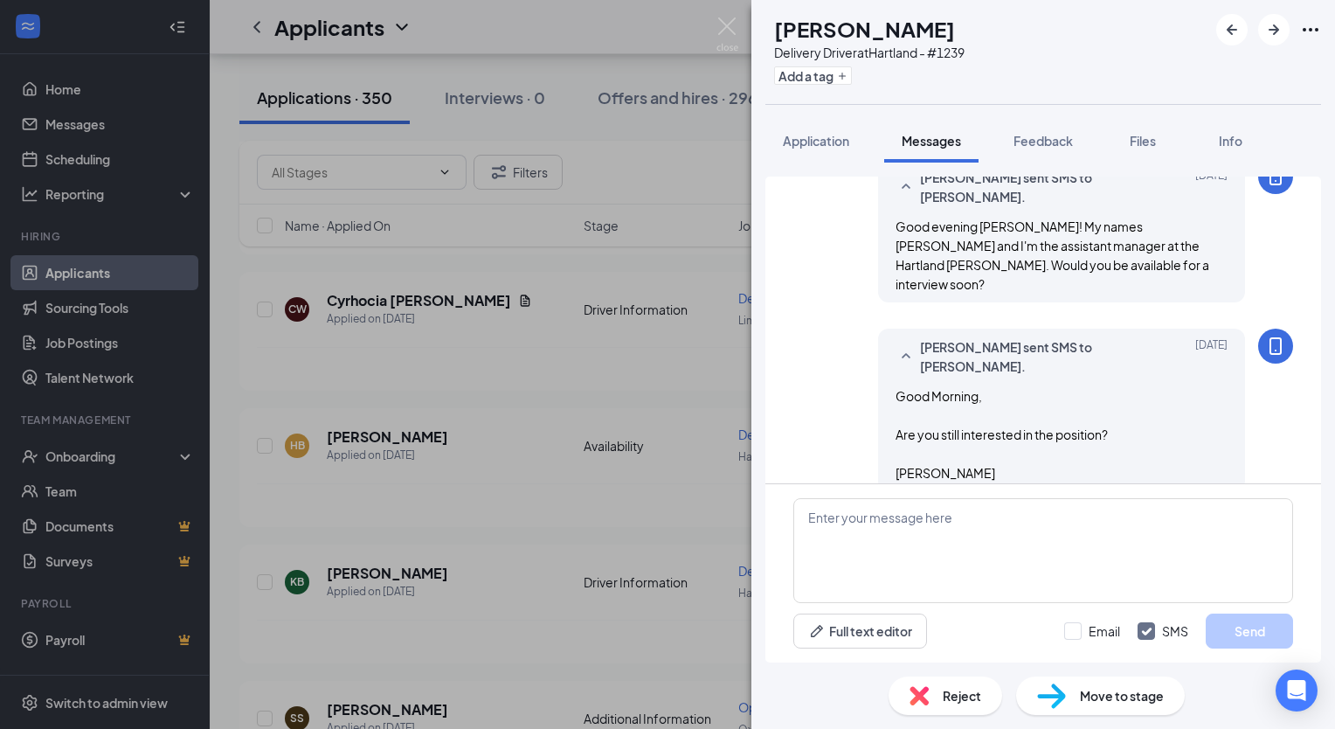
scroll to position [461, 0]
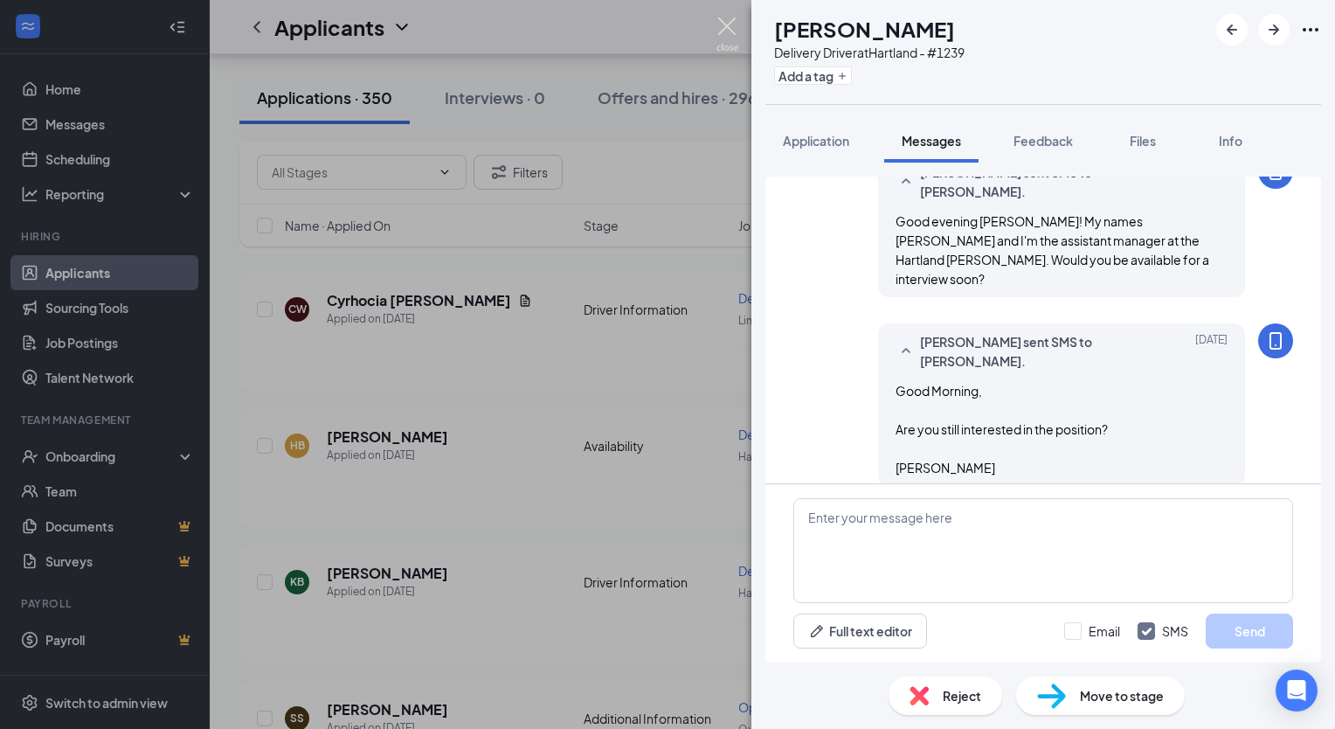
drag, startPoint x: 722, startPoint y: 24, endPoint x: 721, endPoint y: 199, distance: 175.6
click at [723, 23] on img at bounding box center [727, 34] width 22 height 34
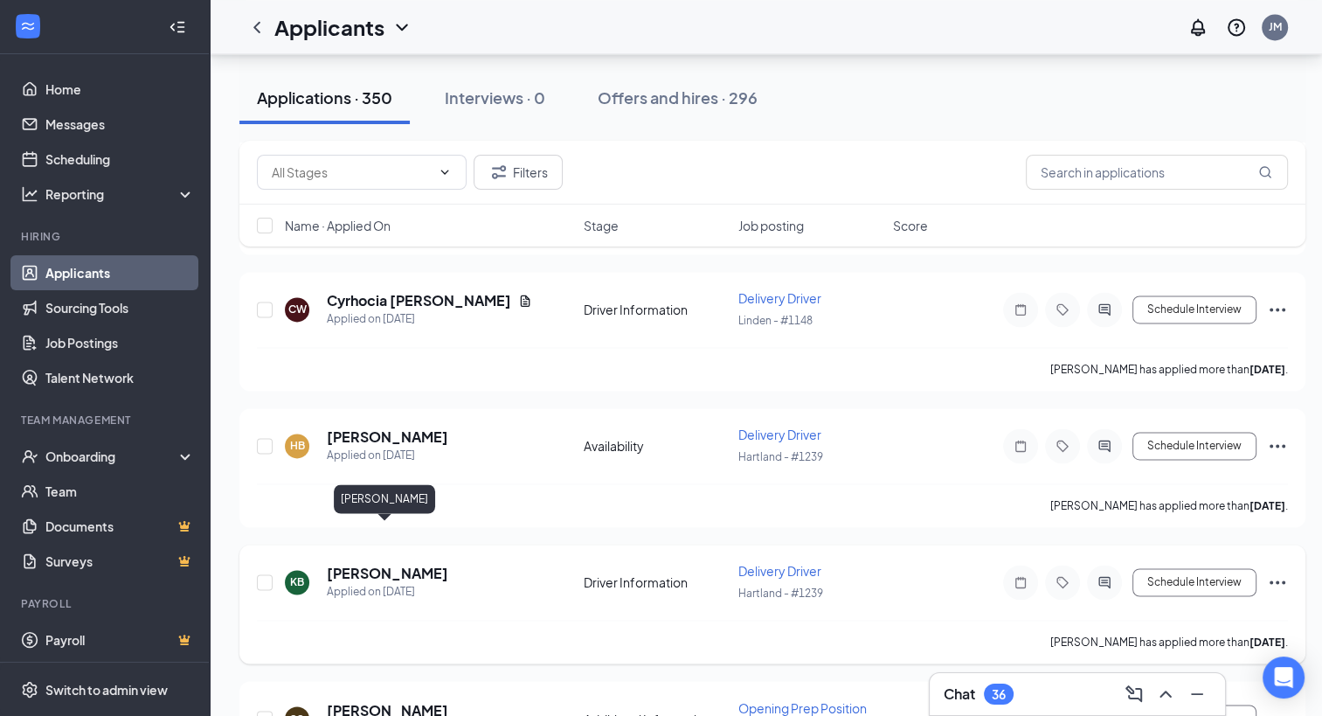
click at [412, 564] on h5 "[PERSON_NAME]" at bounding box center [387, 573] width 121 height 19
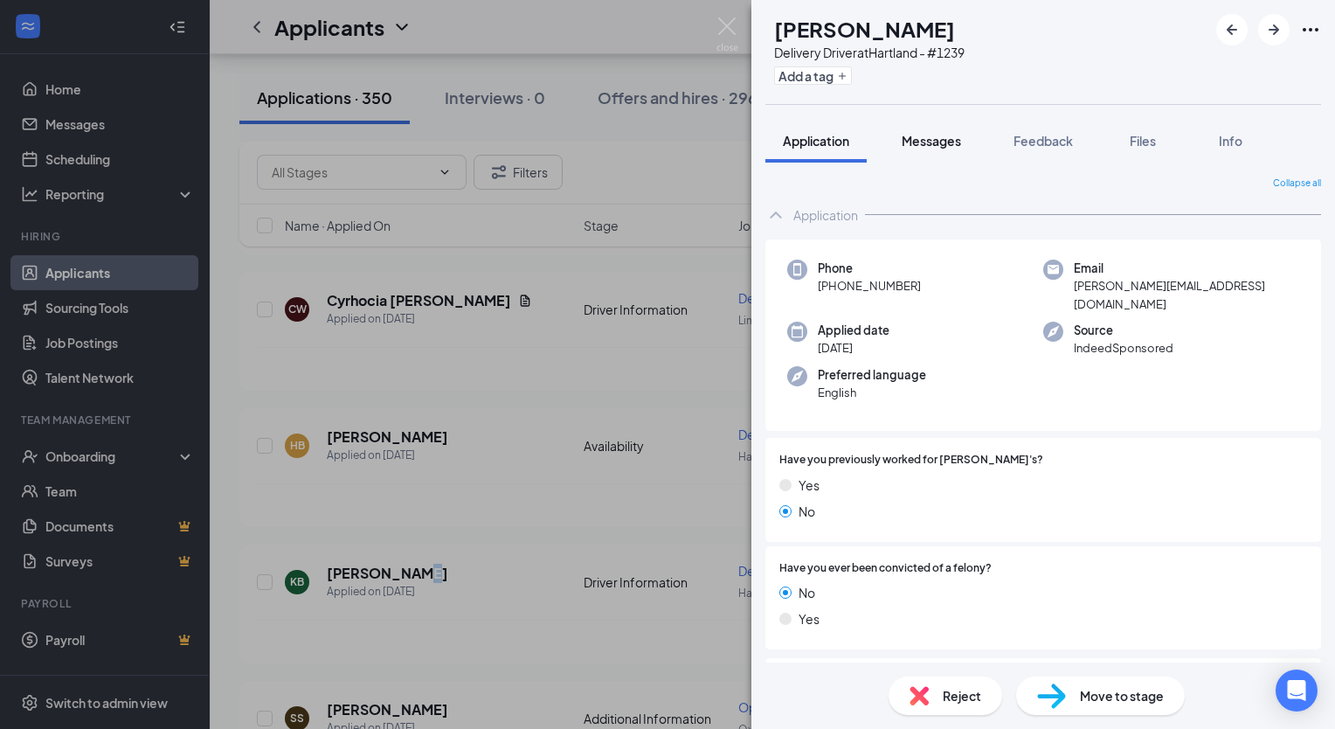
click at [943, 135] on span "Messages" at bounding box center [931, 141] width 59 height 16
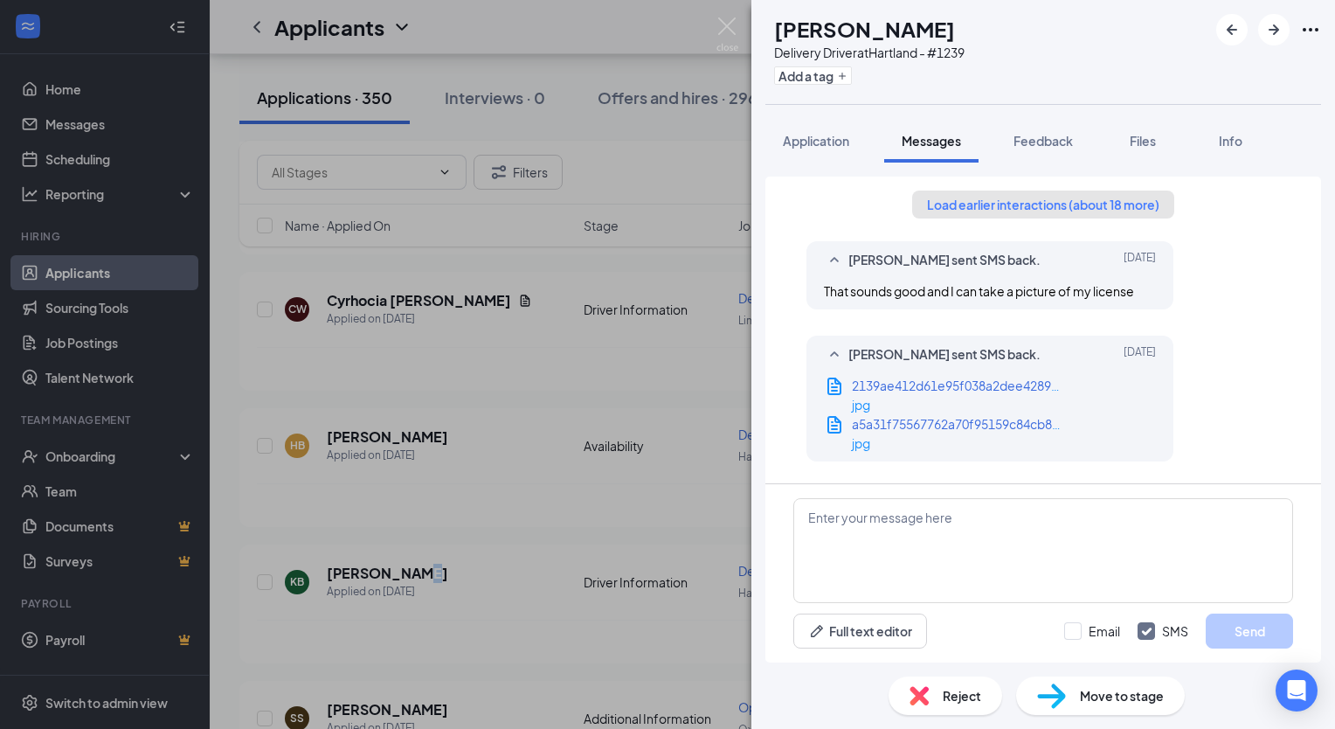
click at [1041, 203] on button "Load earlier interactions (about 18 more)" at bounding box center [1043, 204] width 262 height 28
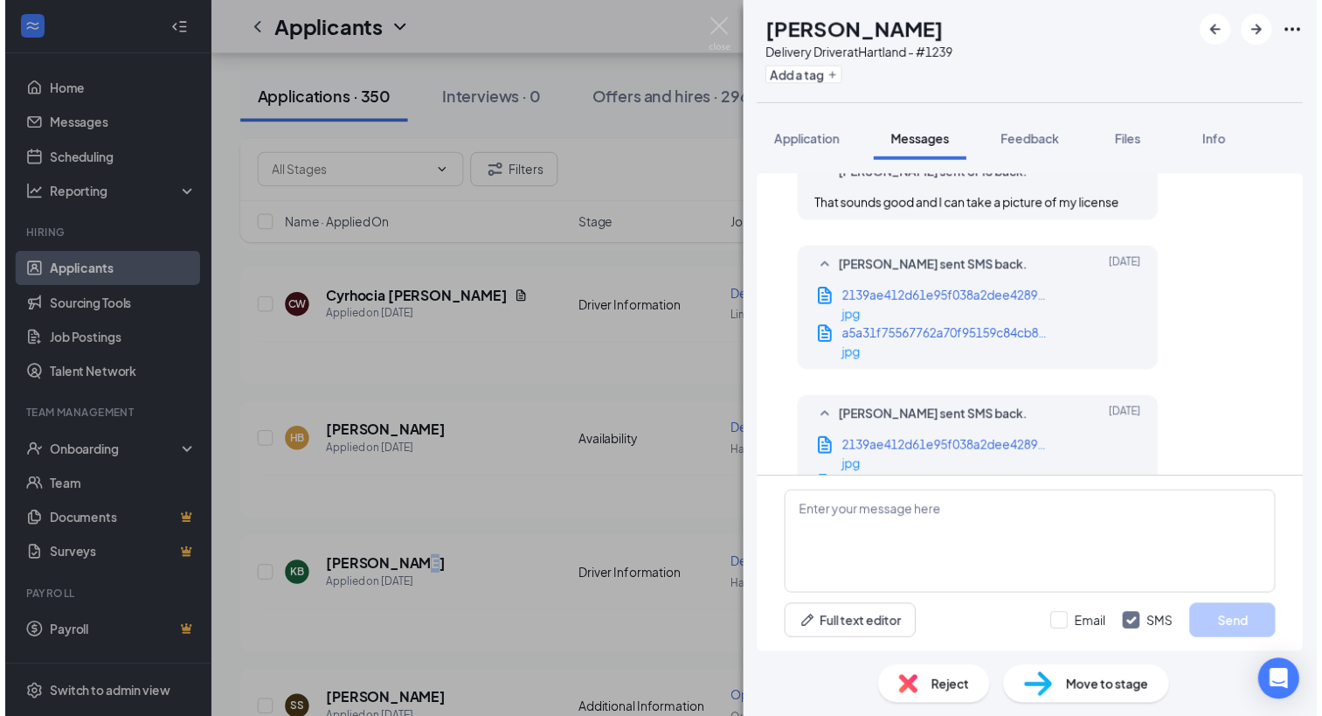
scroll to position [1748, 0]
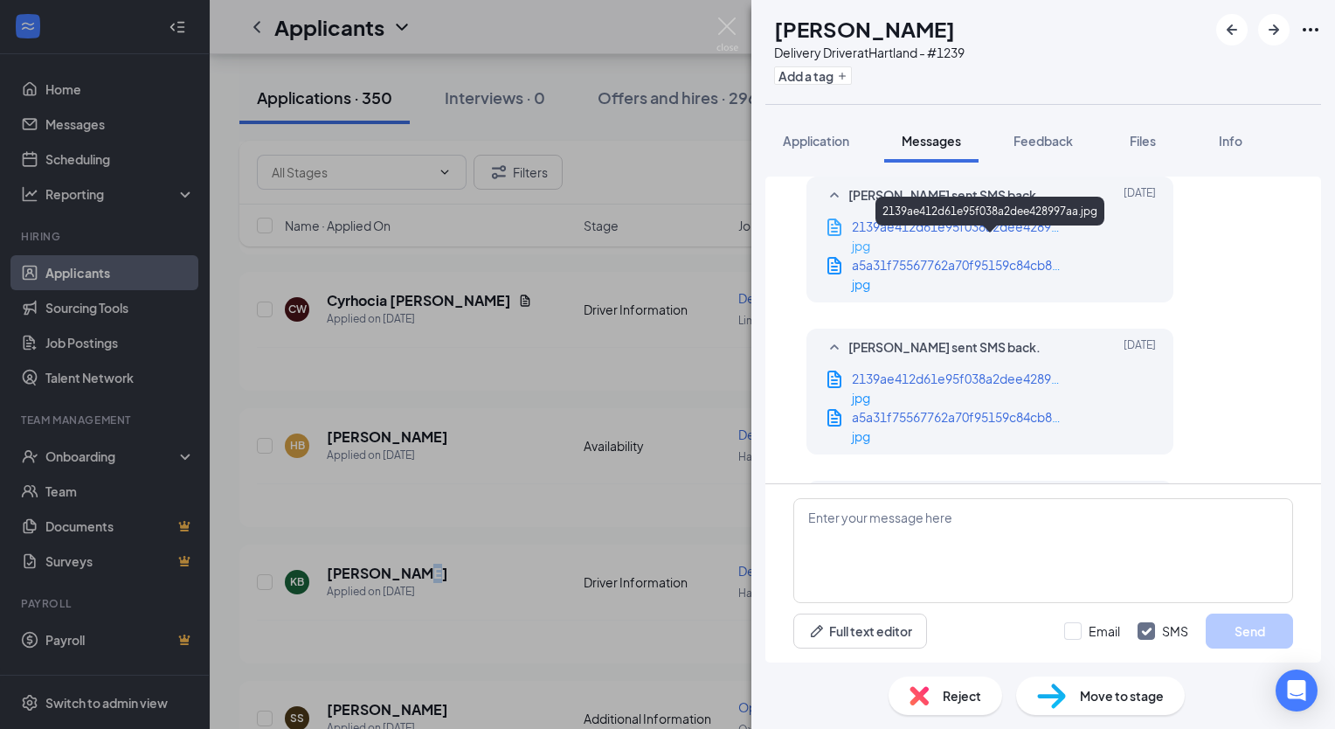
click at [999, 234] on span "2139ae412d61e95f038a2dee428997aa.jpg" at bounding box center [976, 226] width 249 height 16
click at [730, 22] on img at bounding box center [727, 34] width 22 height 34
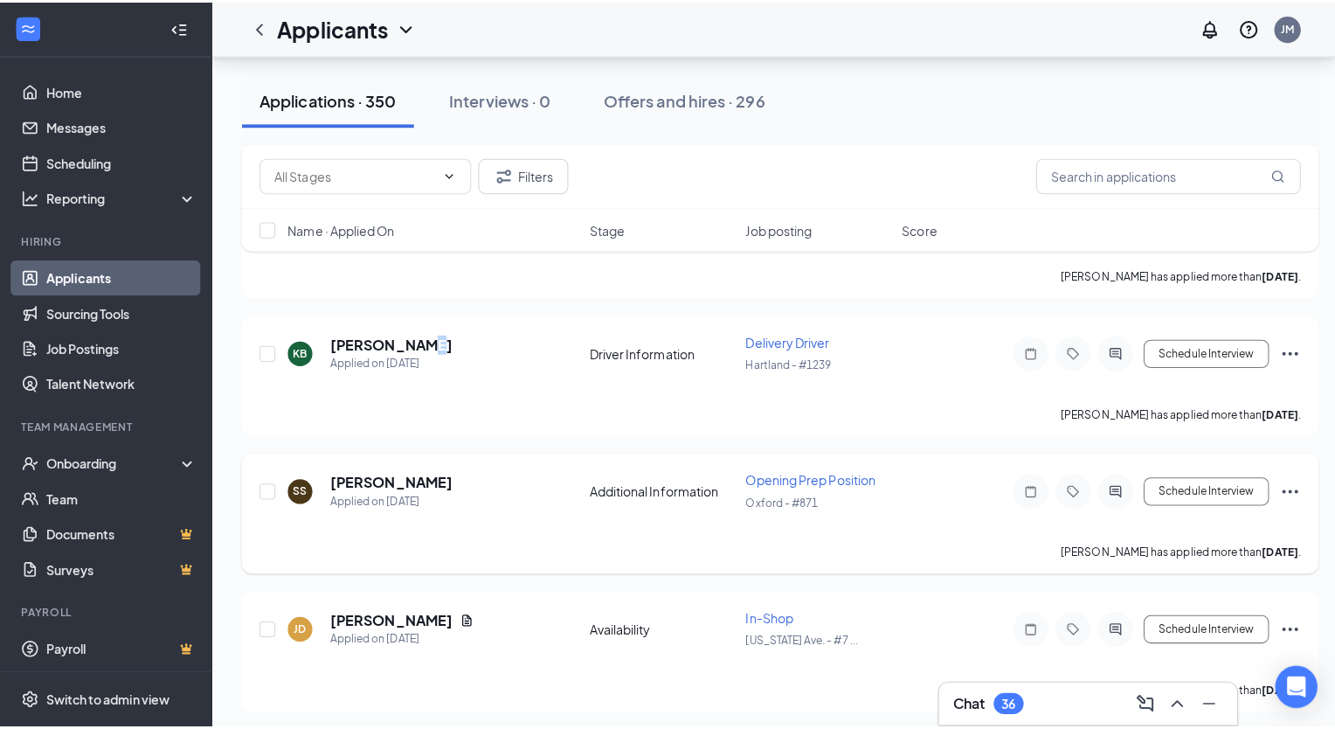
scroll to position [2971, 0]
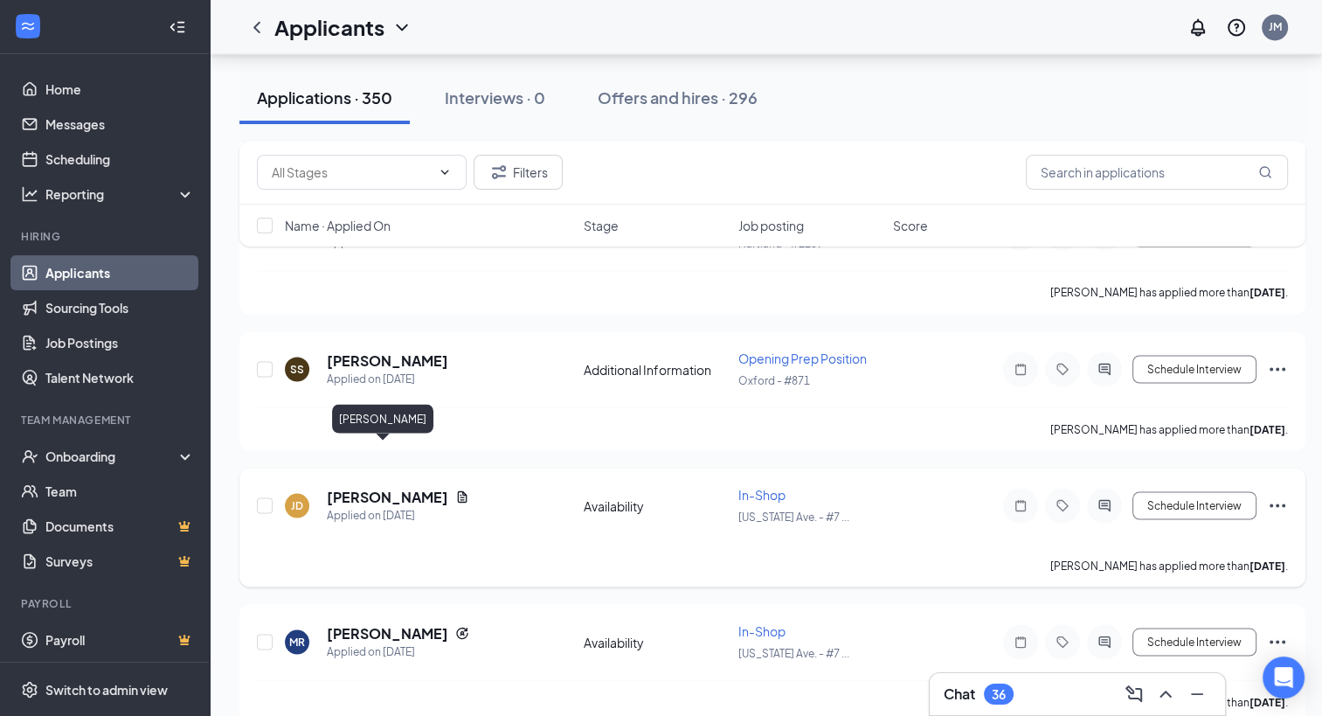
drag, startPoint x: 394, startPoint y: 458, endPoint x: 795, endPoint y: 435, distance: 401.7
click at [397, 487] on h5 "[PERSON_NAME]" at bounding box center [387, 496] width 121 height 19
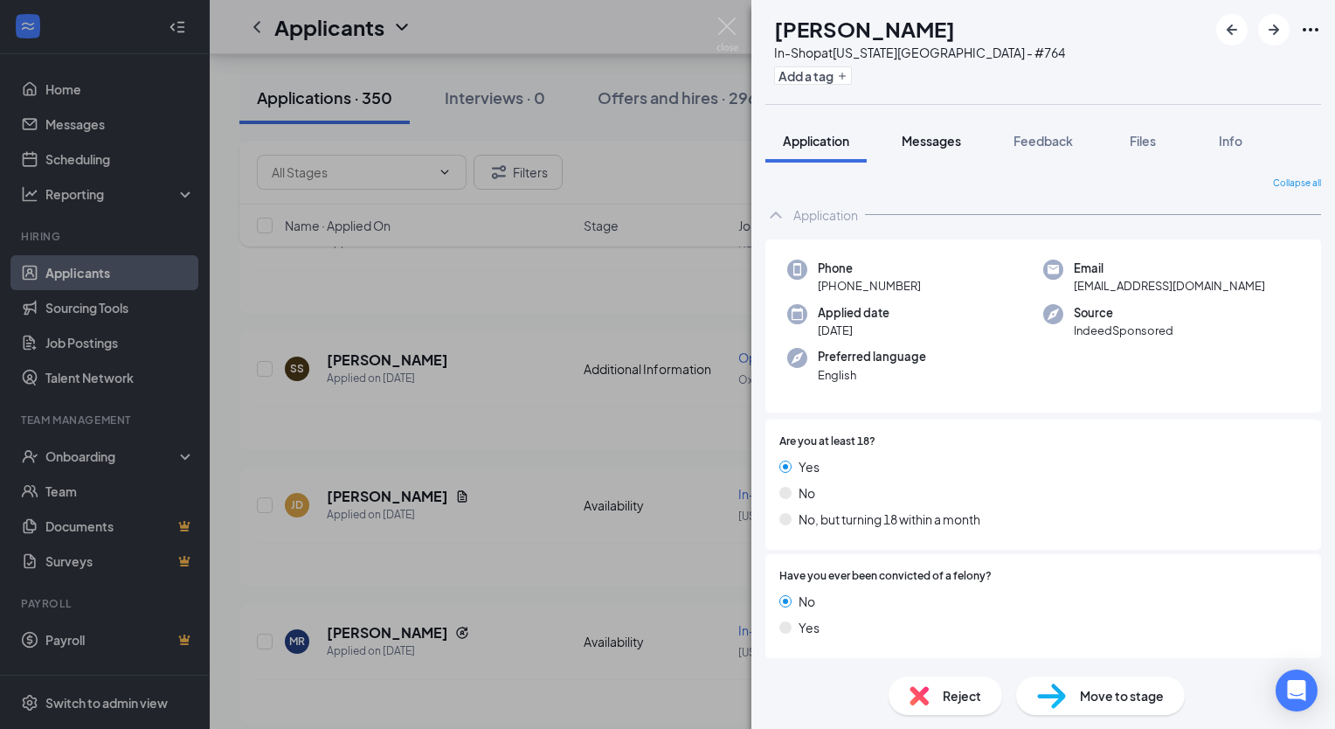
click at [942, 149] on div "Messages" at bounding box center [931, 140] width 59 height 17
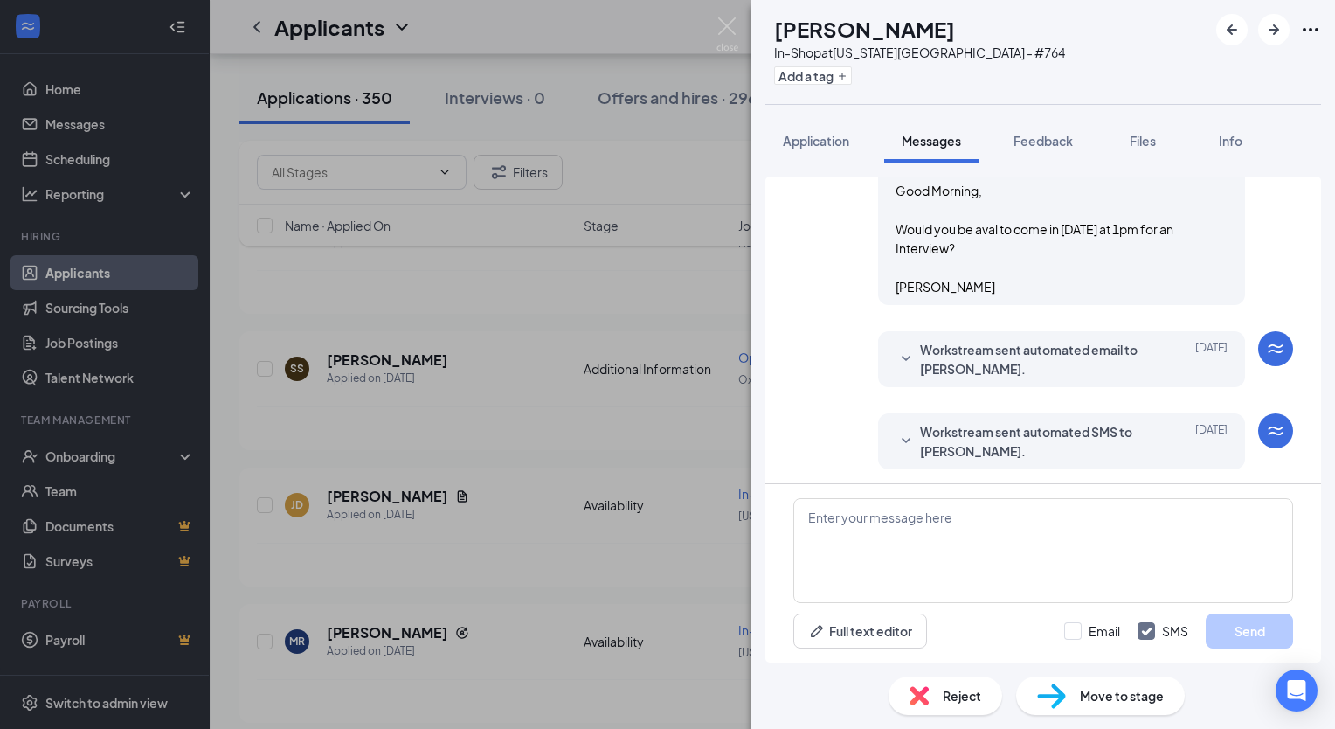
scroll to position [495, 0]
click at [843, 519] on textarea at bounding box center [1043, 550] width 500 height 105
click at [819, 139] on span "Application" at bounding box center [816, 141] width 66 height 16
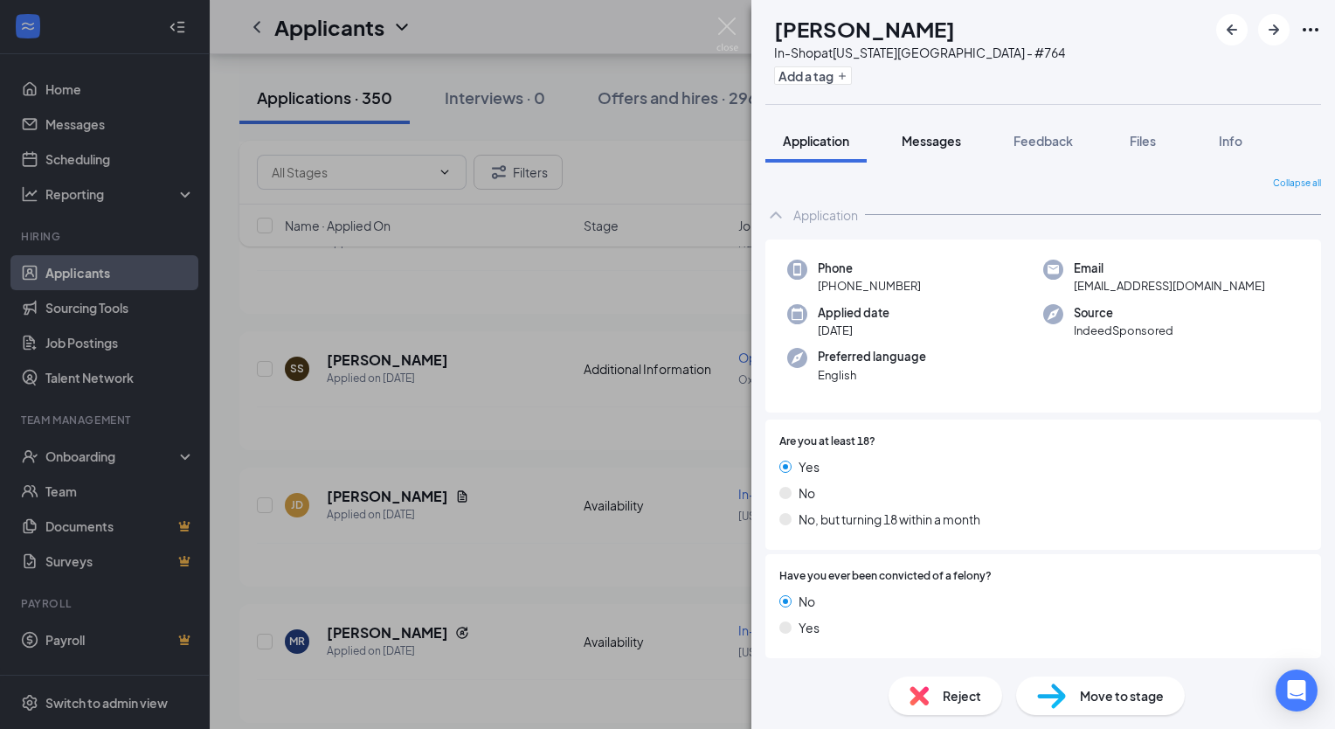
click at [915, 141] on span "Messages" at bounding box center [931, 141] width 59 height 16
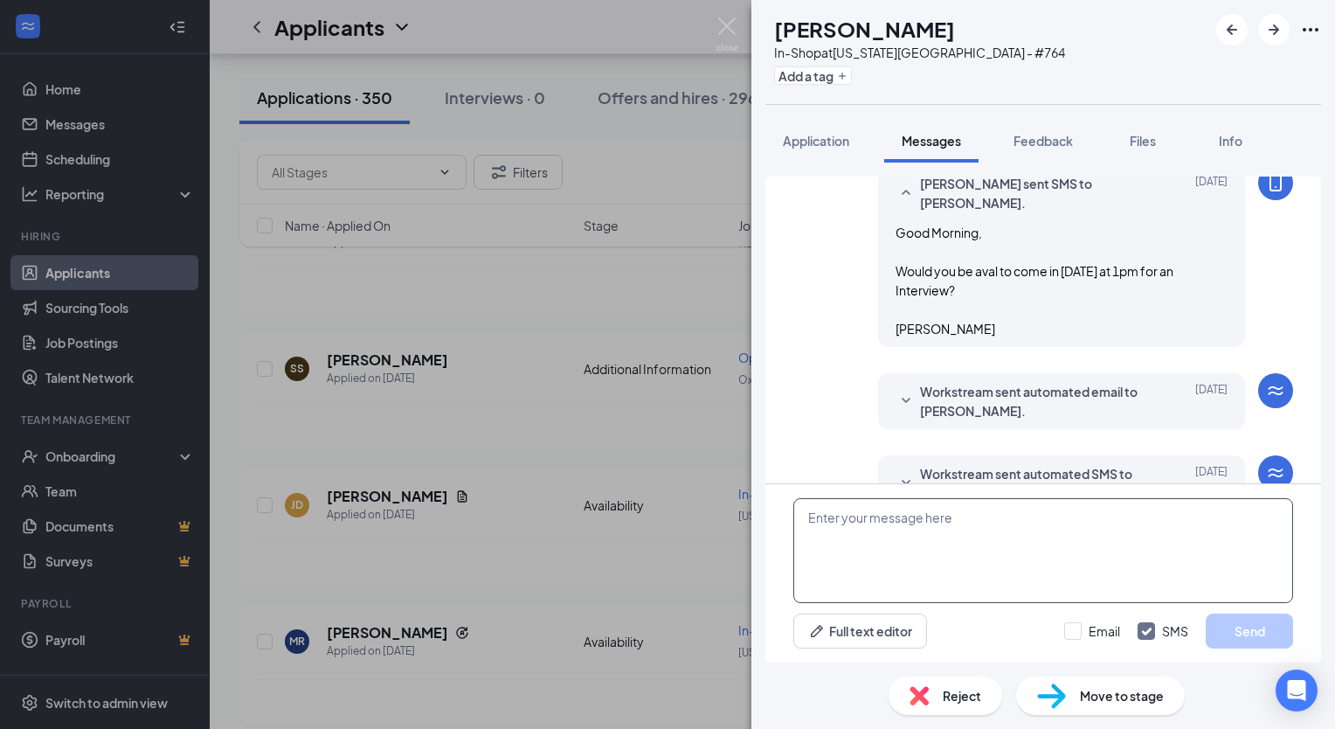
scroll to position [495, 0]
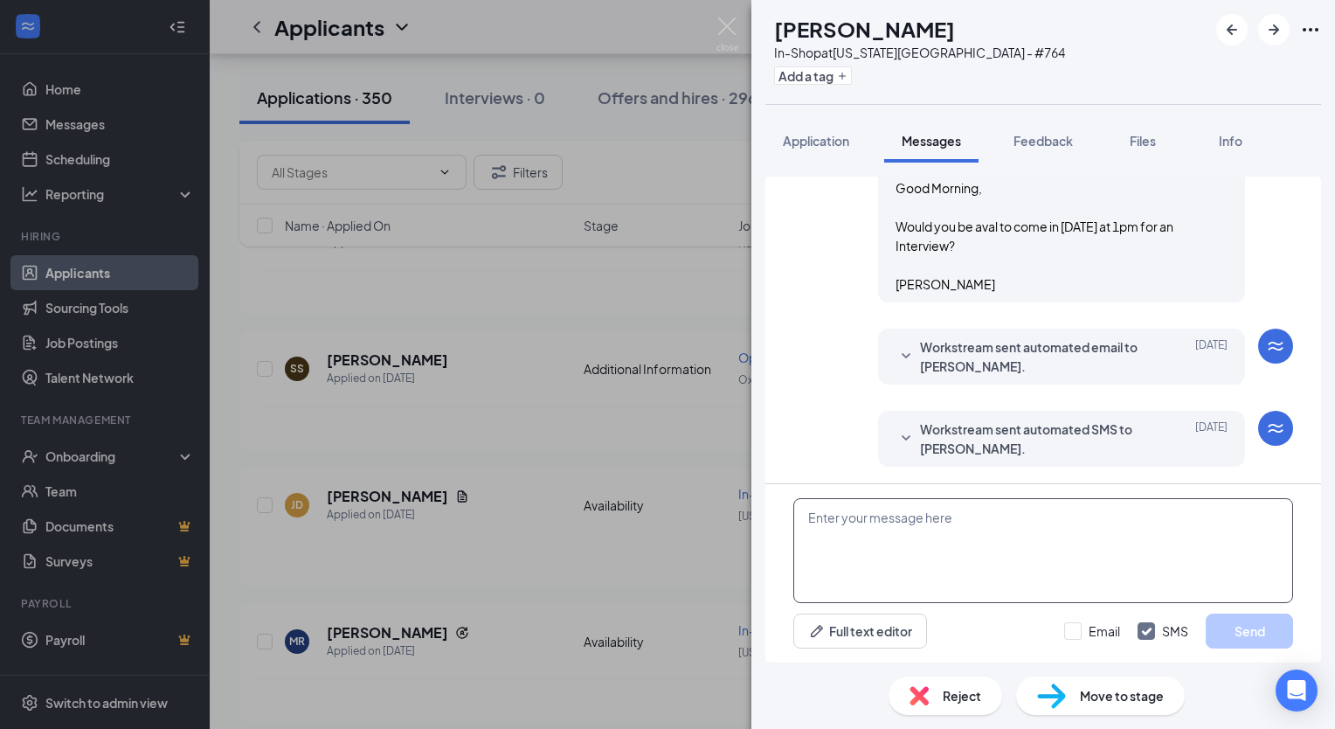
paste textarea "Good morning [PERSON_NAME], this is [PERSON_NAME] from [PERSON_NAME]. Are you a…"
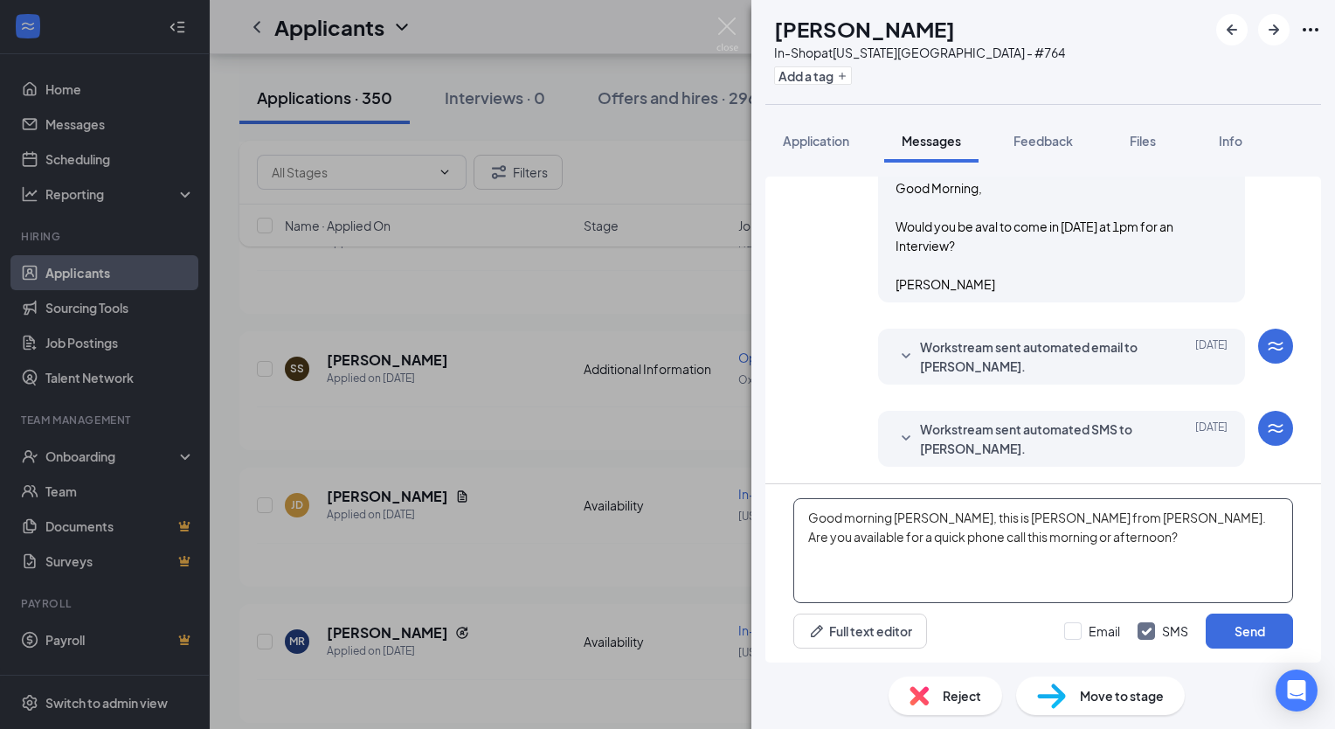
click at [918, 514] on textarea "Good morning [PERSON_NAME], this is [PERSON_NAME] from [PERSON_NAME]. Are you a…" at bounding box center [1043, 550] width 500 height 105
type textarea "Good morning [PERSON_NAME], this is [PERSON_NAME] from [PERSON_NAME]. Are you a…"
click at [1248, 630] on button "Send" at bounding box center [1249, 630] width 87 height 35
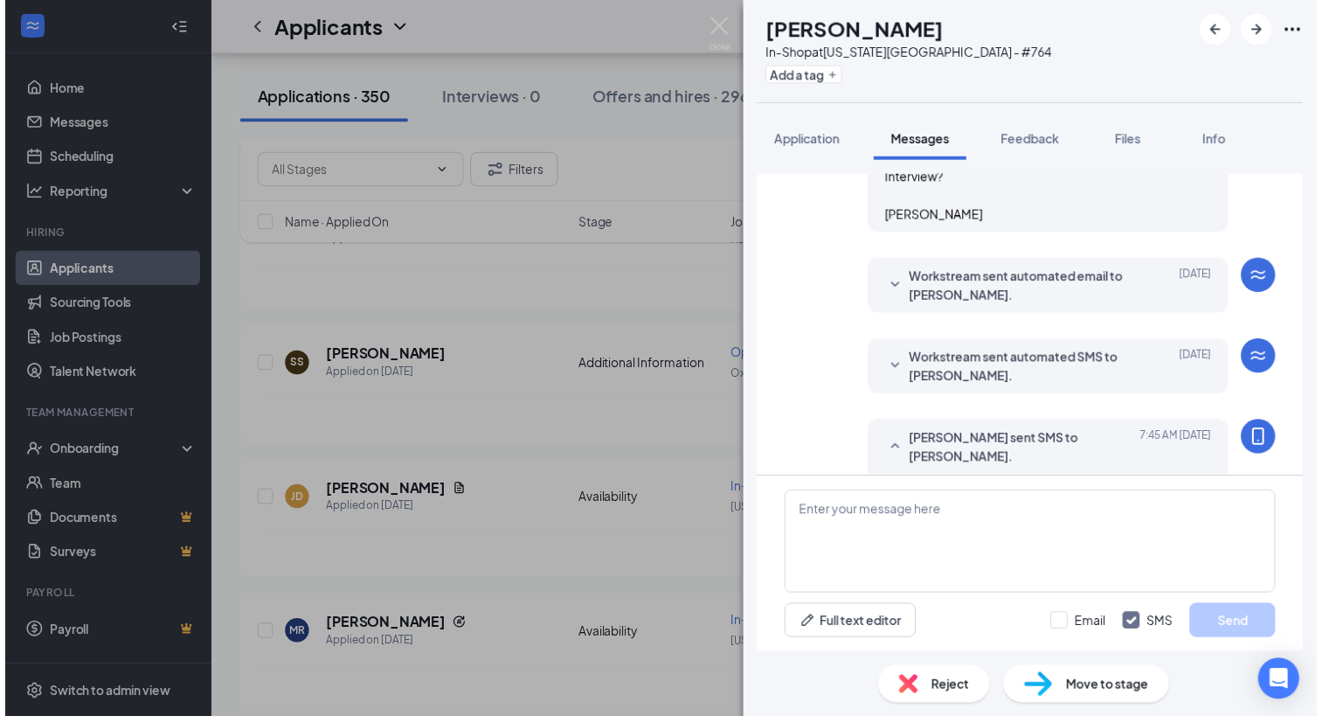
scroll to position [608, 0]
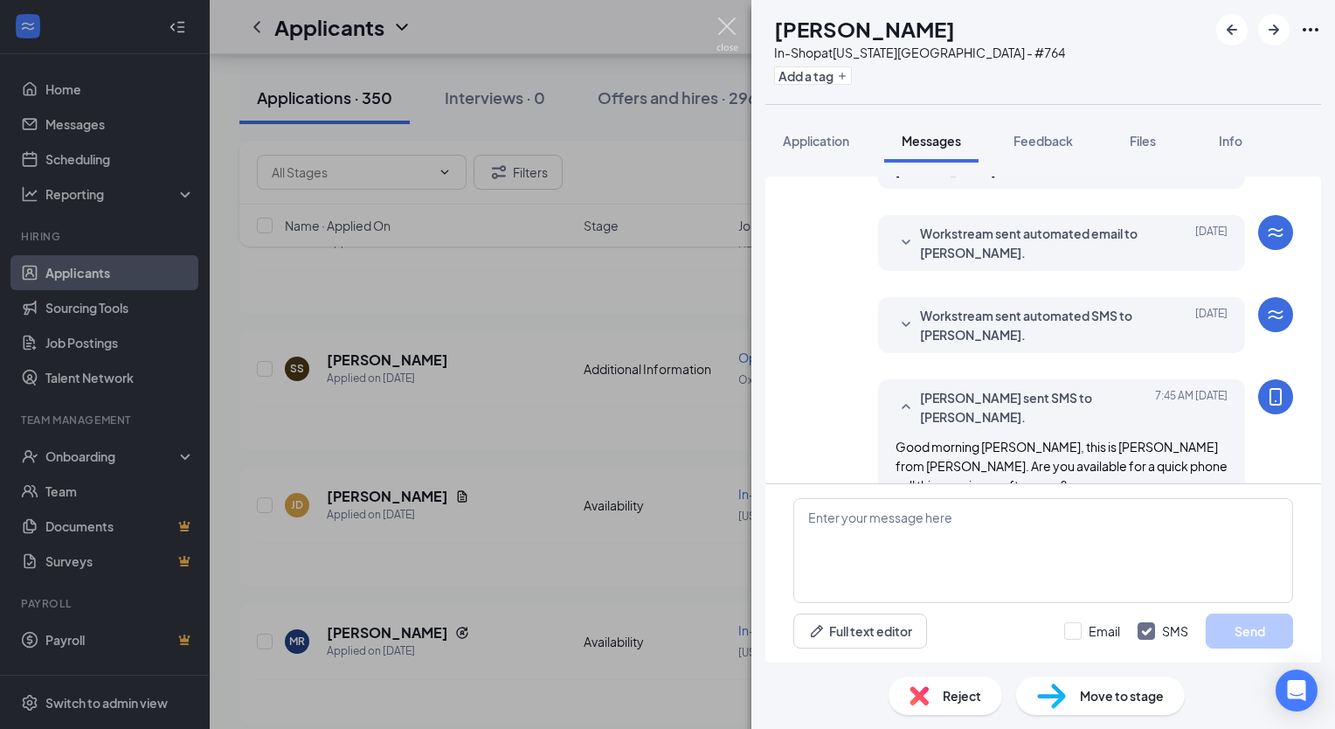
click at [723, 30] on img at bounding box center [727, 34] width 22 height 34
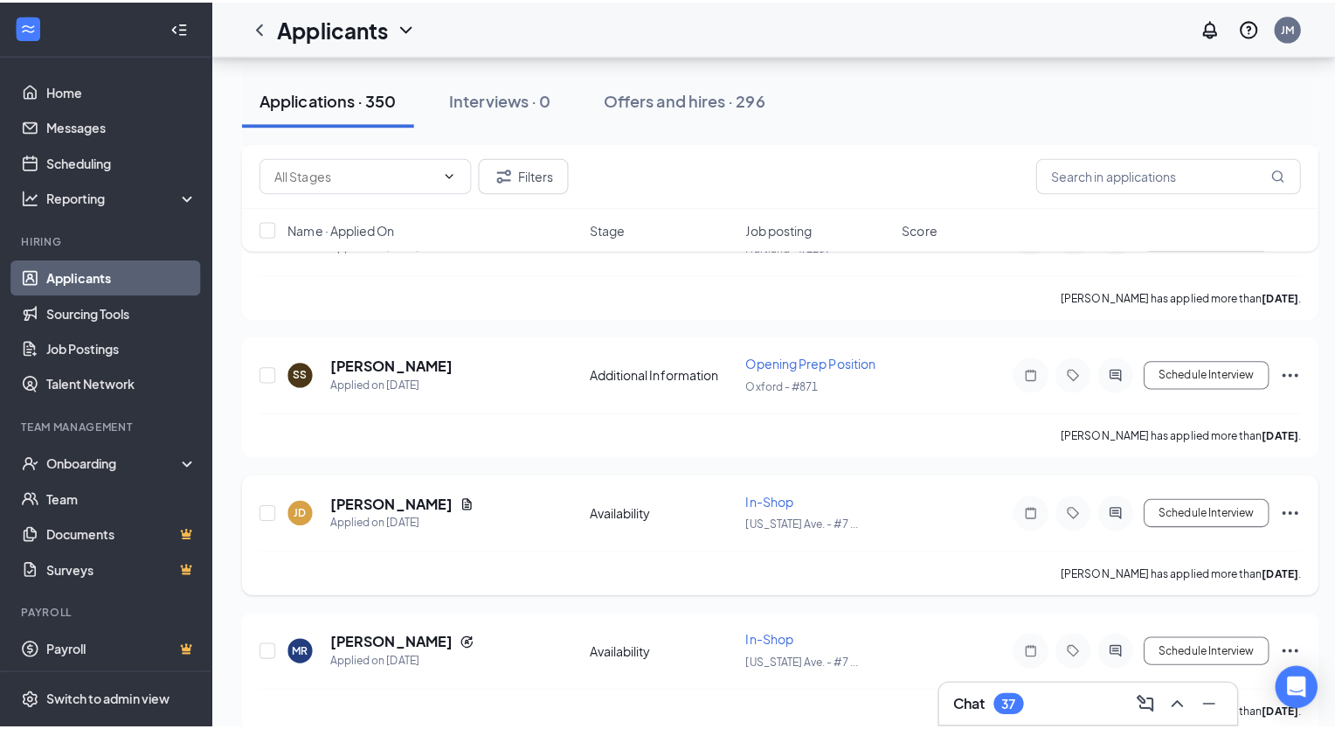
scroll to position [3233, 0]
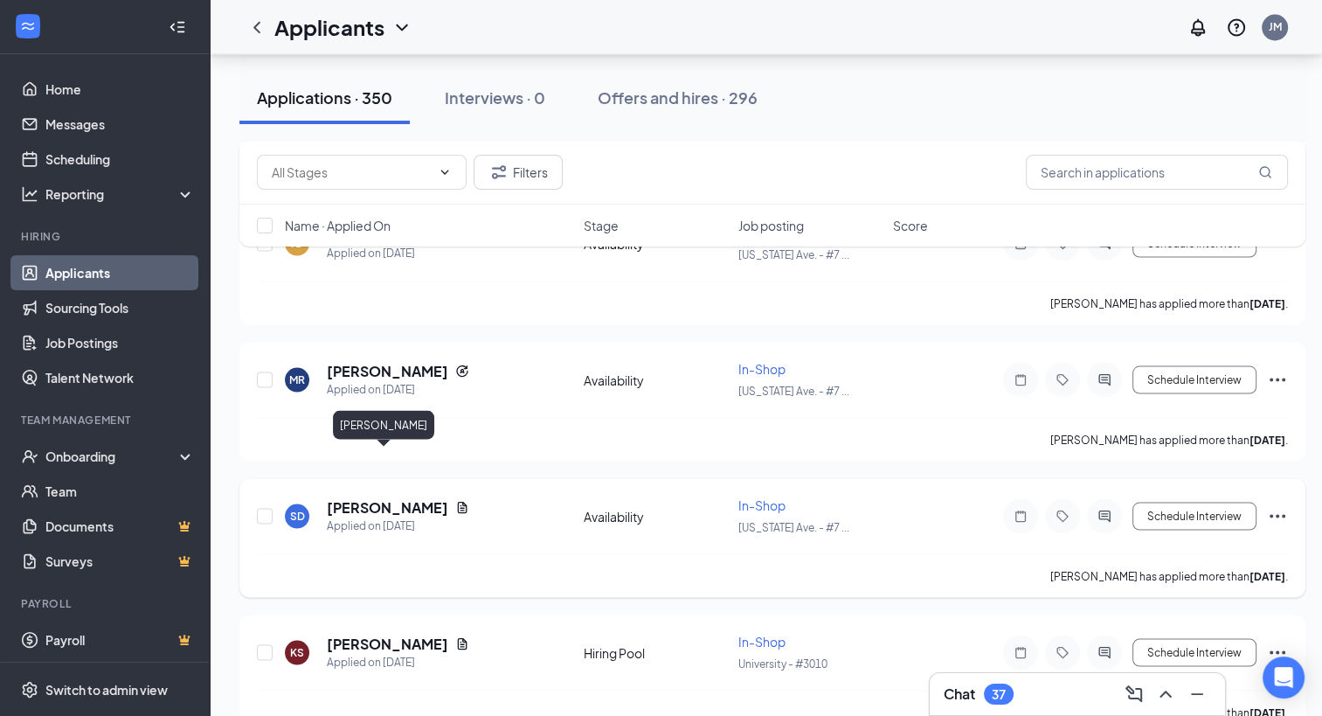
click at [385, 497] on h5 "[PERSON_NAME]" at bounding box center [387, 506] width 121 height 19
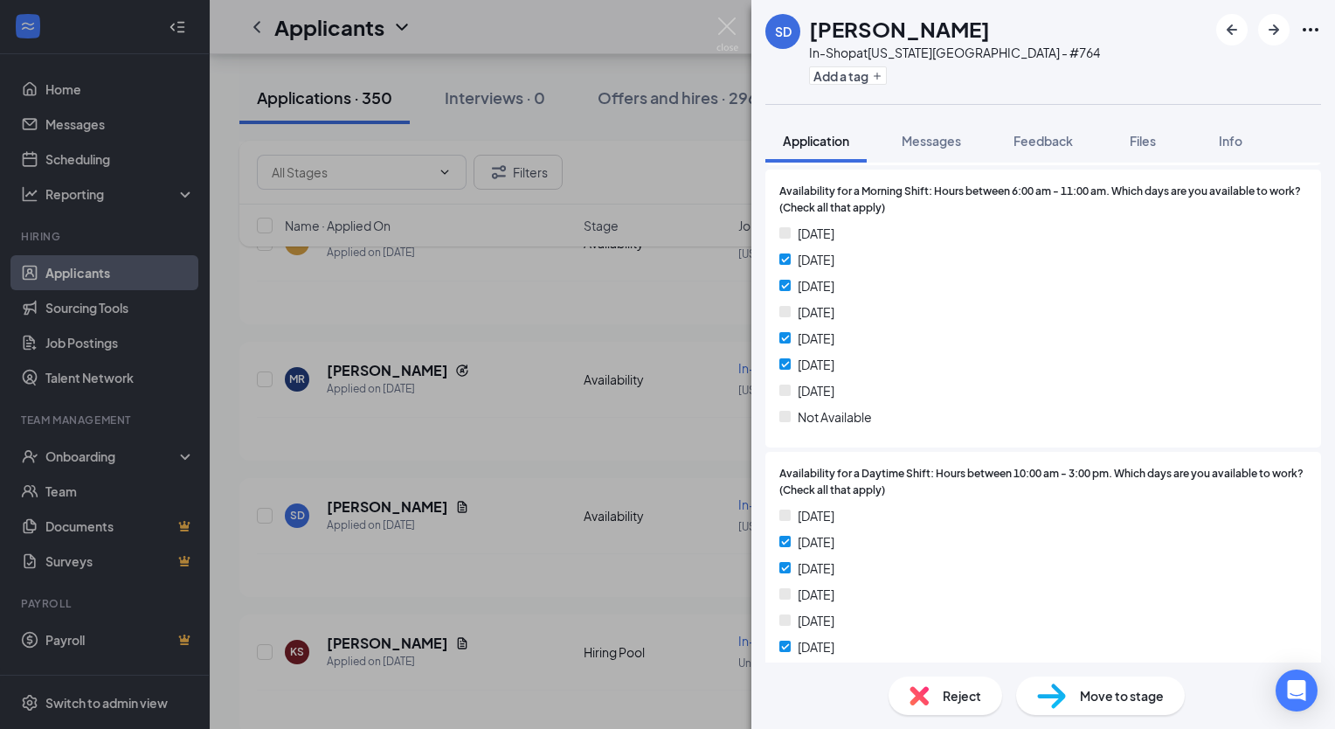
scroll to position [1311, 0]
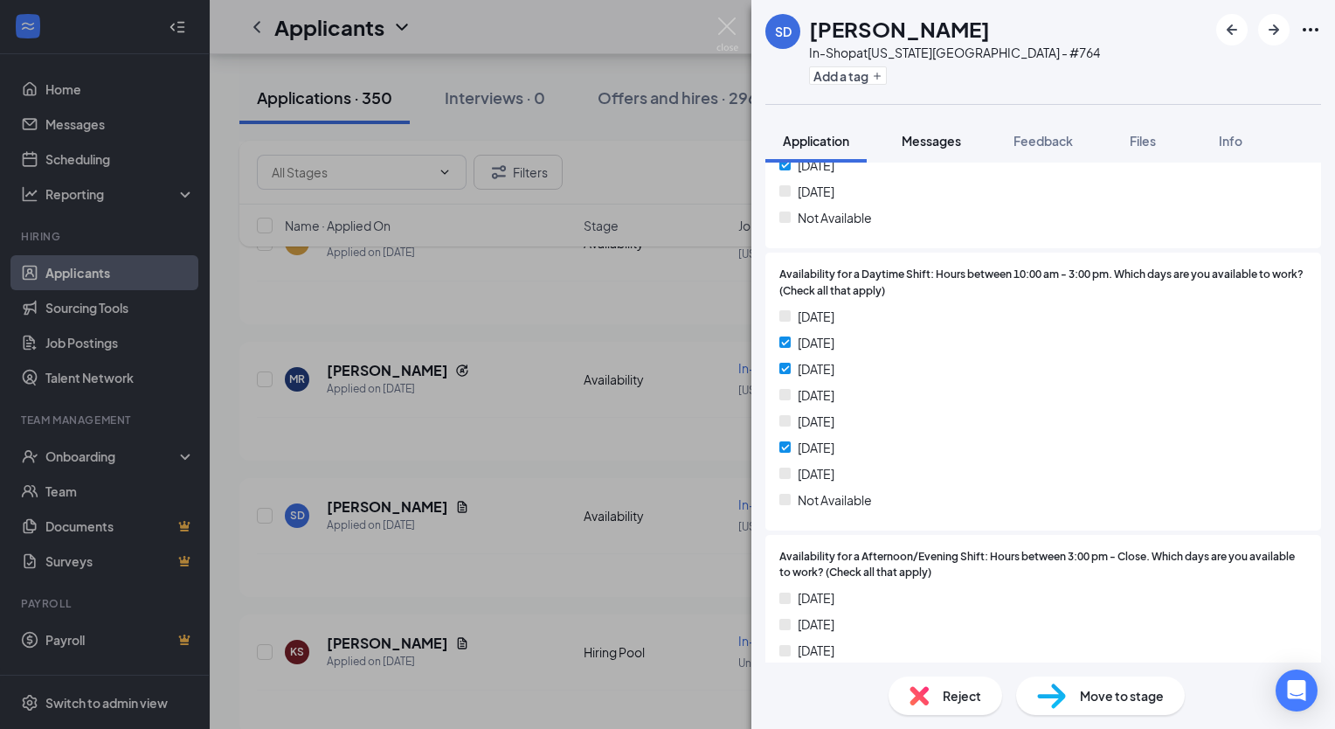
click at [923, 144] on span "Messages" at bounding box center [931, 141] width 59 height 16
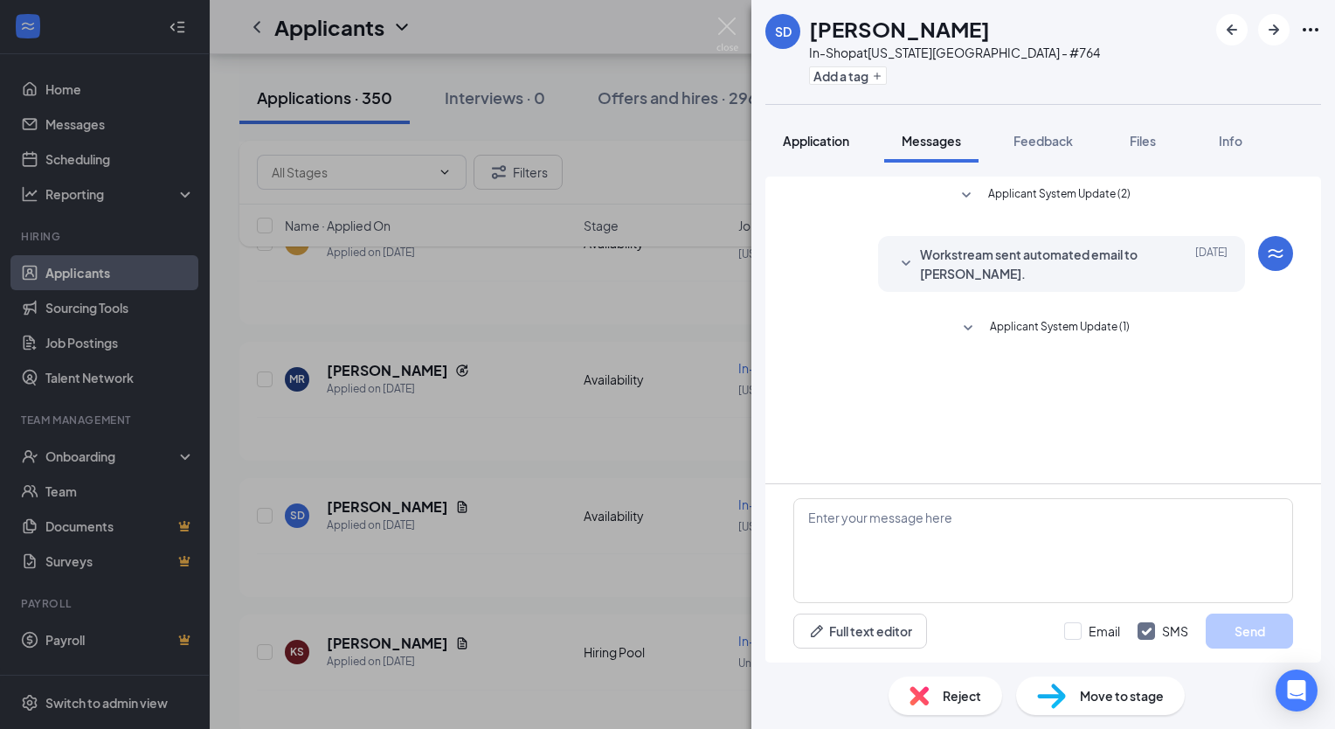
click at [820, 142] on span "Application" at bounding box center [816, 141] width 66 height 16
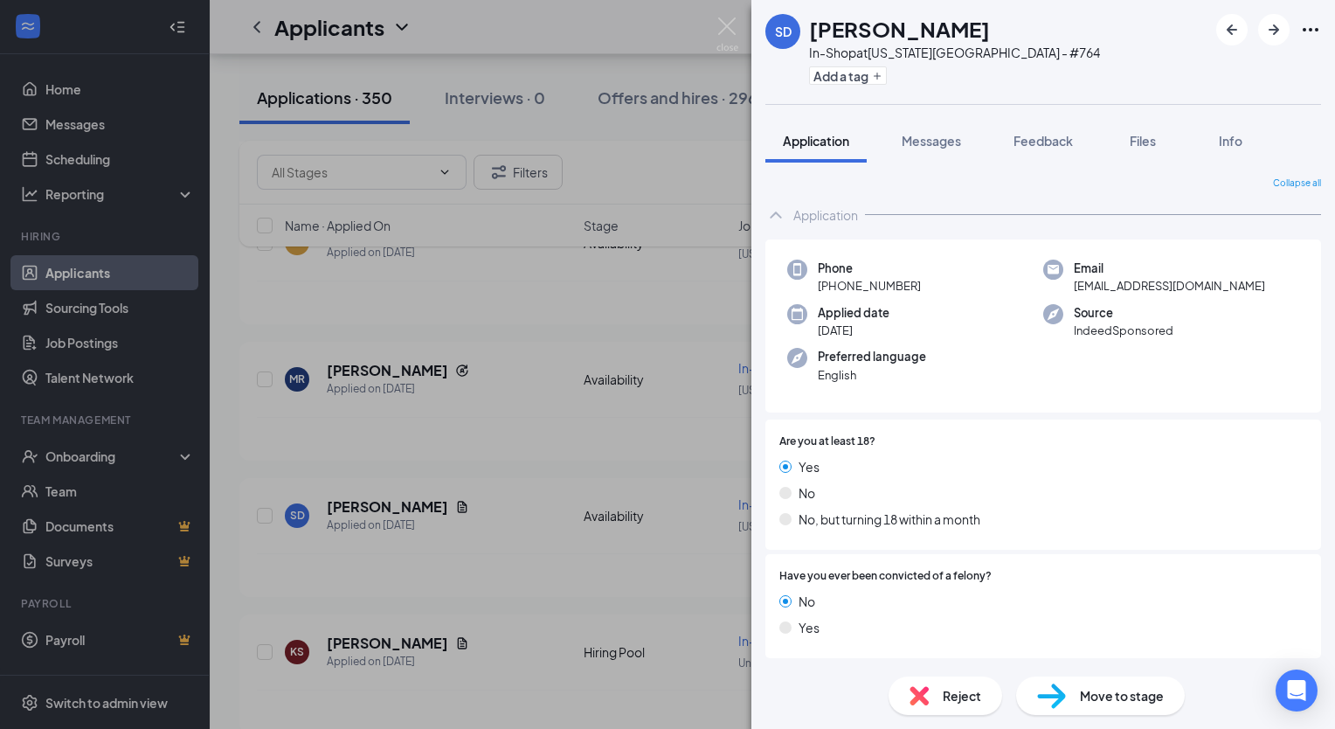
drag, startPoint x: 922, startPoint y: 138, endPoint x: 884, endPoint y: 220, distance: 90.3
click at [919, 138] on span "Messages" at bounding box center [931, 141] width 59 height 16
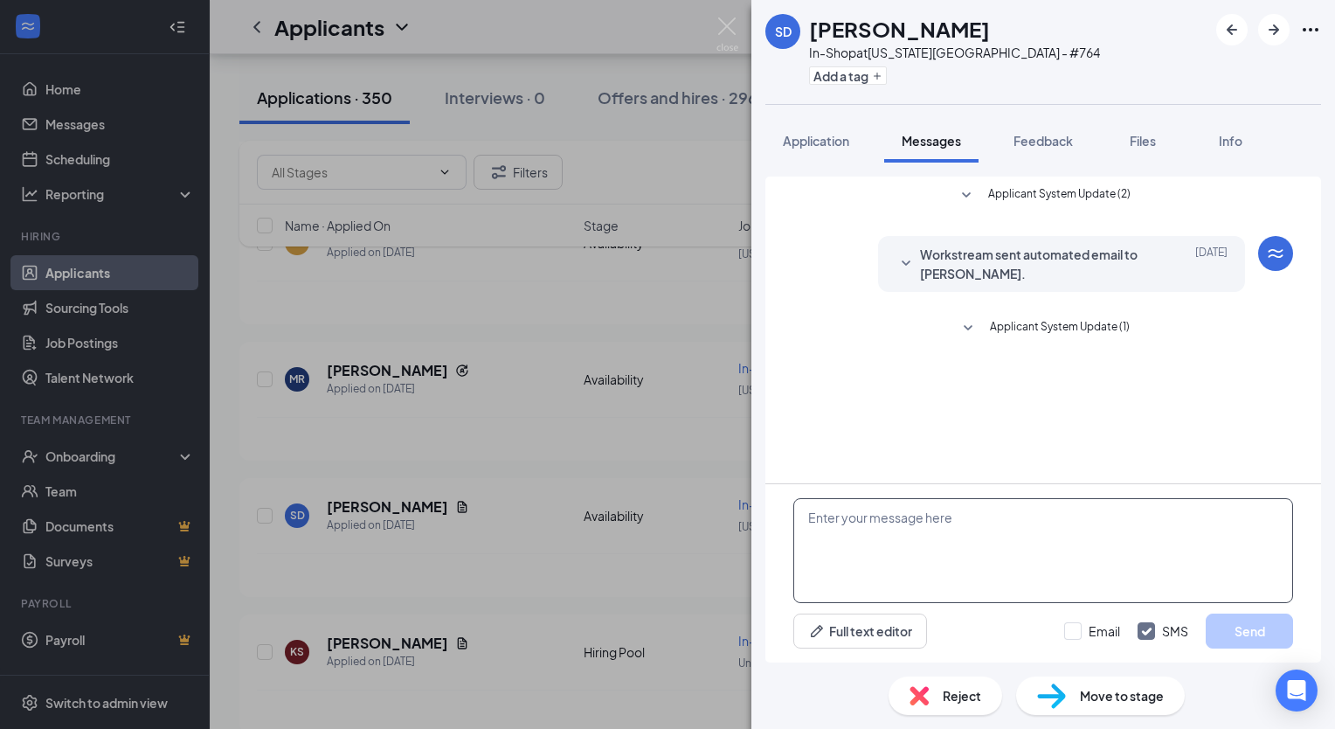
click at [815, 508] on textarea at bounding box center [1043, 550] width 500 height 105
paste textarea "Good morning [PERSON_NAME], this is [PERSON_NAME] from [PERSON_NAME]. Are you a…"
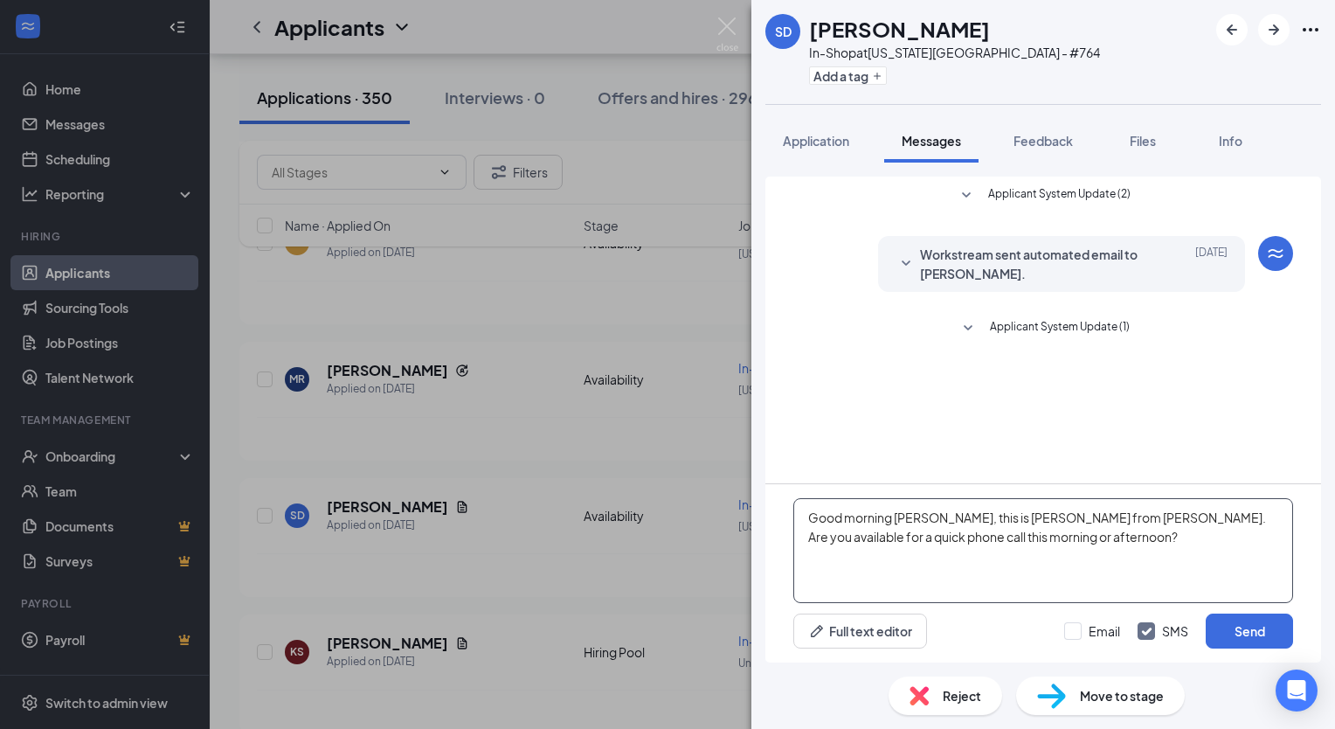
click at [924, 515] on textarea "Good morning [PERSON_NAME], this is [PERSON_NAME] from [PERSON_NAME]. Are you a…" at bounding box center [1043, 550] width 500 height 105
type textarea "Good morning [PERSON_NAME], this is [PERSON_NAME] from [PERSON_NAME]. Are you a…"
click at [1253, 645] on button "Send" at bounding box center [1249, 630] width 87 height 35
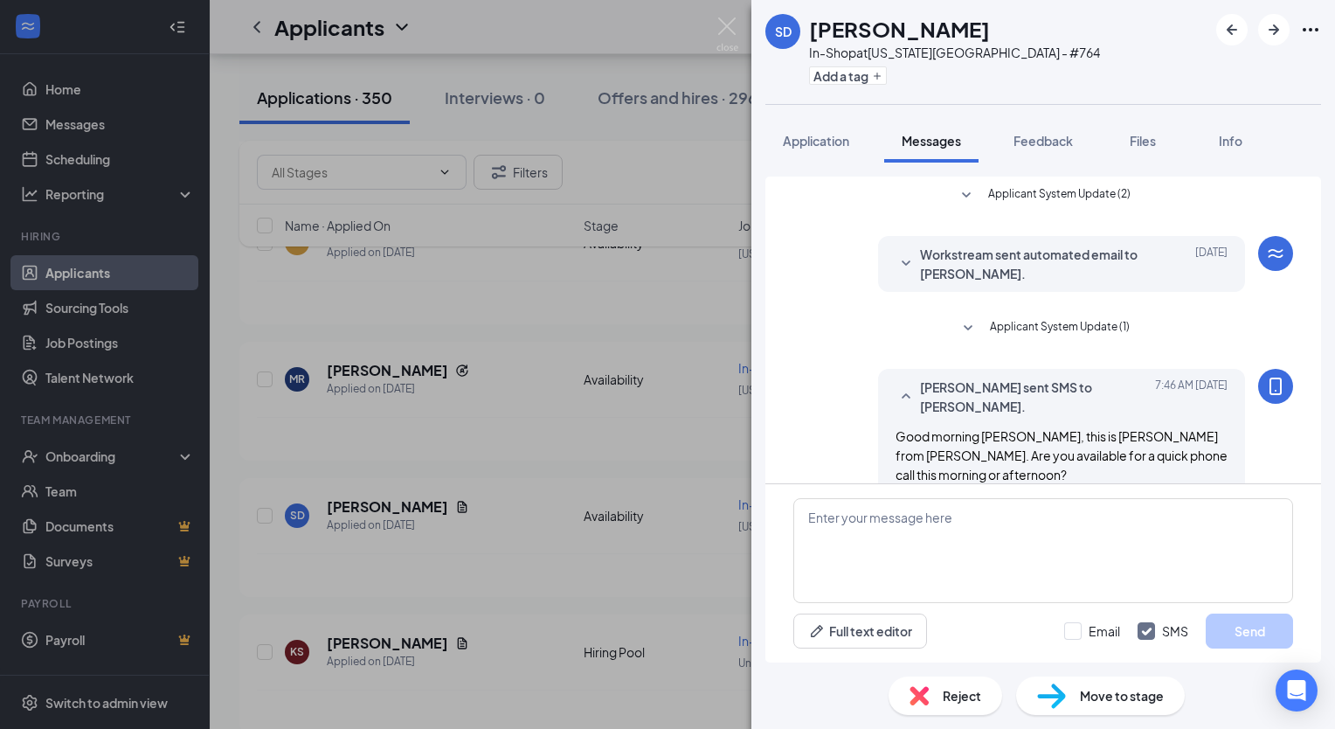
scroll to position [9, 0]
